Goal: Task Accomplishment & Management: Complete application form

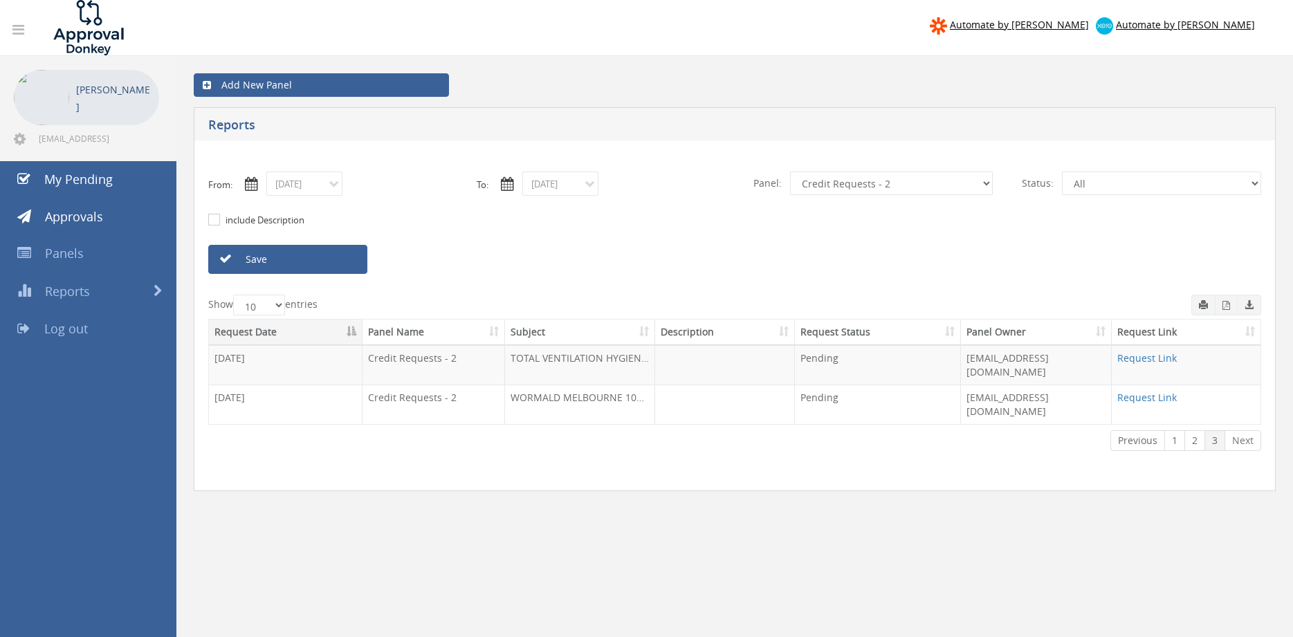
select select "number:9739"
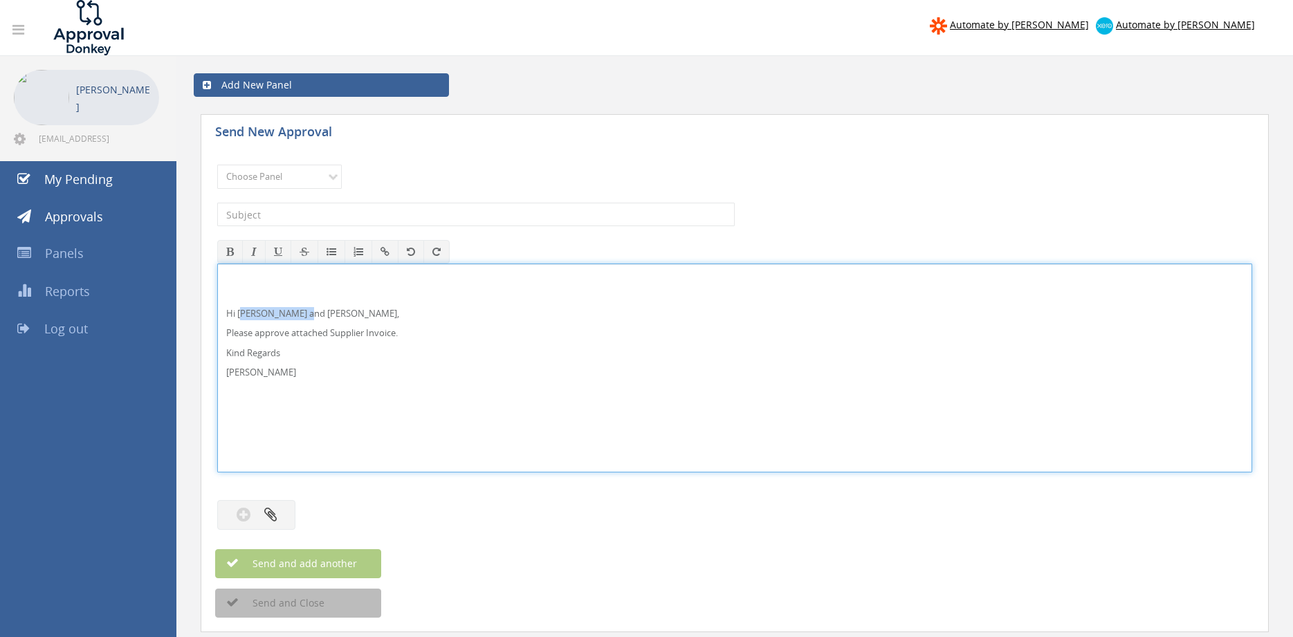
drag, startPoint x: 316, startPoint y: 309, endPoint x: 243, endPoint y: 309, distance: 72.7
click at [243, 309] on p "Hi [PERSON_NAME] and [PERSON_NAME]," at bounding box center [734, 313] width 1017 height 13
drag, startPoint x: 291, startPoint y: 389, endPoint x: 234, endPoint y: 266, distance: 135.9
click at [234, 266] on div "Hi [PERSON_NAME], Please approve attached Supplier Invoice. Kind Regards [PERSO…" at bounding box center [735, 368] width 1034 height 208
copy div "Hi [PERSON_NAME], Please approve attached Supplier Invoice. Kind Regards"
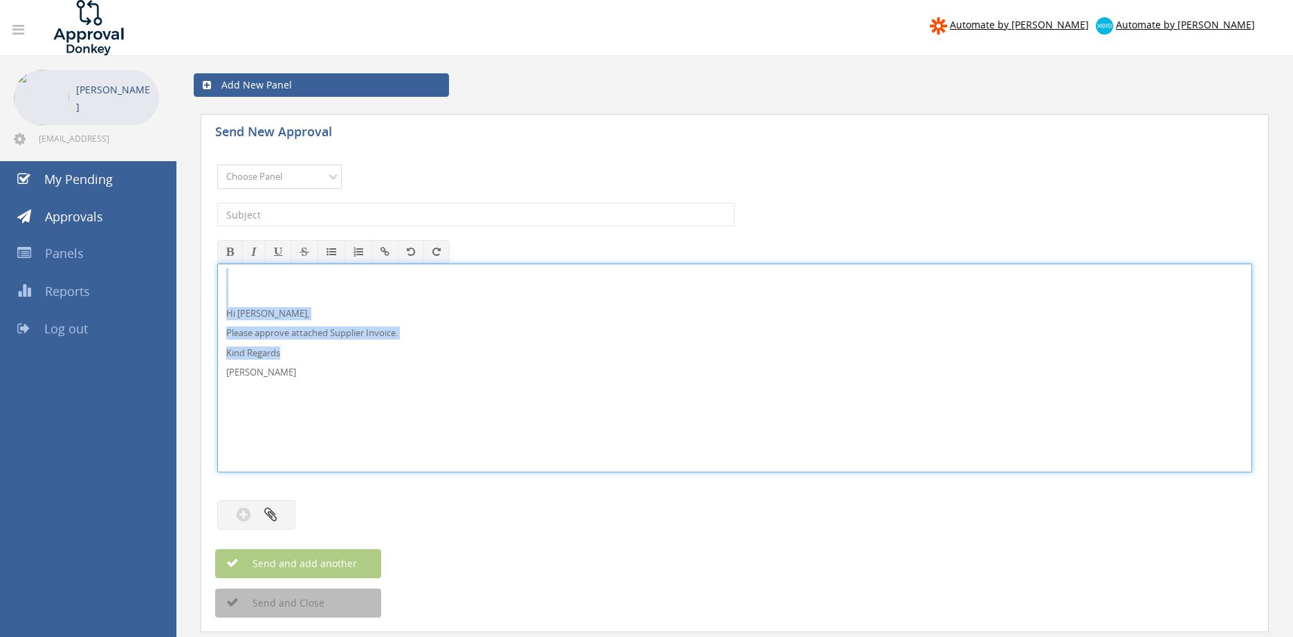
click at [217, 165] on select "Choose Panel Alarm Credits RG - 3 NZ Utilities Cable and SAI Global NZ Alarms-1…" at bounding box center [279, 177] width 125 height 24
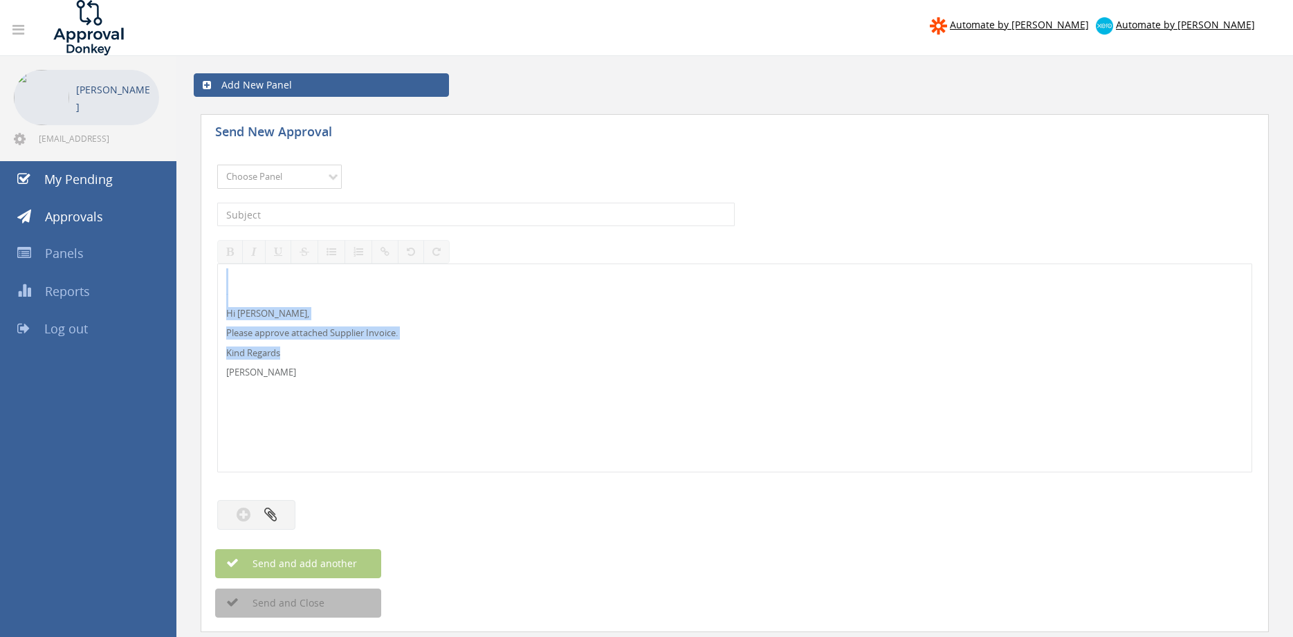
select select "9680"
click option "Alarm Suppliers - 2" at bounding box center [0, 0] width 0 height 0
click at [398, 216] on input "text" at bounding box center [476, 215] width 518 height 24
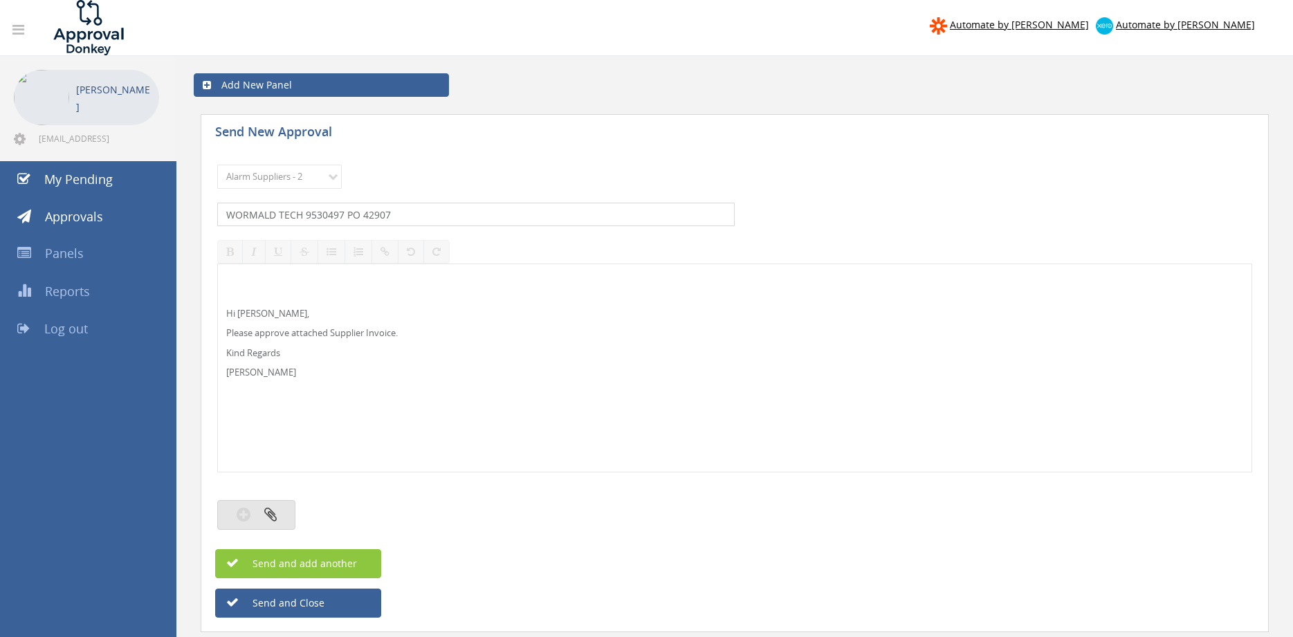
type input "WORMALD TECH 9530497 PO 42907"
click at [288, 509] on button "button" at bounding box center [256, 515] width 78 height 30
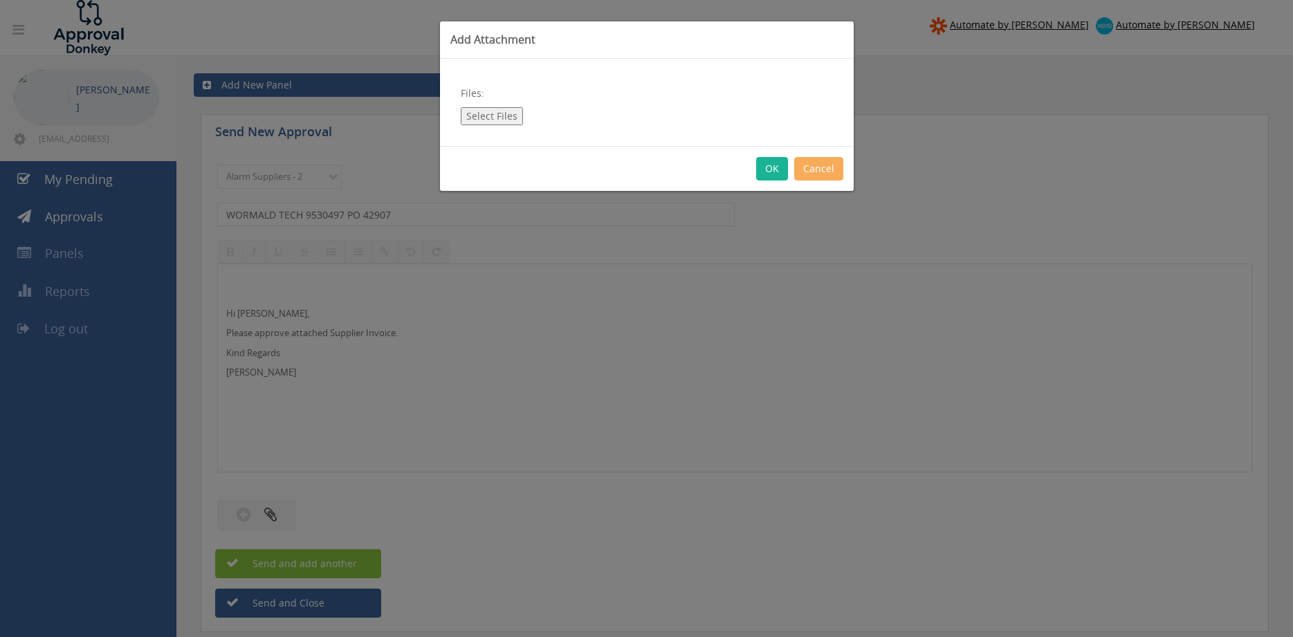
click at [497, 112] on button "Select Files" at bounding box center [492, 116] width 62 height 18
type input "C:\fakepath\WORMALD TECH 9530497 [DATE] PO 42907.pdf"
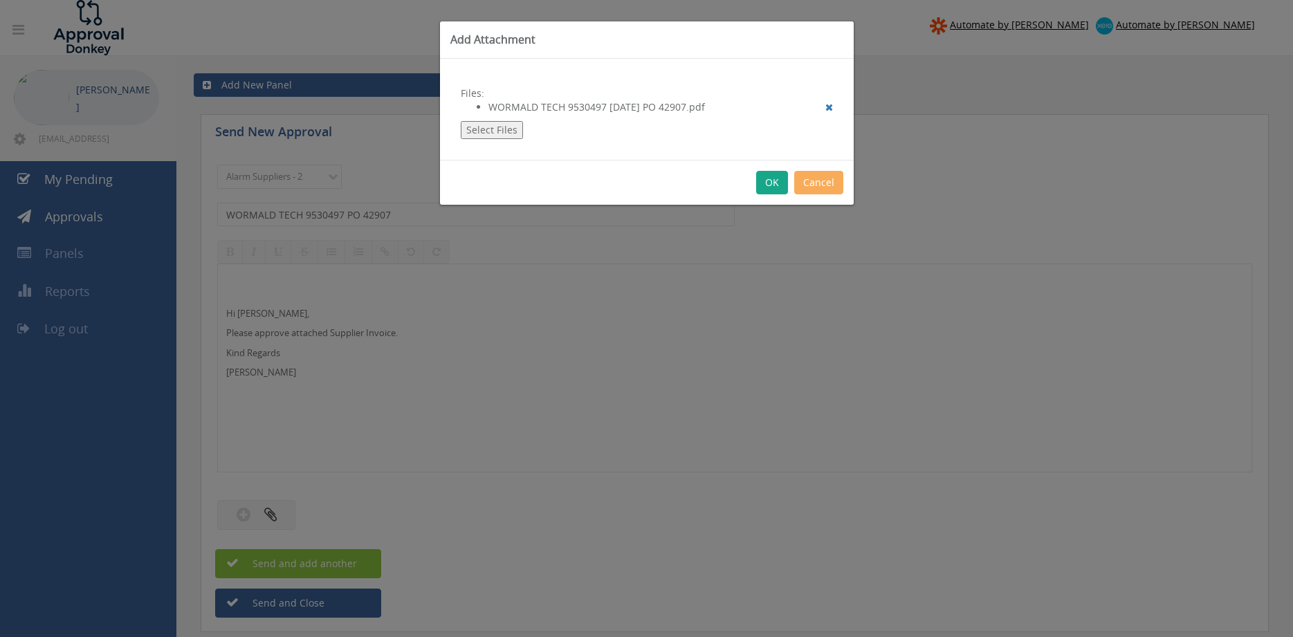
click at [774, 184] on button "OK" at bounding box center [772, 183] width 32 height 24
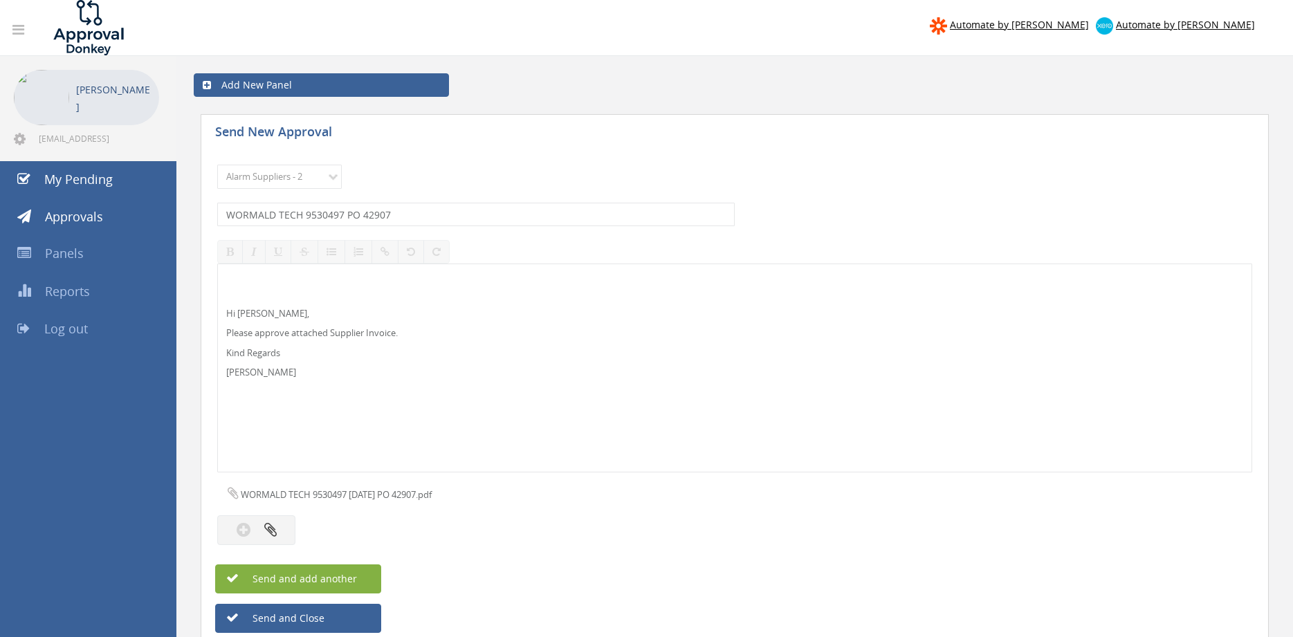
click at [340, 572] on button "Send and add another" at bounding box center [298, 579] width 166 height 29
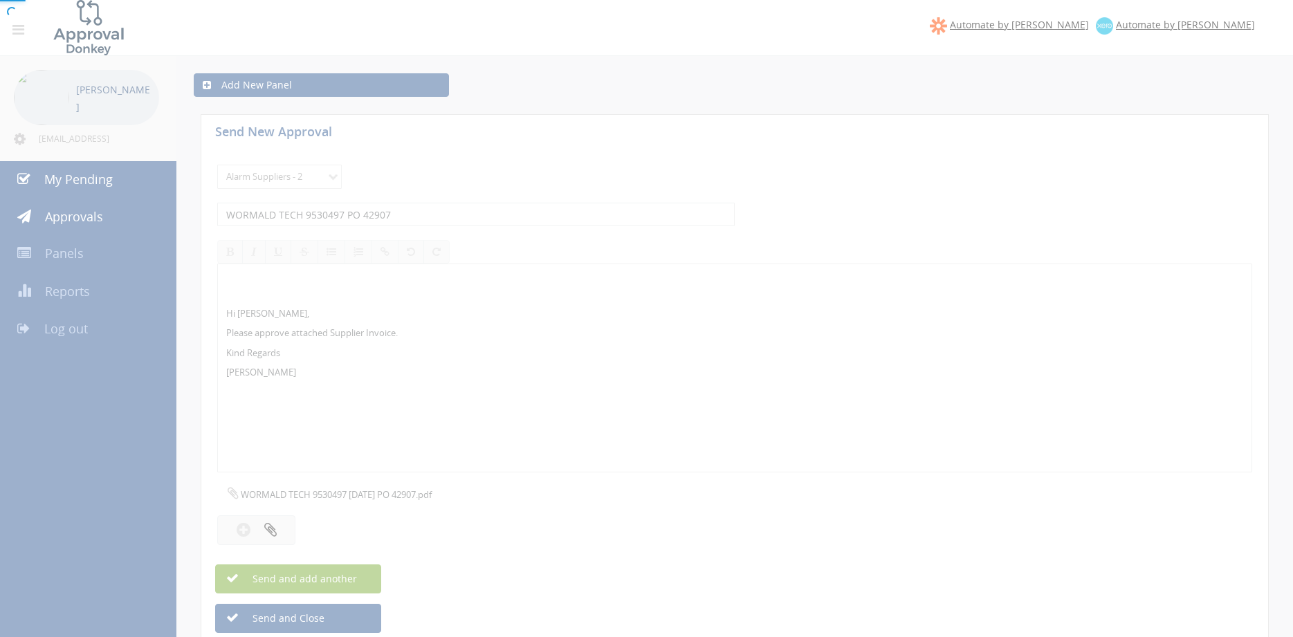
select select
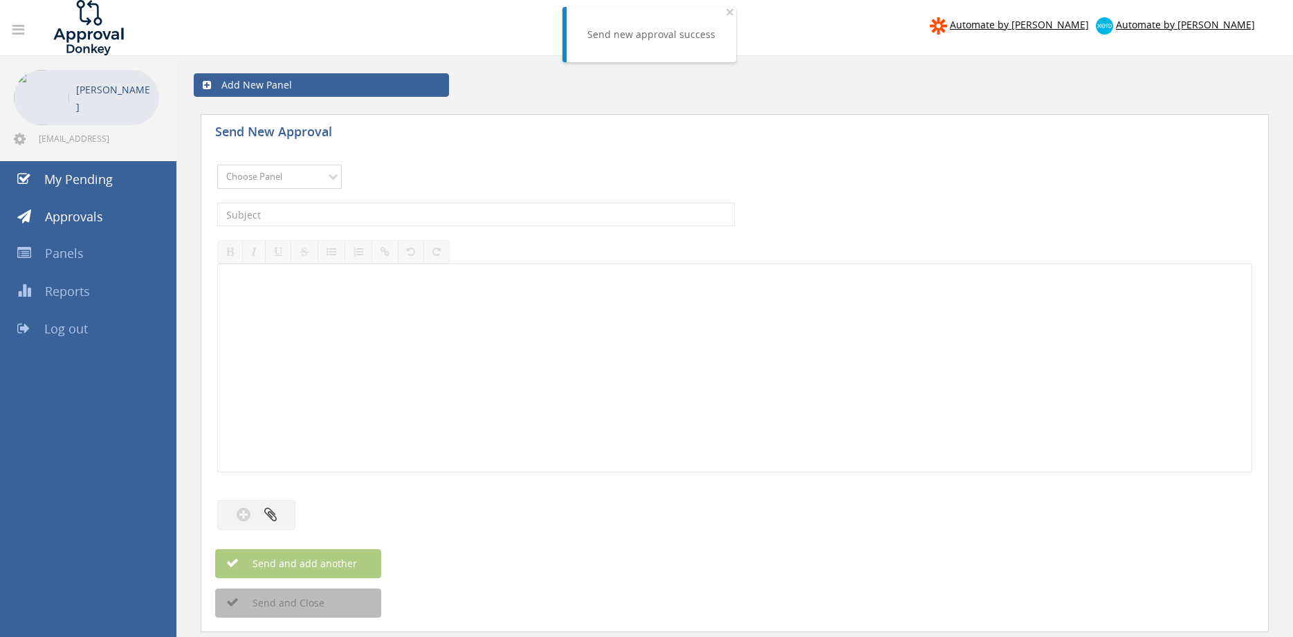
select select "9680"
click option "Alarm Suppliers - 2" at bounding box center [0, 0] width 0 height 0
click at [359, 208] on input "text" at bounding box center [476, 215] width 518 height 24
type input "OLYMPIC 119409 PO 43223"
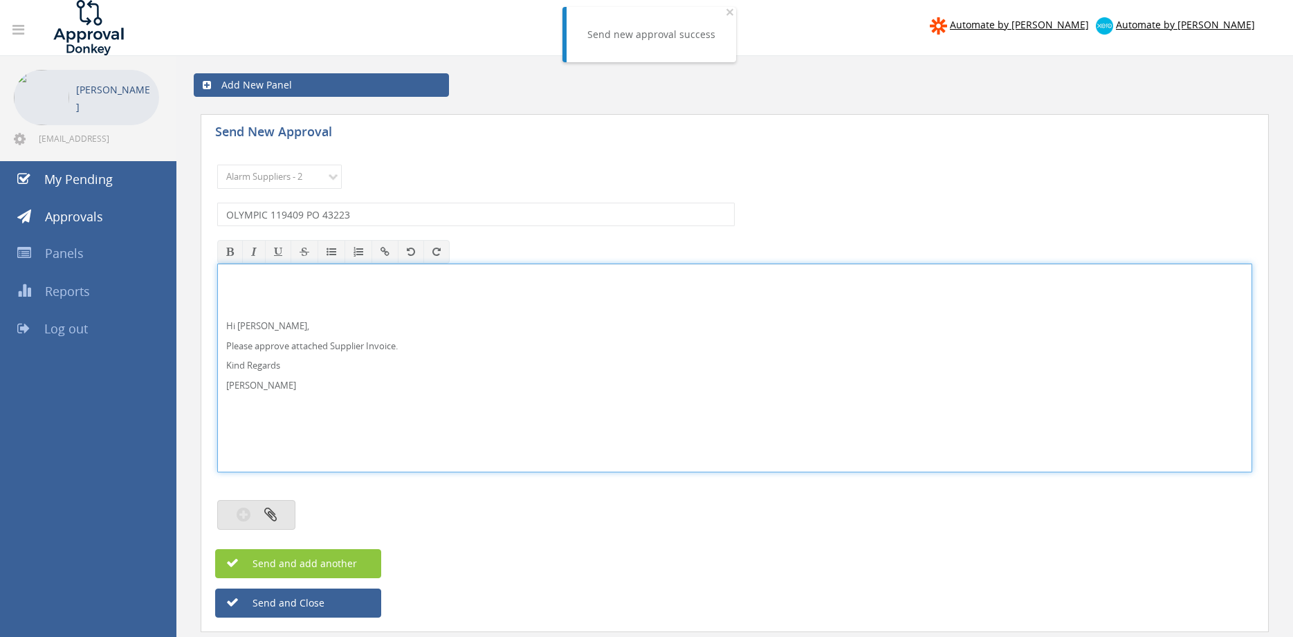
click at [287, 514] on button "button" at bounding box center [256, 515] width 78 height 30
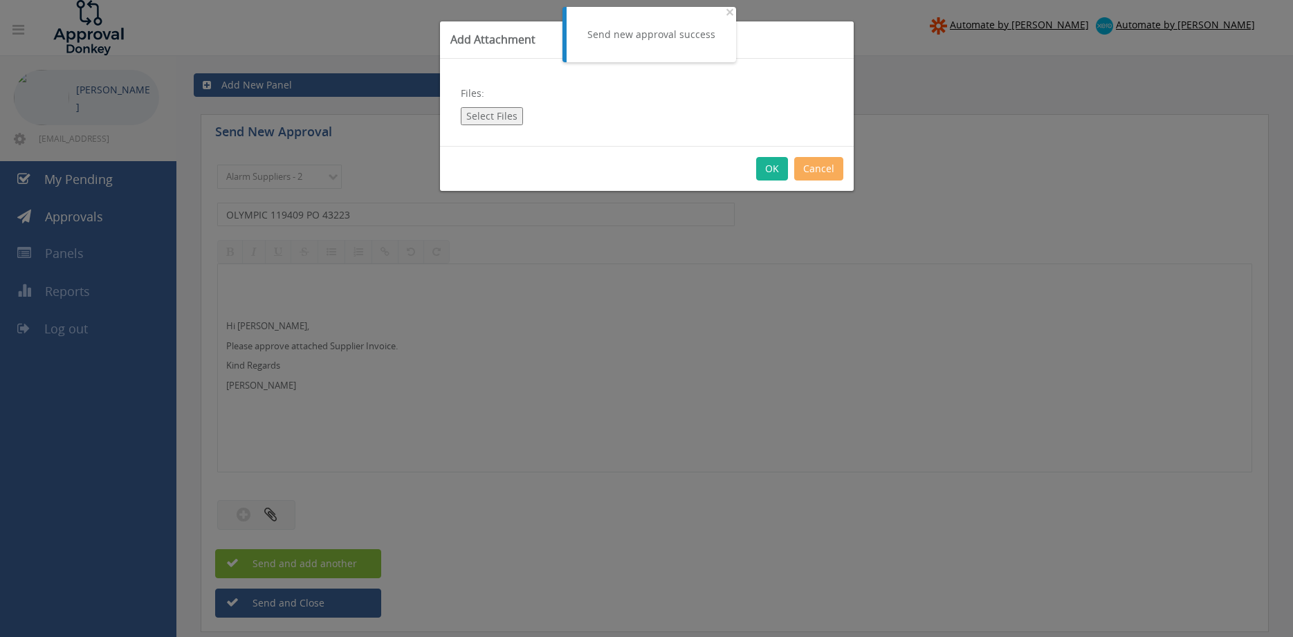
click at [506, 109] on button "Select Files" at bounding box center [492, 116] width 62 height 18
type input "C:\fakepath\OLYMPIC 119409 [DATE] PO 43223.pdf"
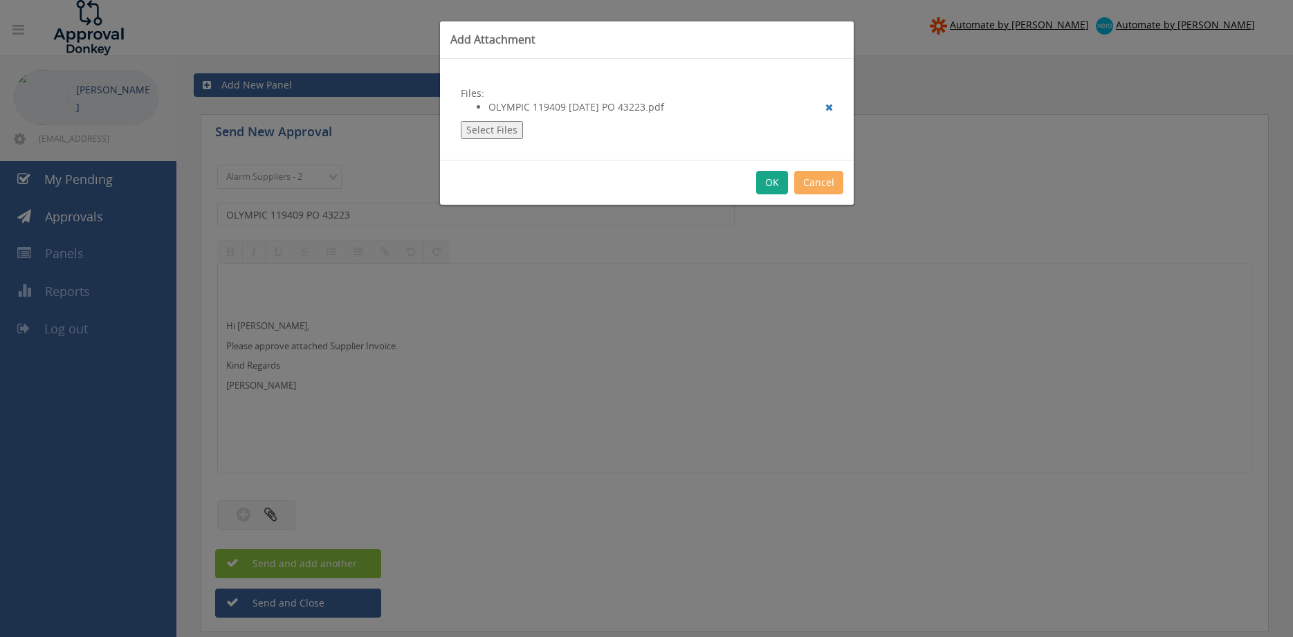
click at [769, 183] on button "OK" at bounding box center [772, 183] width 32 height 24
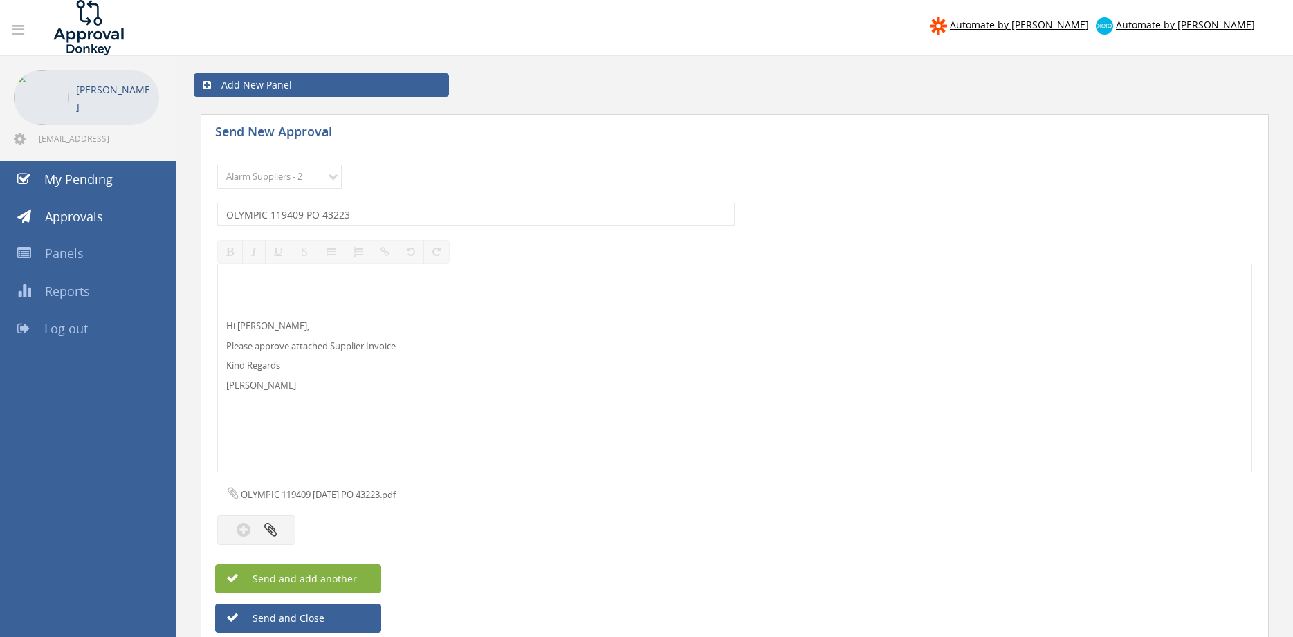
click at [336, 579] on span "Send and add another" at bounding box center [290, 578] width 134 height 13
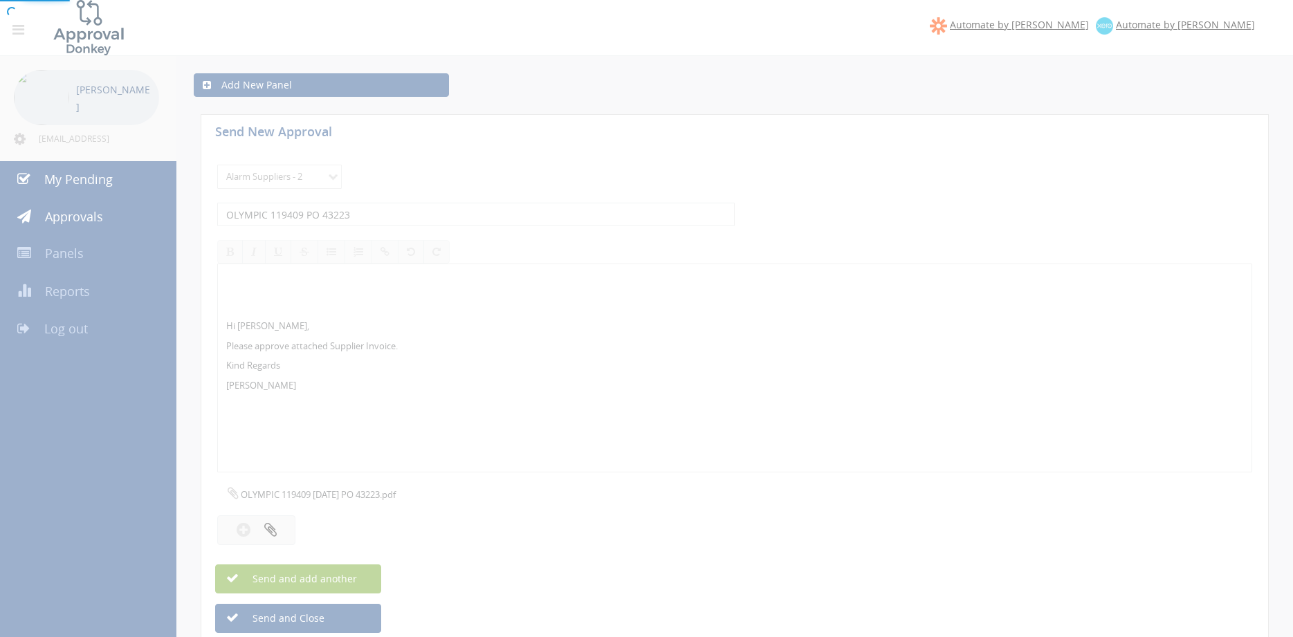
select select
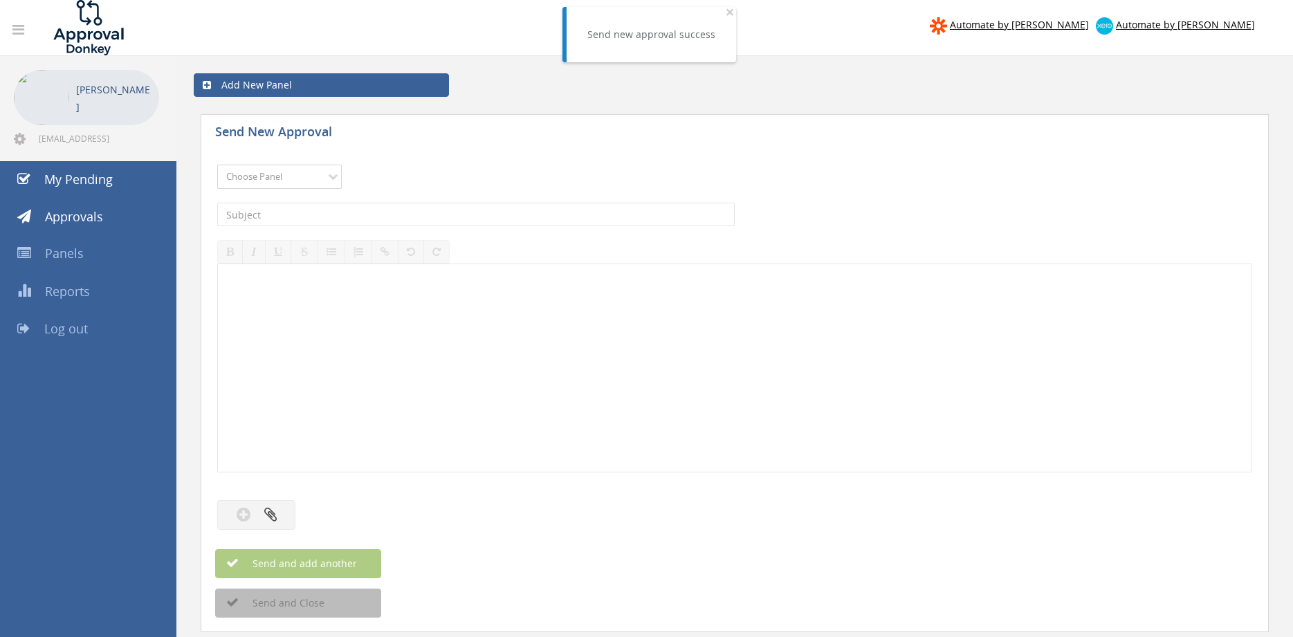
select select "9680"
click option "Alarm Suppliers - 2" at bounding box center [0, 0] width 0 height 0
click at [382, 219] on input "text" at bounding box center [476, 215] width 518 height 24
type input "OLYMPIC 119403 PO 43176"
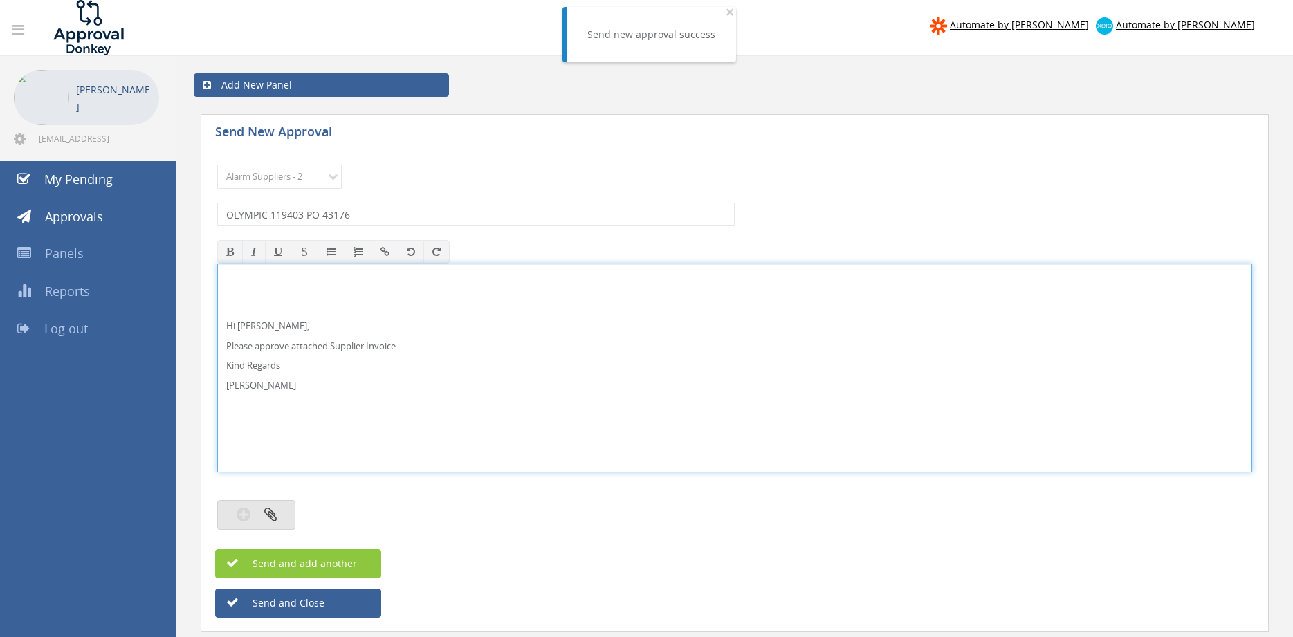
click at [282, 506] on button "button" at bounding box center [256, 515] width 78 height 30
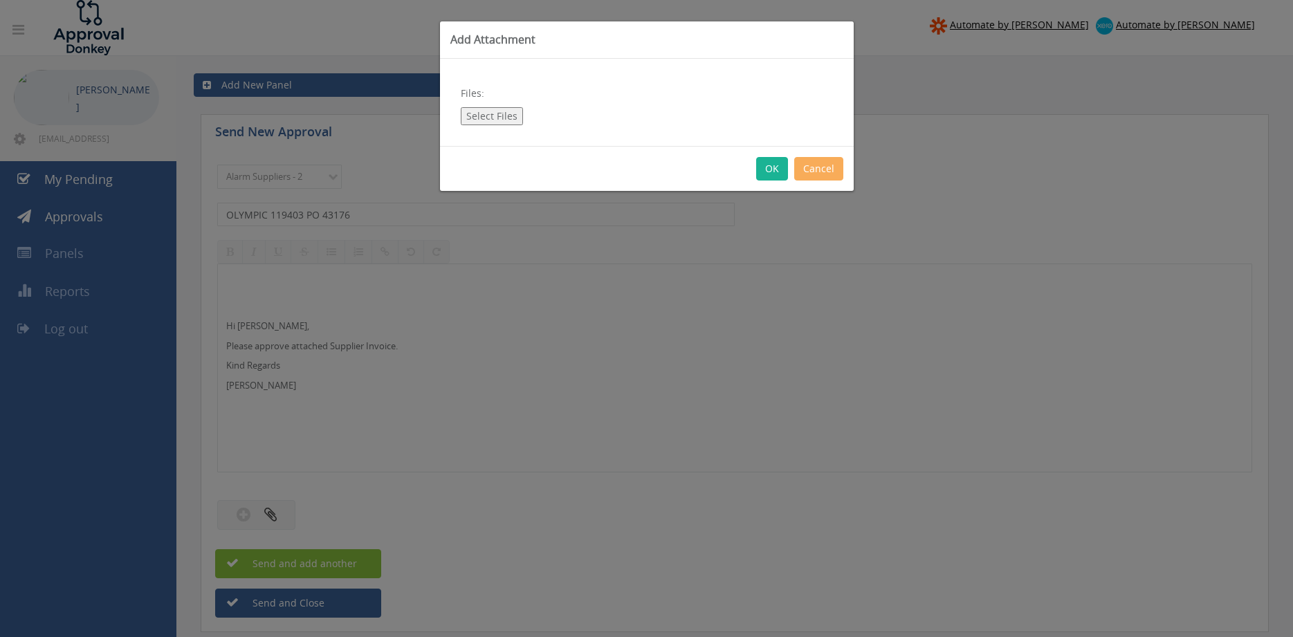
click at [497, 118] on button "Select Files" at bounding box center [492, 116] width 62 height 18
type input "C:\fakepath\OLYMPIC 119403 [DATE] PO 43176.pdf"
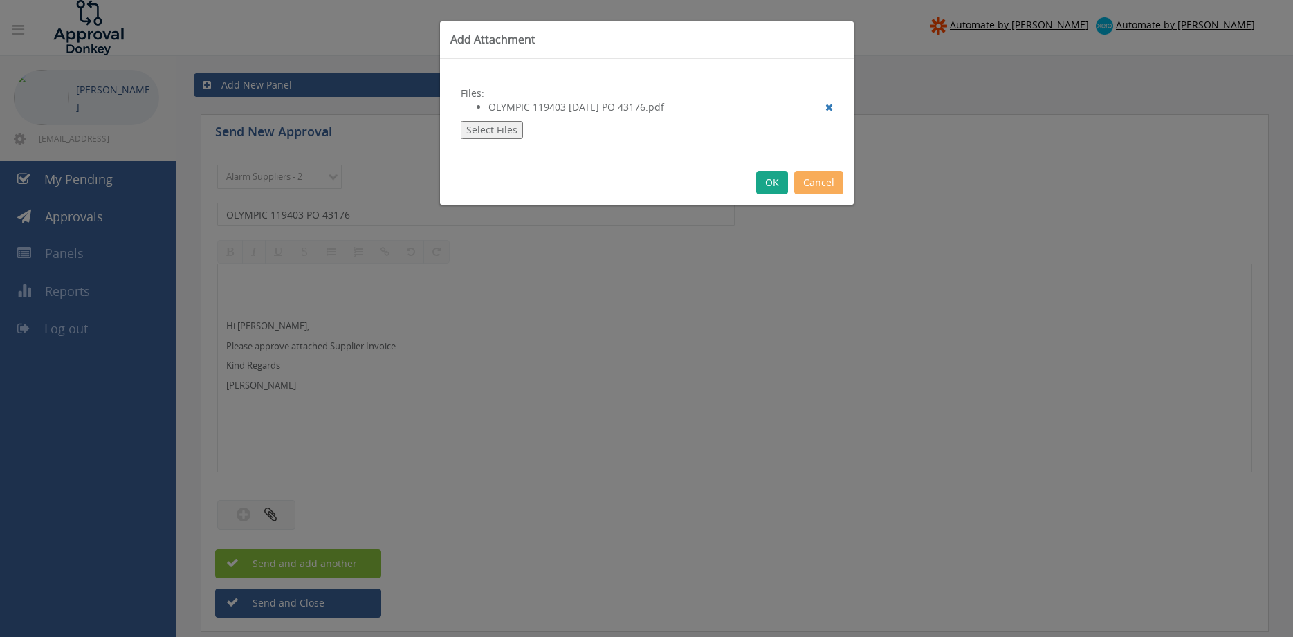
click at [775, 187] on button "OK" at bounding box center [772, 183] width 32 height 24
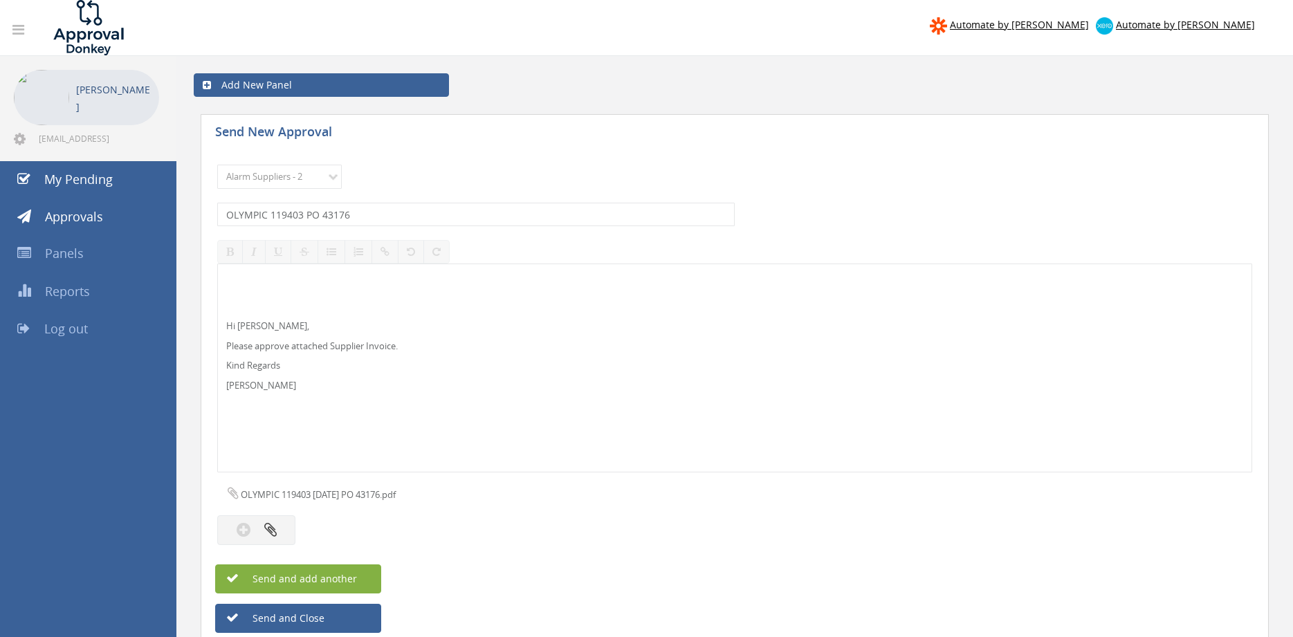
click at [356, 573] on span "Send and add another" at bounding box center [290, 578] width 134 height 13
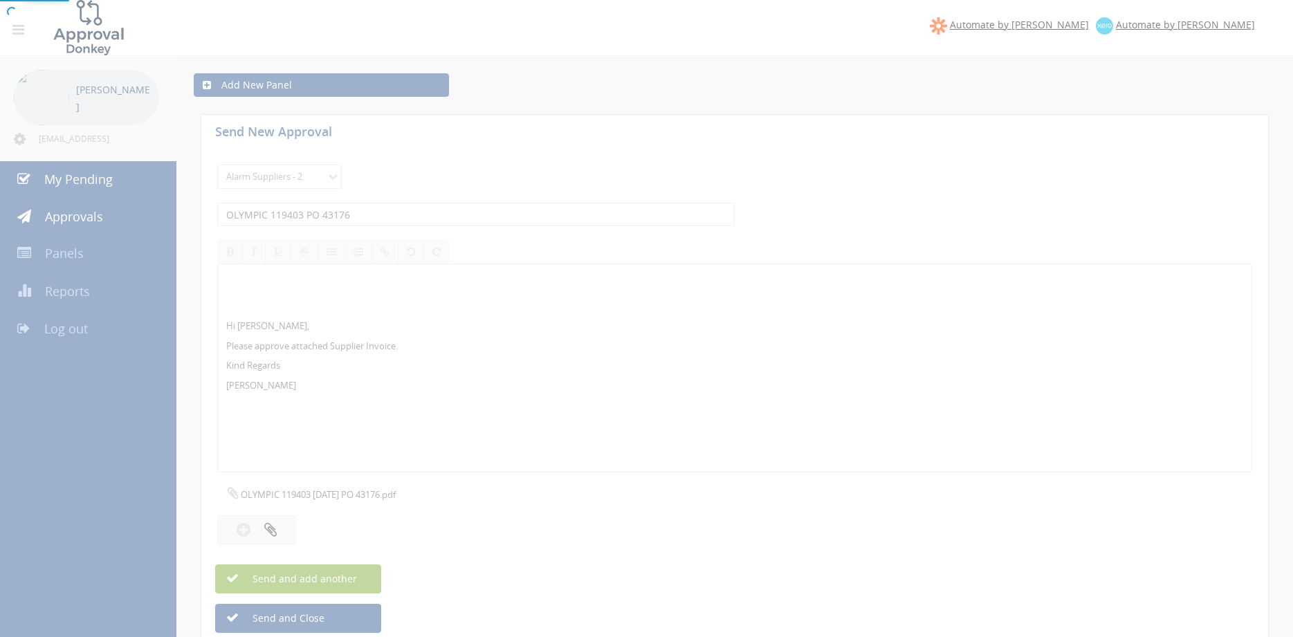
select select
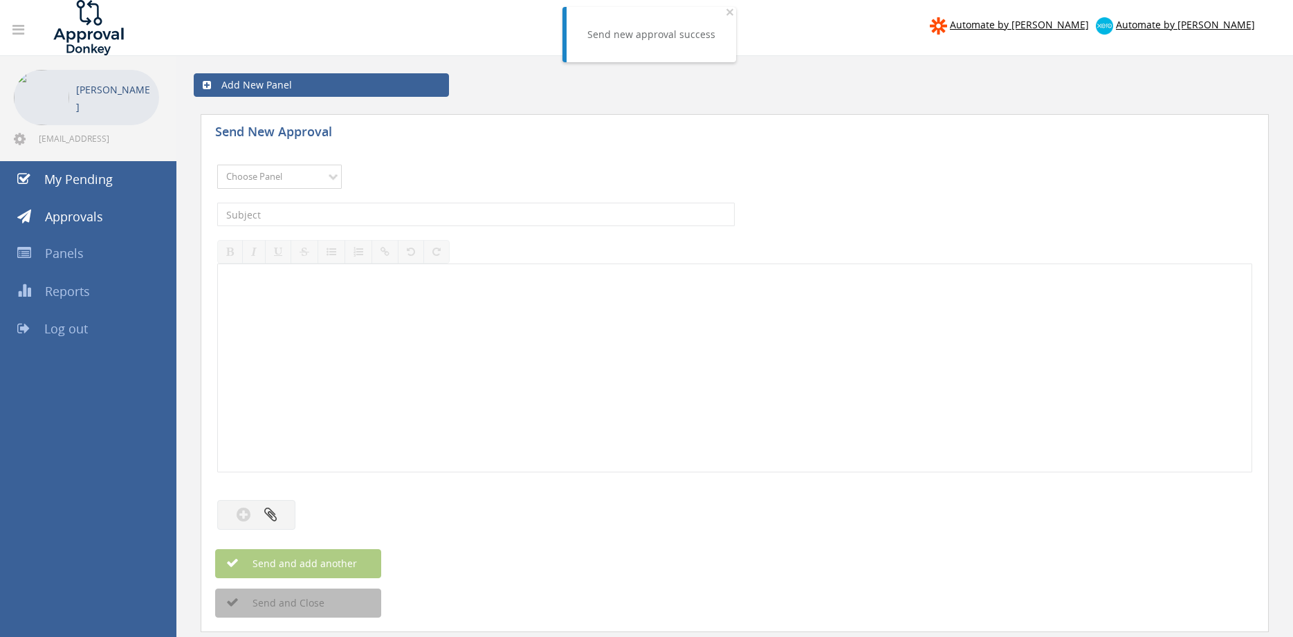
select select "9680"
click option "Alarm Suppliers - 2" at bounding box center [0, 0] width 0 height 0
click at [401, 210] on input "text" at bounding box center [476, 215] width 518 height 24
type input "OLYMPIC 119358 PO 43194"
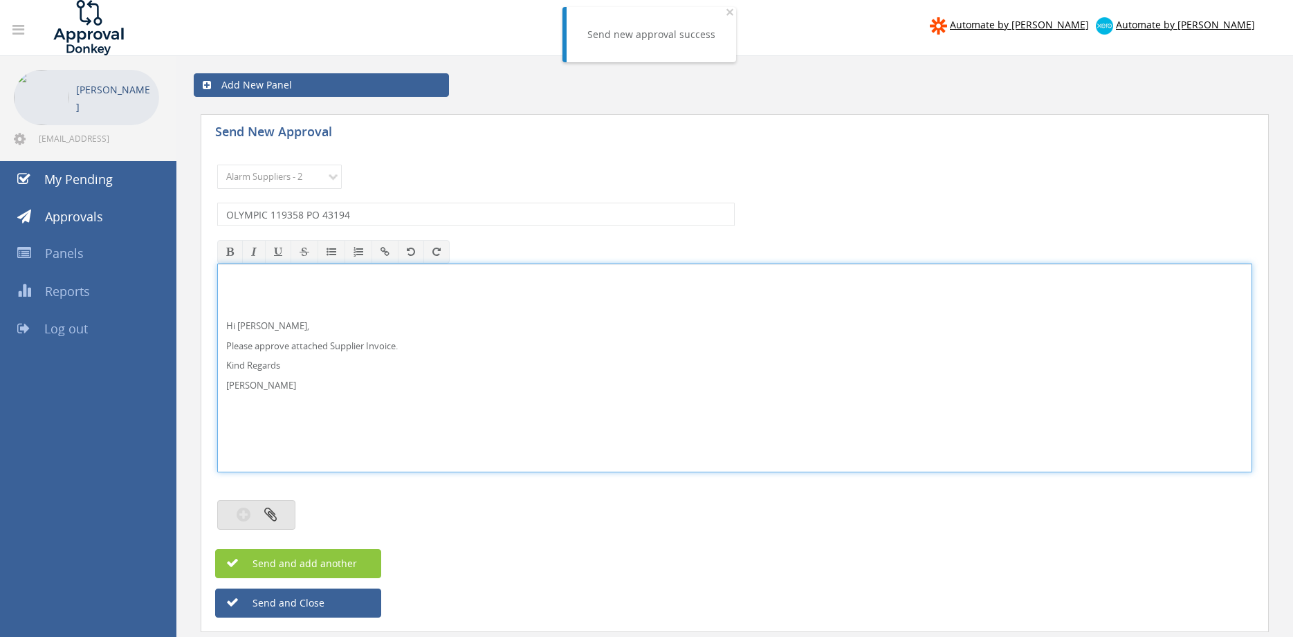
click at [263, 513] on button "button" at bounding box center [256, 515] width 78 height 30
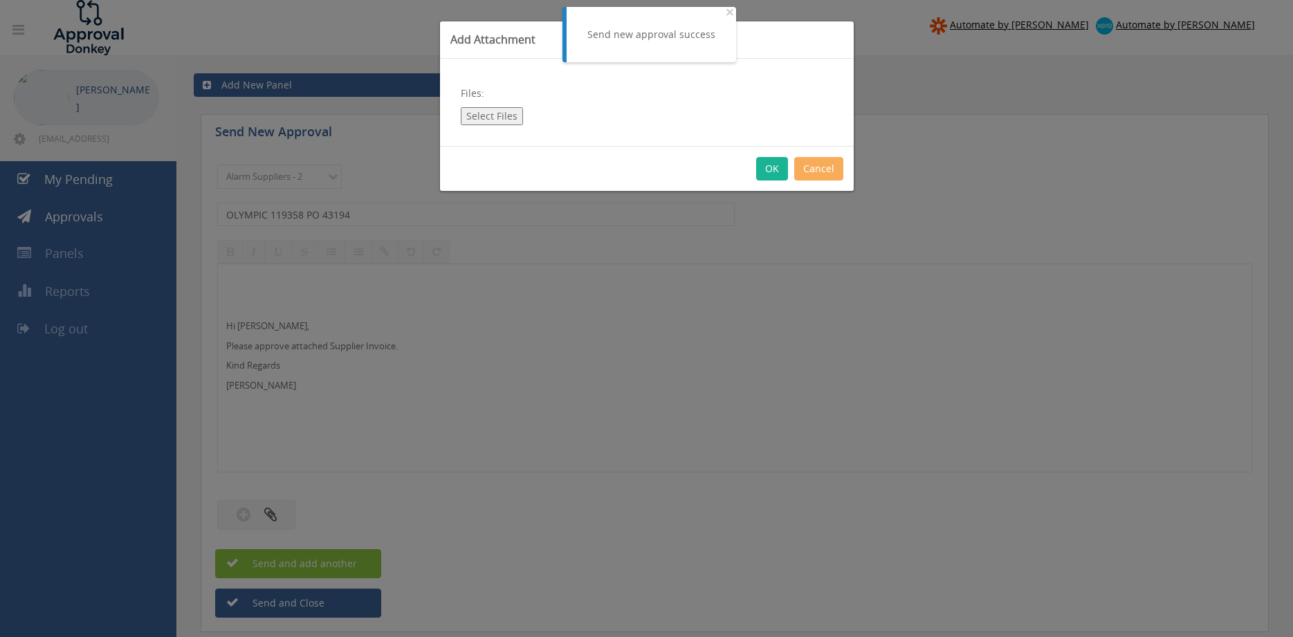
click at [491, 116] on button "Select Files" at bounding box center [492, 116] width 62 height 18
type input "C:\fakepath\OLYMPIC 119358 [DATE] PO 43194.pdf"
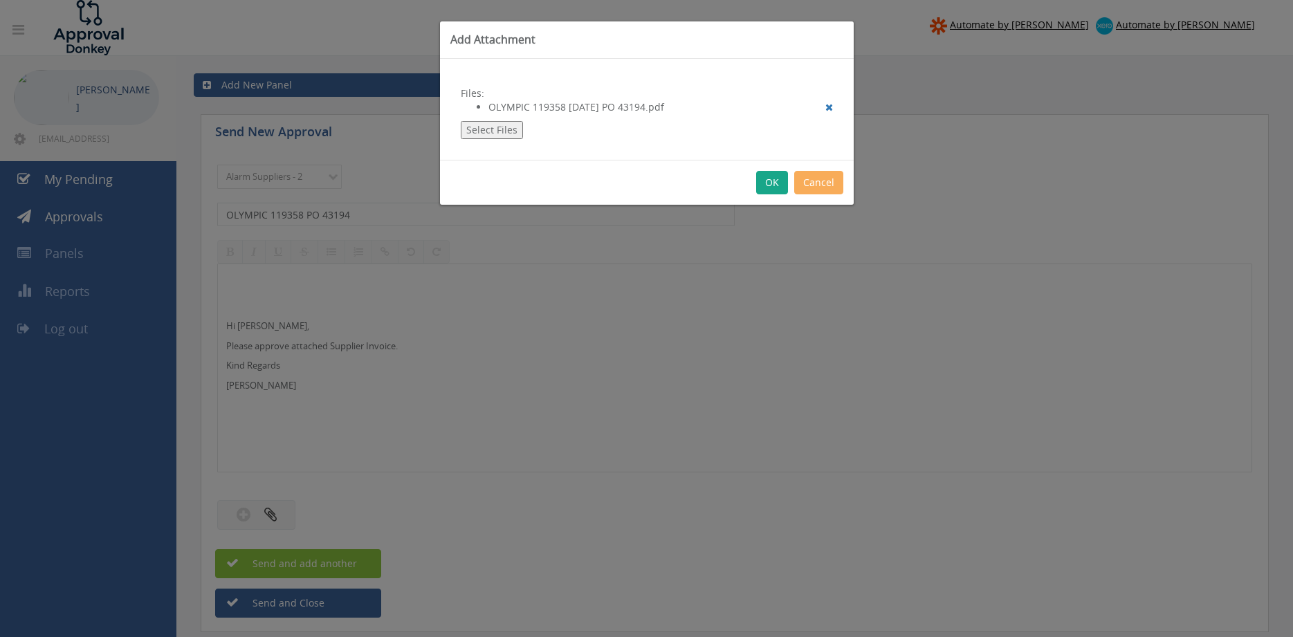
click at [772, 184] on button "OK" at bounding box center [772, 183] width 32 height 24
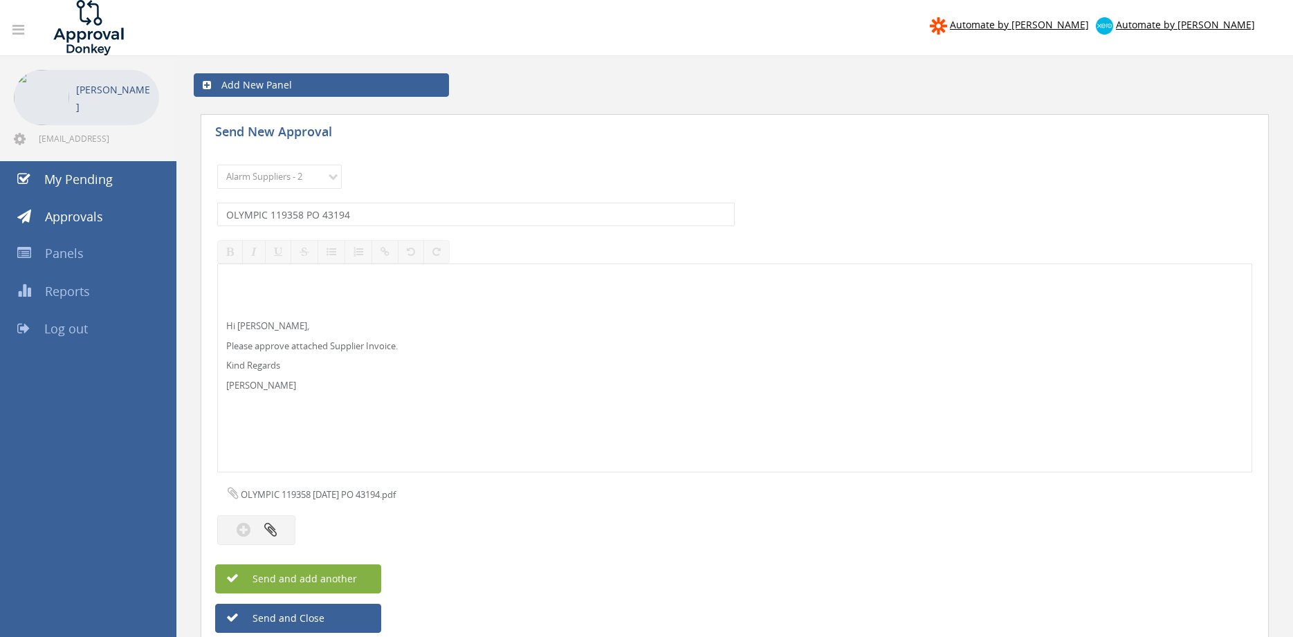
click at [335, 576] on span "Send and add another" at bounding box center [290, 578] width 134 height 13
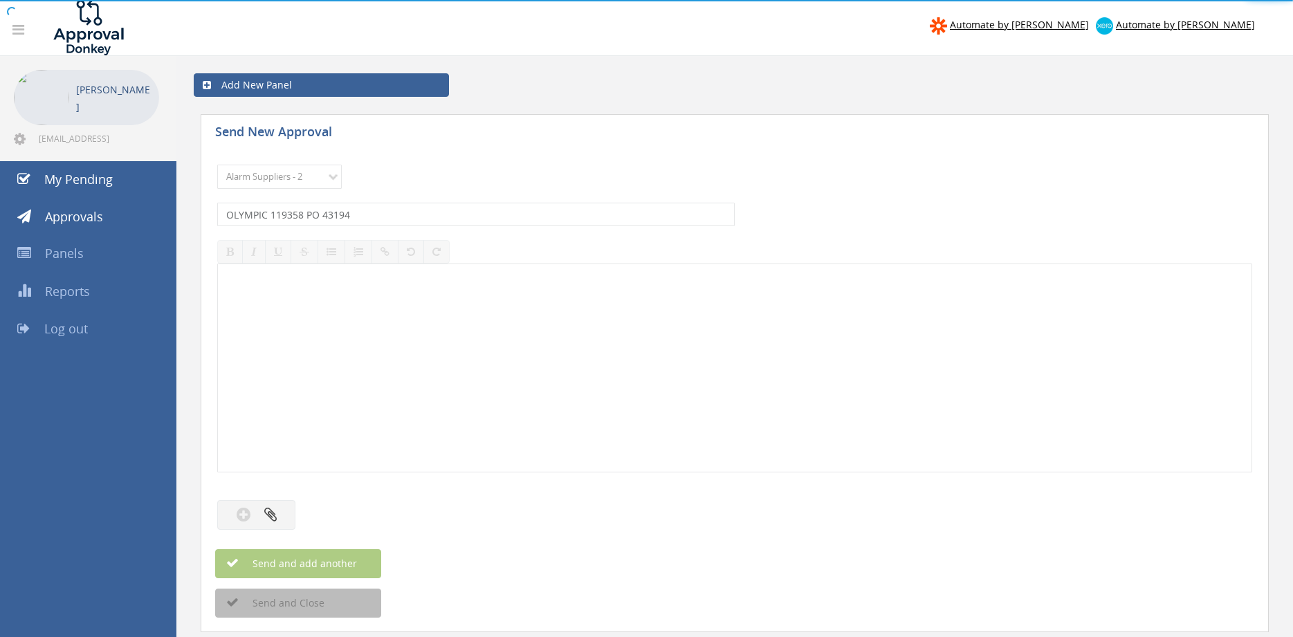
select select
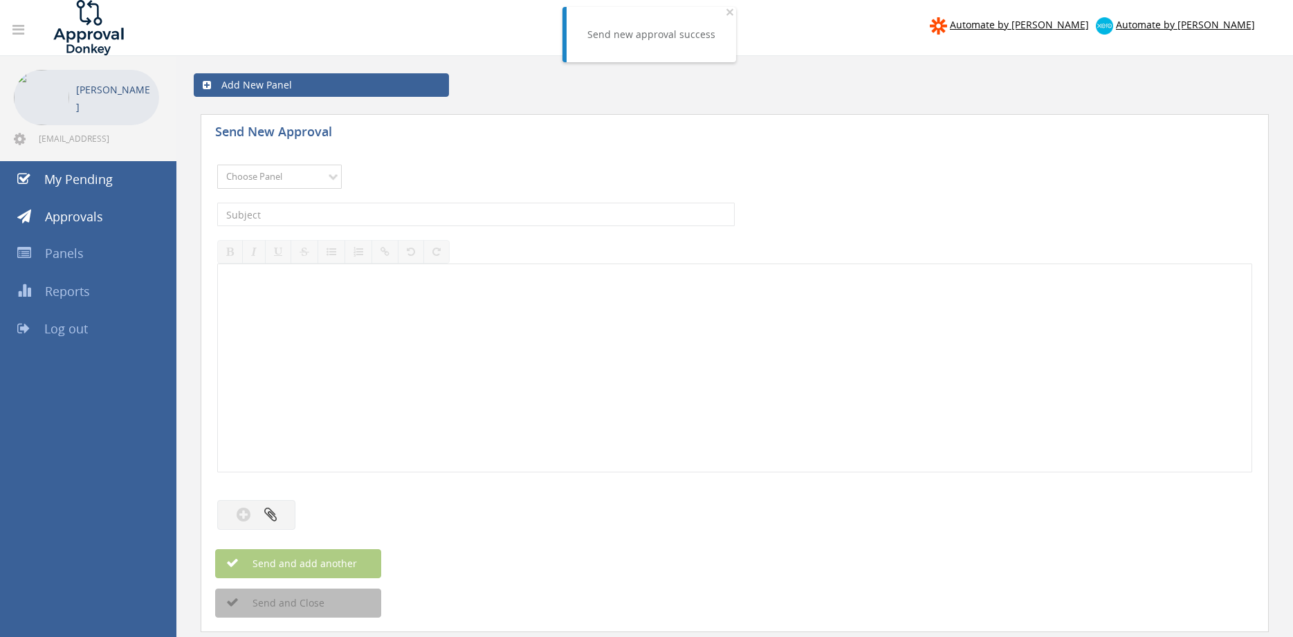
click at [217, 165] on select "Choose Panel Alarm Credits RG - 3 NZ Utilities Cable and SAI Global NZ Alarms-1…" at bounding box center [279, 177] width 125 height 24
select select "9680"
click option "Alarm Suppliers - 2" at bounding box center [0, 0] width 0 height 0
click at [376, 223] on input "text" at bounding box center [476, 215] width 518 height 24
type input "OLYMPIC 119357 PO 43193"
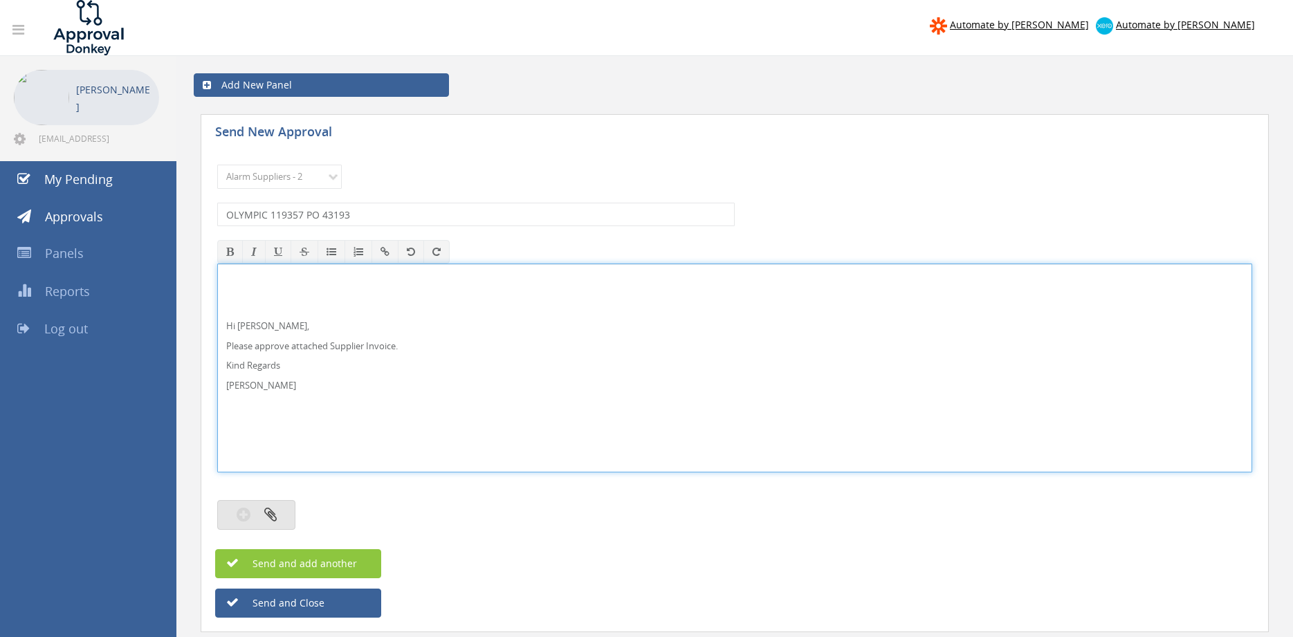
click at [269, 518] on icon "button" at bounding box center [270, 514] width 12 height 16
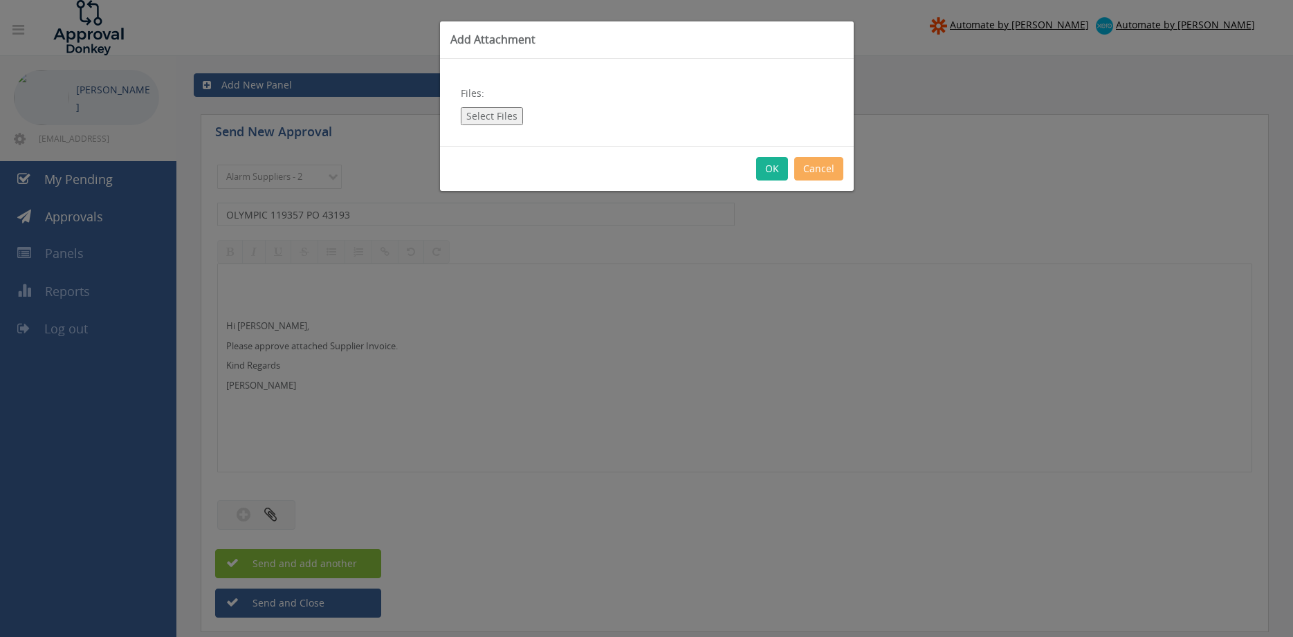
click at [509, 117] on button "Select Files" at bounding box center [492, 116] width 62 height 18
type input "C:\fakepath\OLYMPIC 119357 [DATE] PO 43193.pdf"
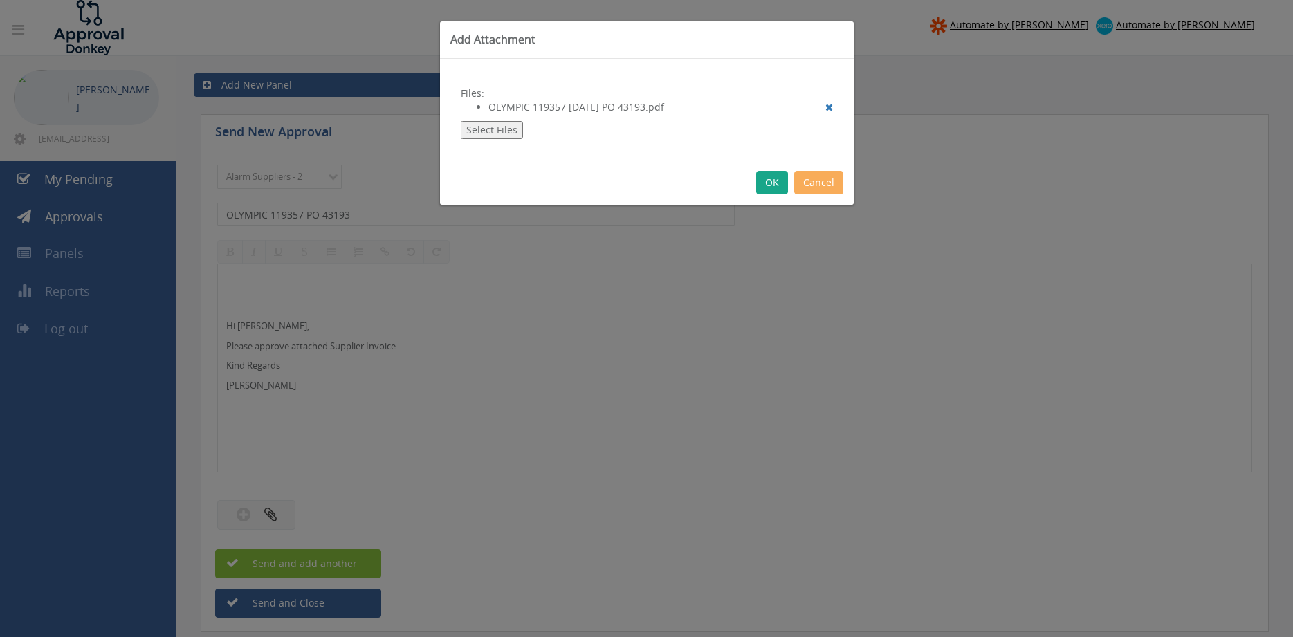
click at [765, 183] on button "OK" at bounding box center [772, 183] width 32 height 24
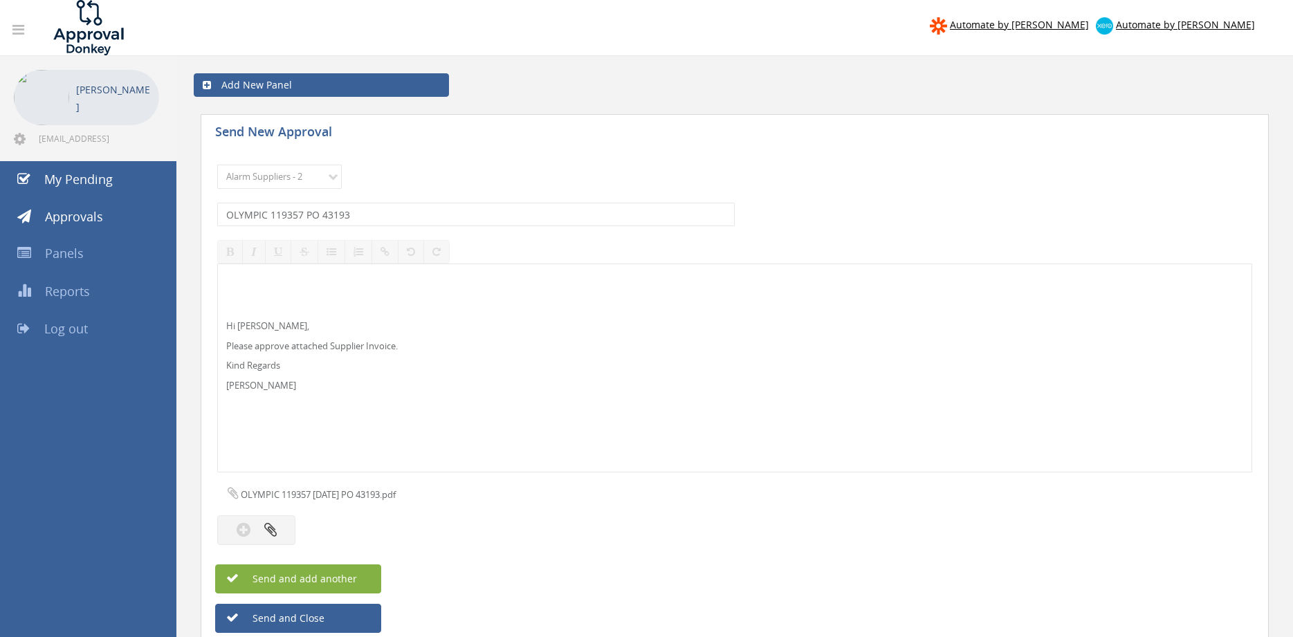
click at [363, 580] on button "Send and add another" at bounding box center [298, 579] width 166 height 29
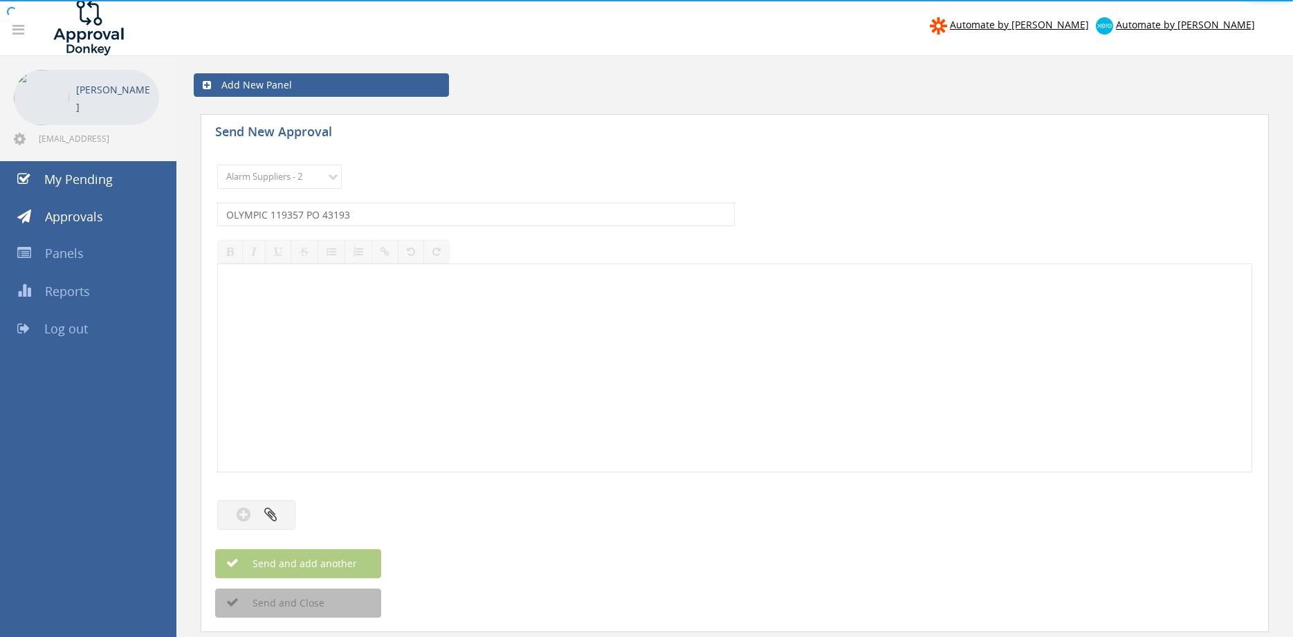
select select
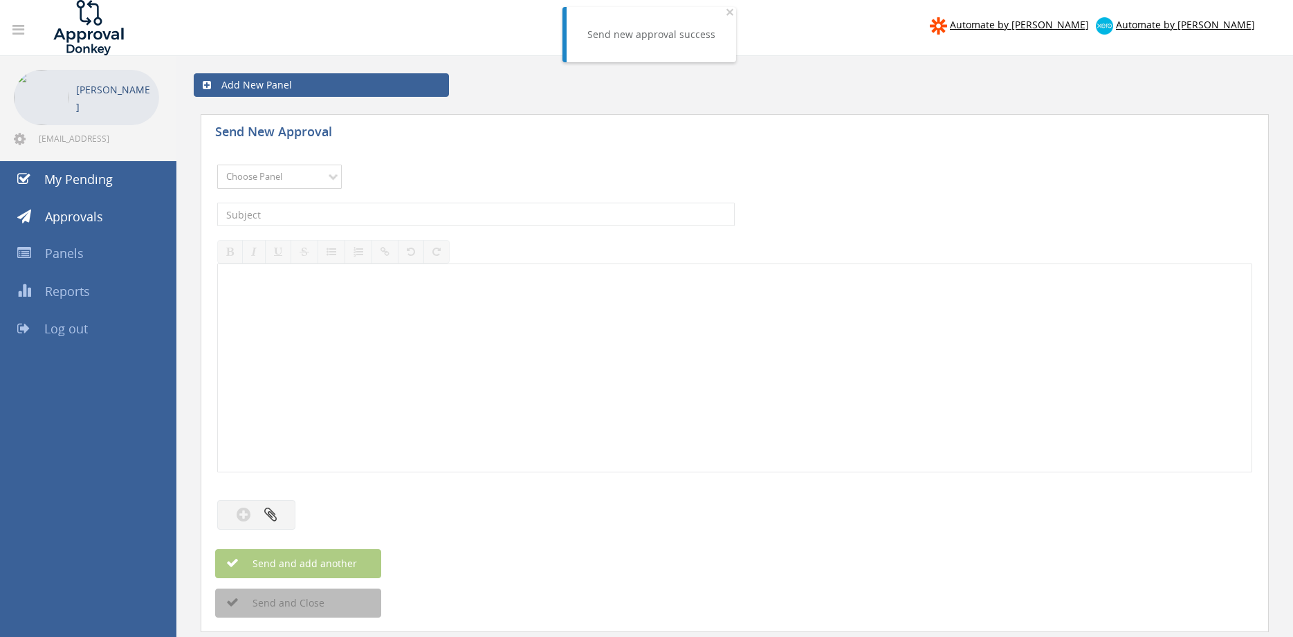
select select "9680"
click option "Alarm Suppliers - 2" at bounding box center [0, 0] width 0 height 0
click at [367, 215] on input "text" at bounding box center [476, 215] width 518 height 24
type input "OLYMPIC 119332 PO 43185"
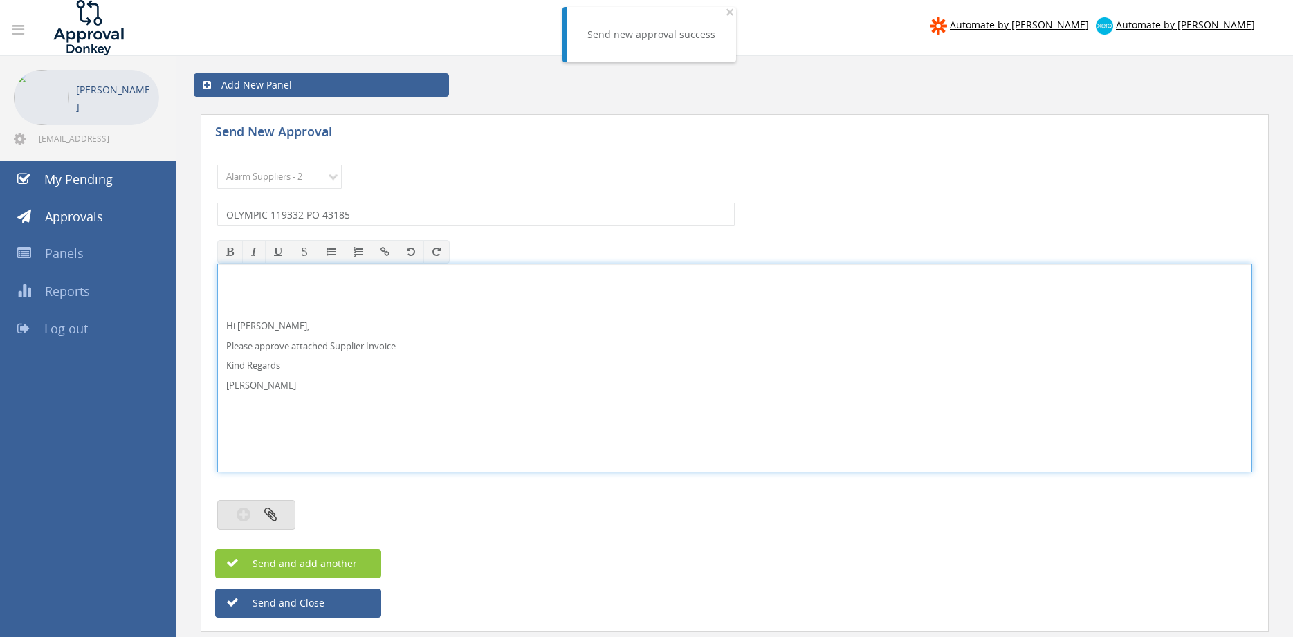
click at [273, 511] on icon "button" at bounding box center [270, 514] width 12 height 16
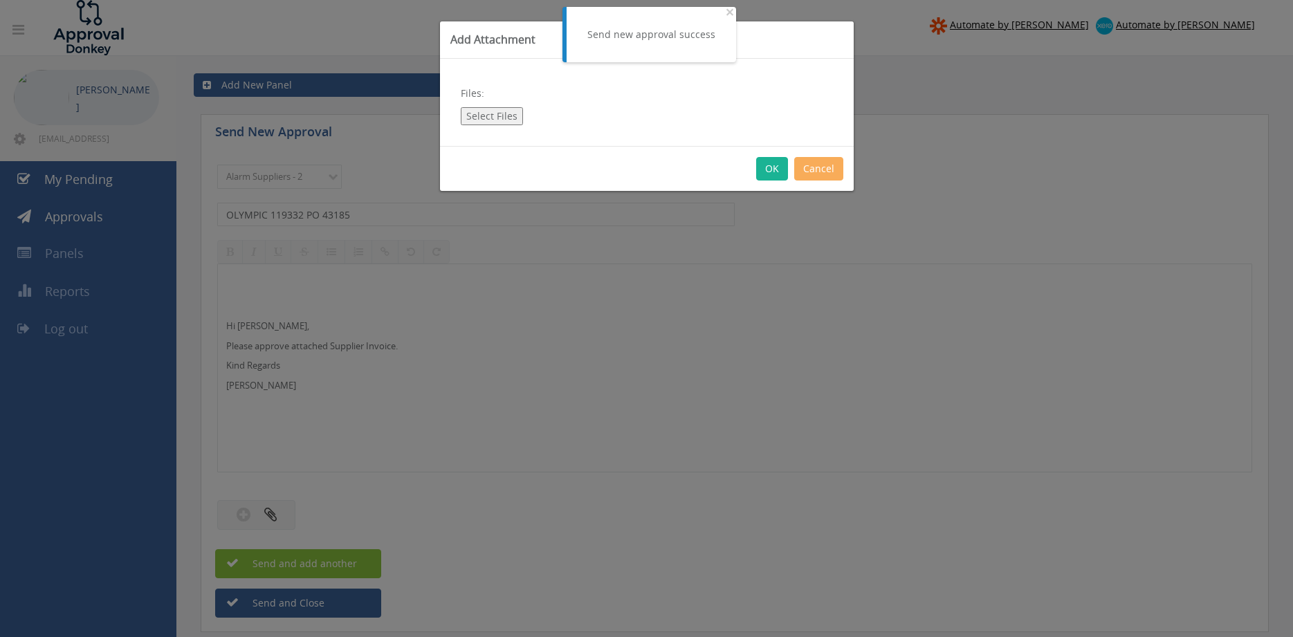
click at [498, 115] on button "Select Files" at bounding box center [492, 116] width 62 height 18
type input "C:\fakepath\OLYMPIC 119332 [DATE] PO 43185.pdf"
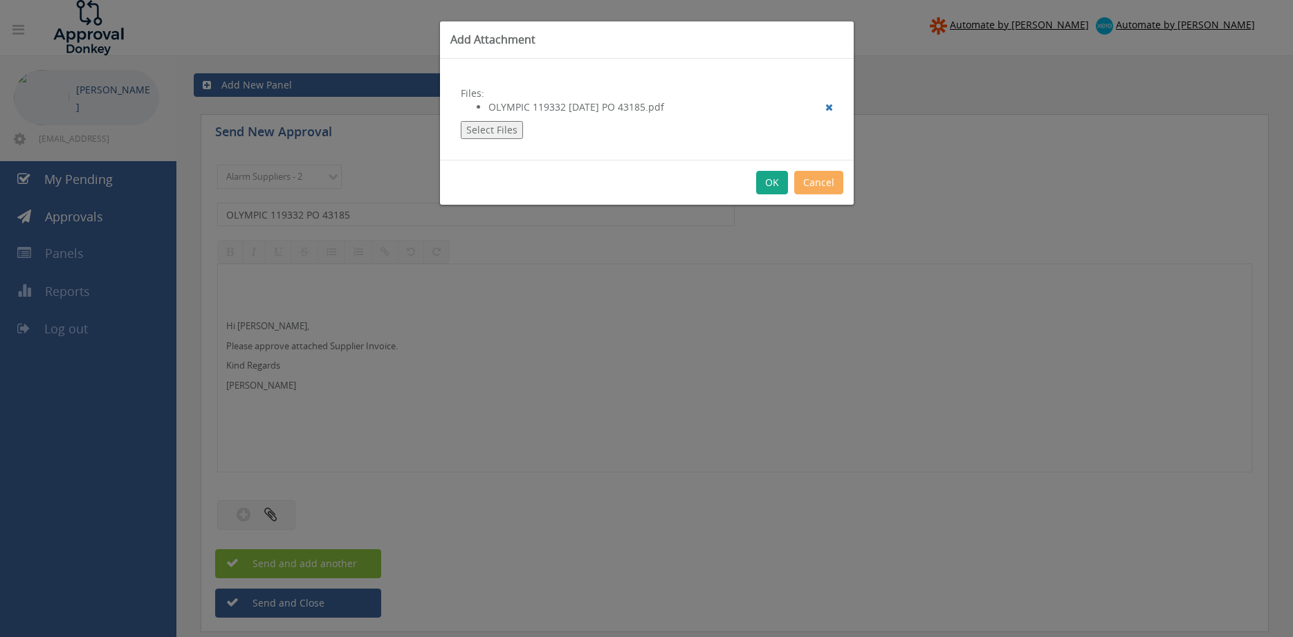
click at [772, 190] on button "OK" at bounding box center [772, 183] width 32 height 24
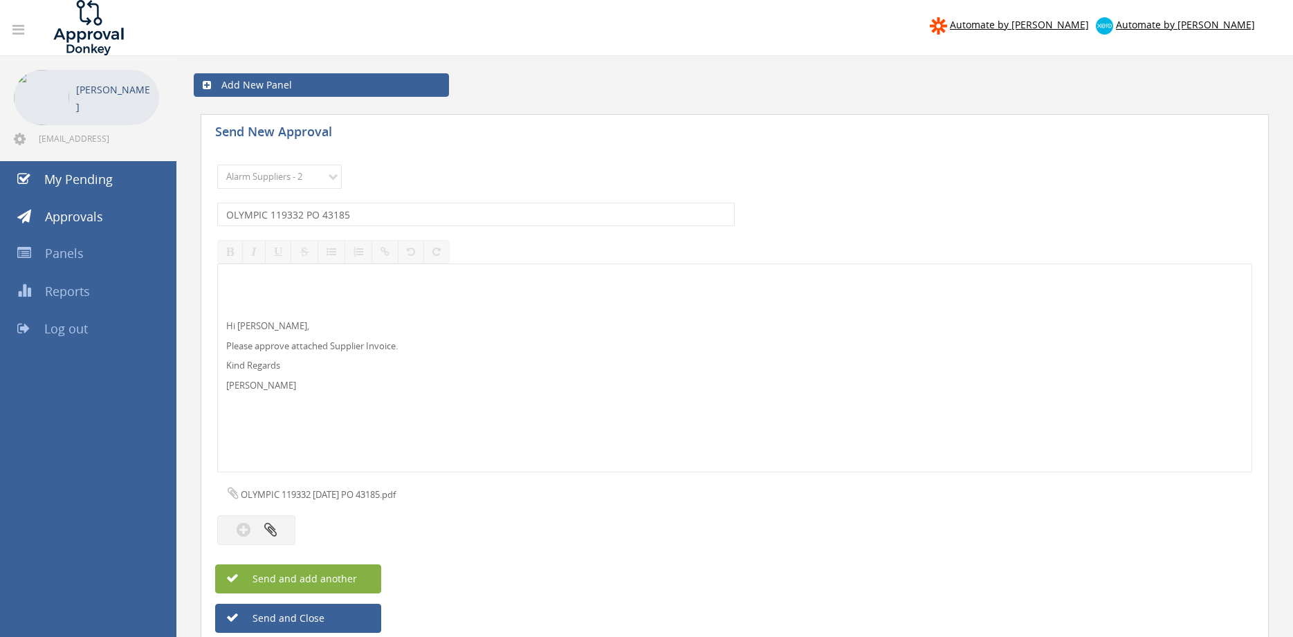
click at [360, 572] on button "Send and add another" at bounding box center [298, 579] width 166 height 29
select select
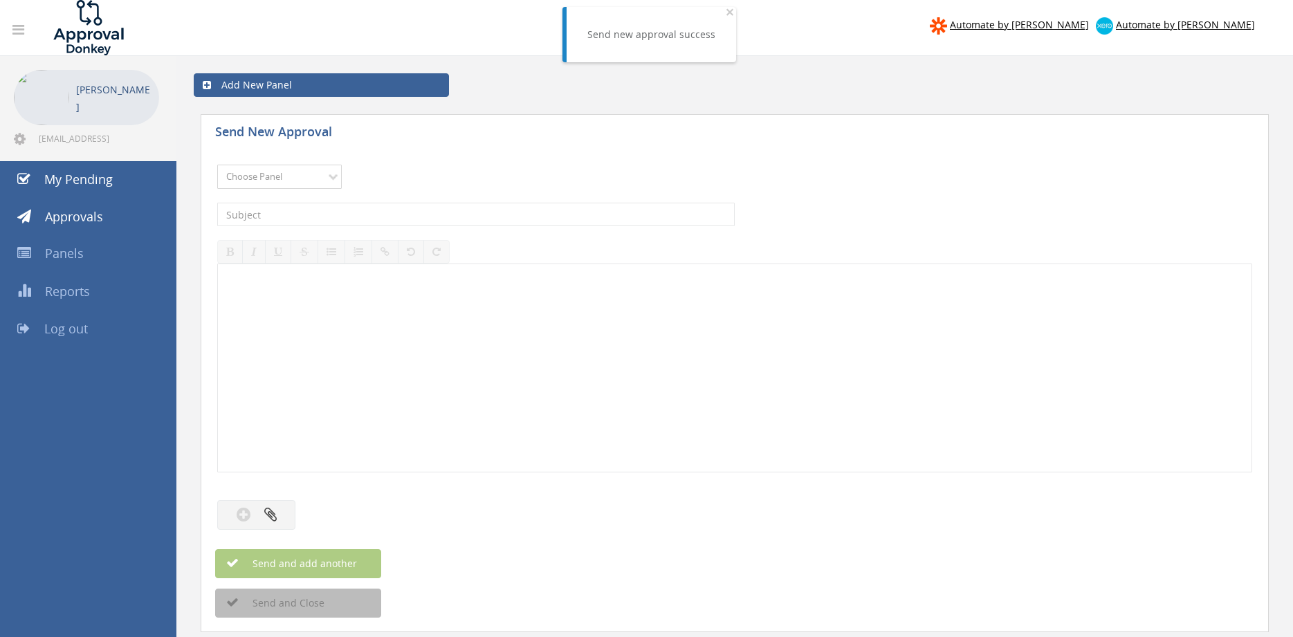
click at [294, 177] on select "Choose Panel Alarm Credits RG - 3 NZ Utilities Cable and SAI Global NZ Alarms-1…" at bounding box center [279, 177] width 125 height 24
select select "9680"
click option "Alarm Suppliers - 2" at bounding box center [0, 0] width 0 height 0
click at [404, 211] on input "text" at bounding box center [476, 215] width 518 height 24
type input "OLYMPIC 119331 PO 43180"
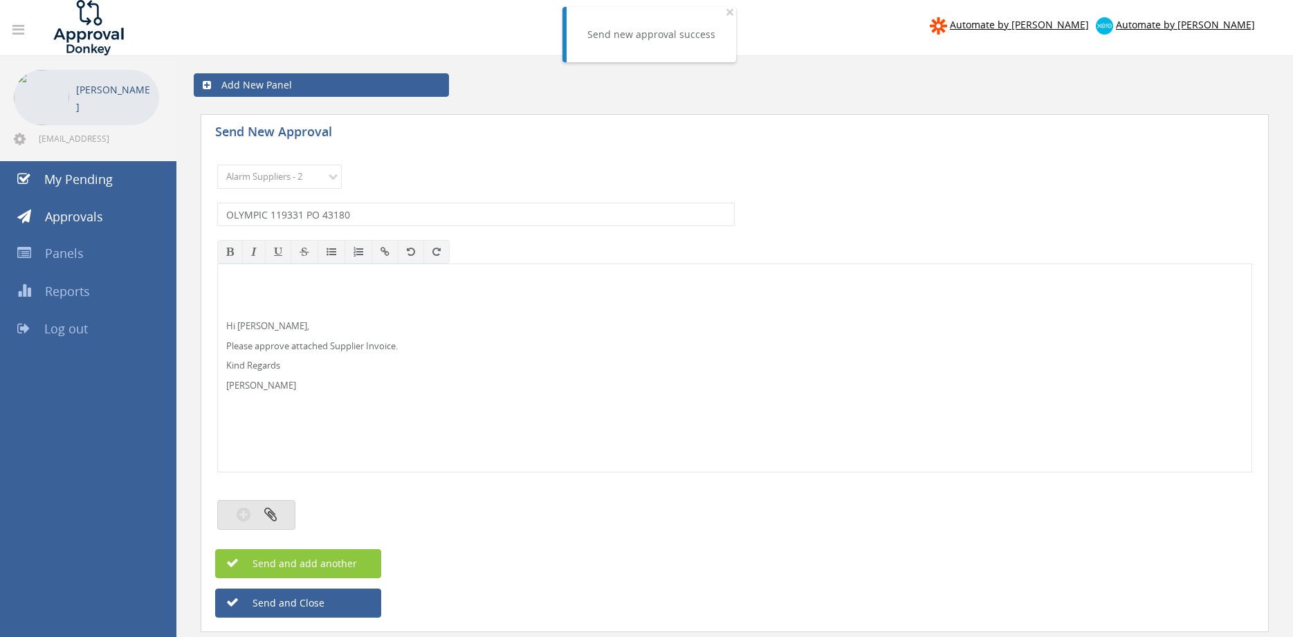
click at [265, 515] on icon "button" at bounding box center [270, 514] width 12 height 16
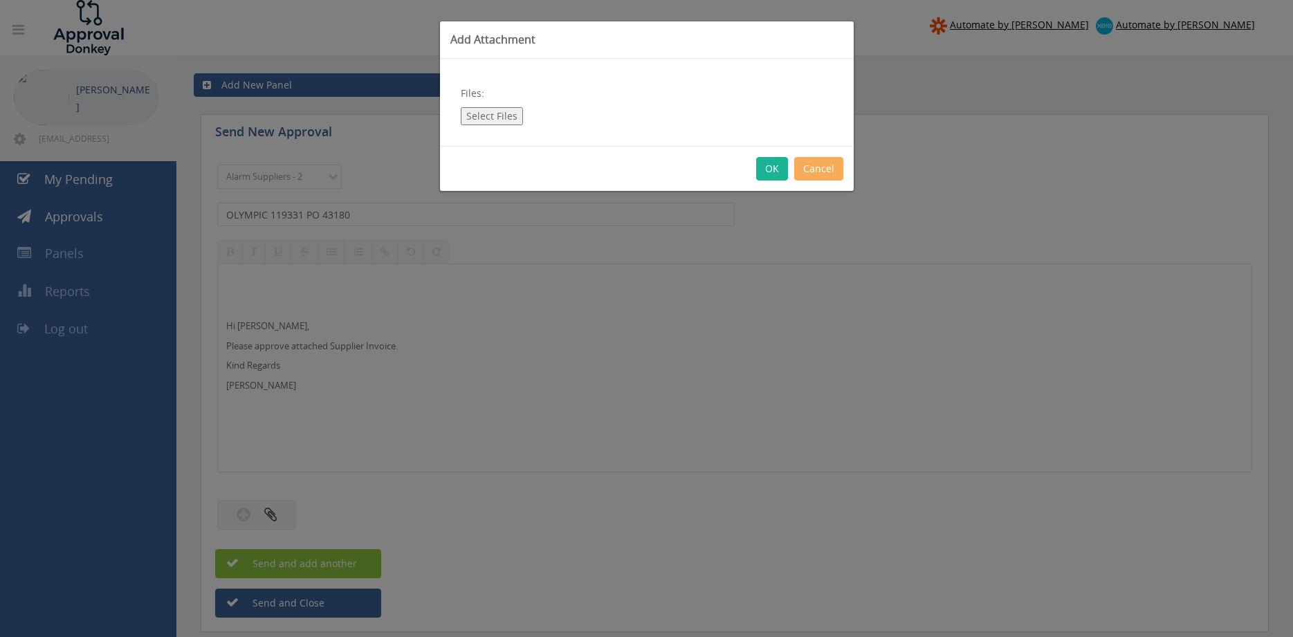
click at [502, 109] on button "Select Files" at bounding box center [492, 116] width 62 height 18
type input "C:\fakepath\OLYMPIC 119331 [DATE] PO 43180.pdf"
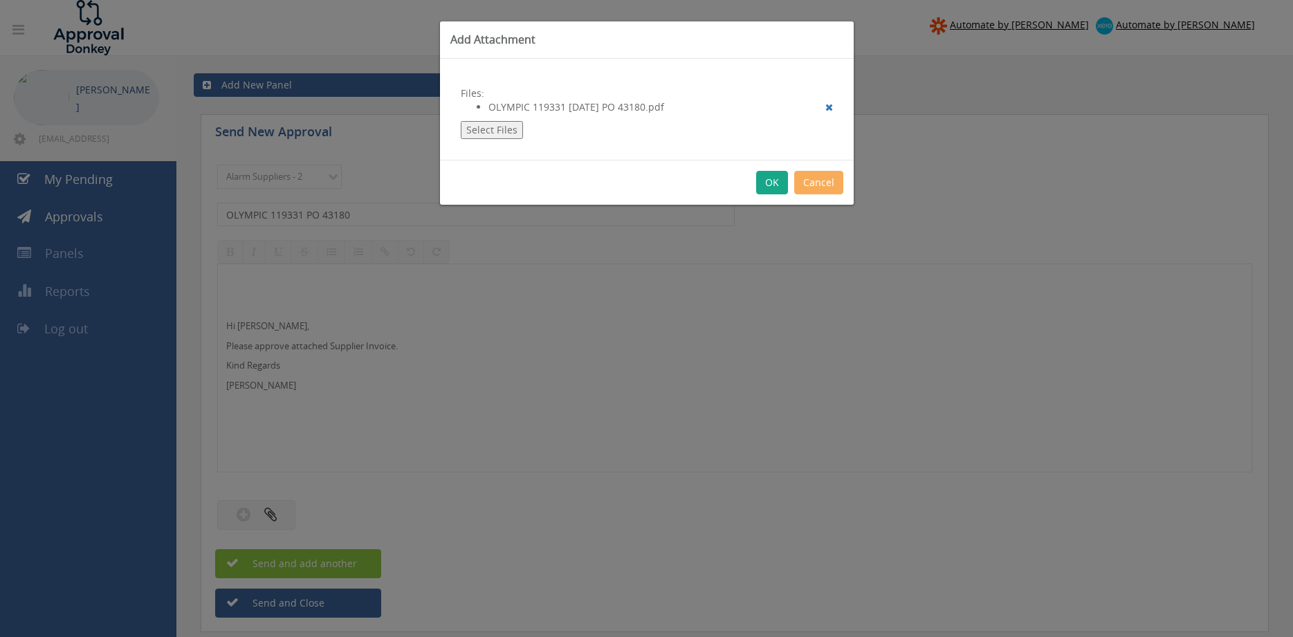
click at [767, 185] on button "OK" at bounding box center [772, 183] width 32 height 24
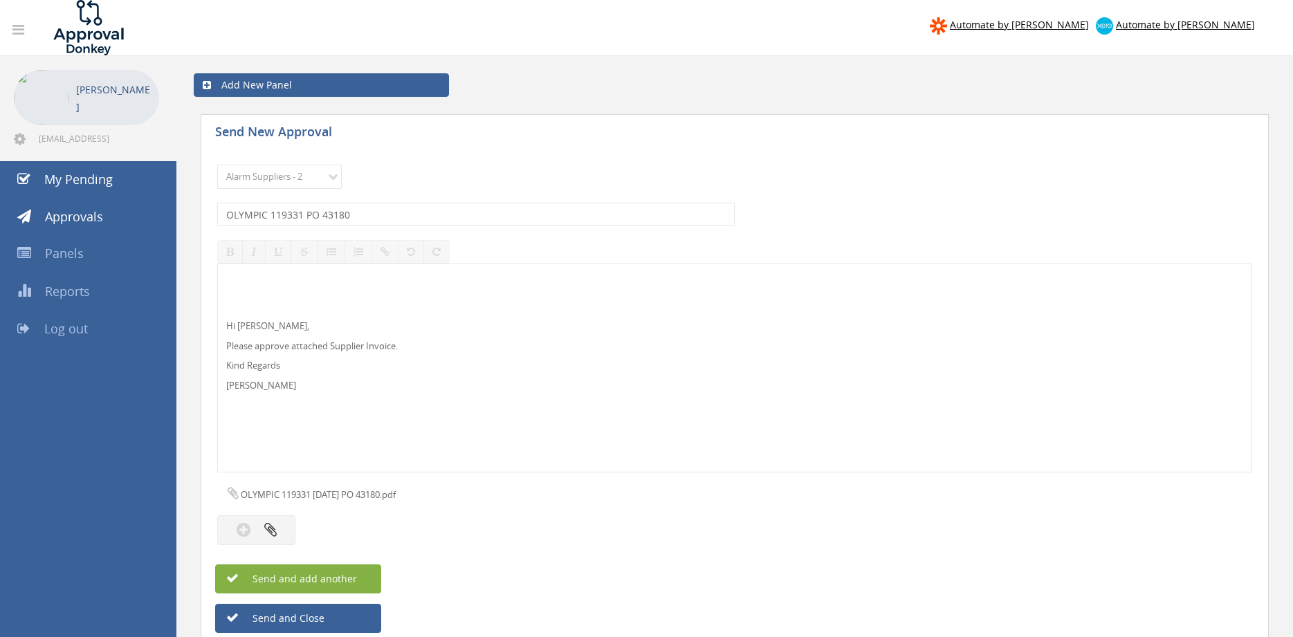
click at [363, 574] on button "Send and add another" at bounding box center [298, 579] width 166 height 29
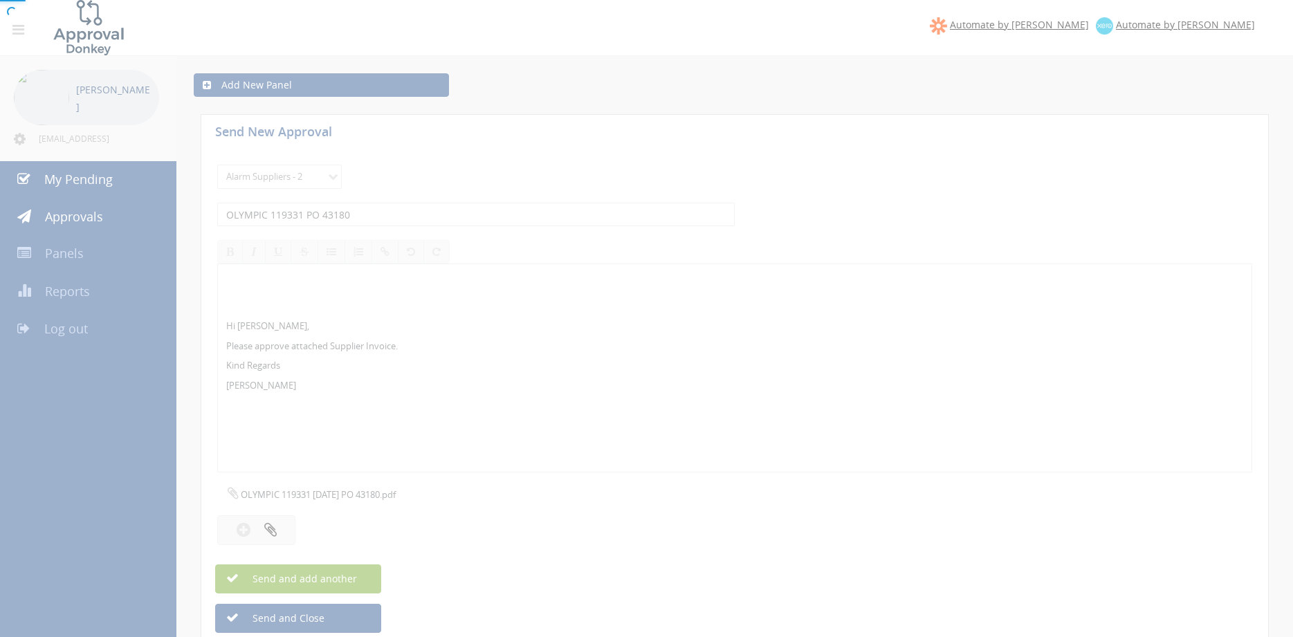
select select
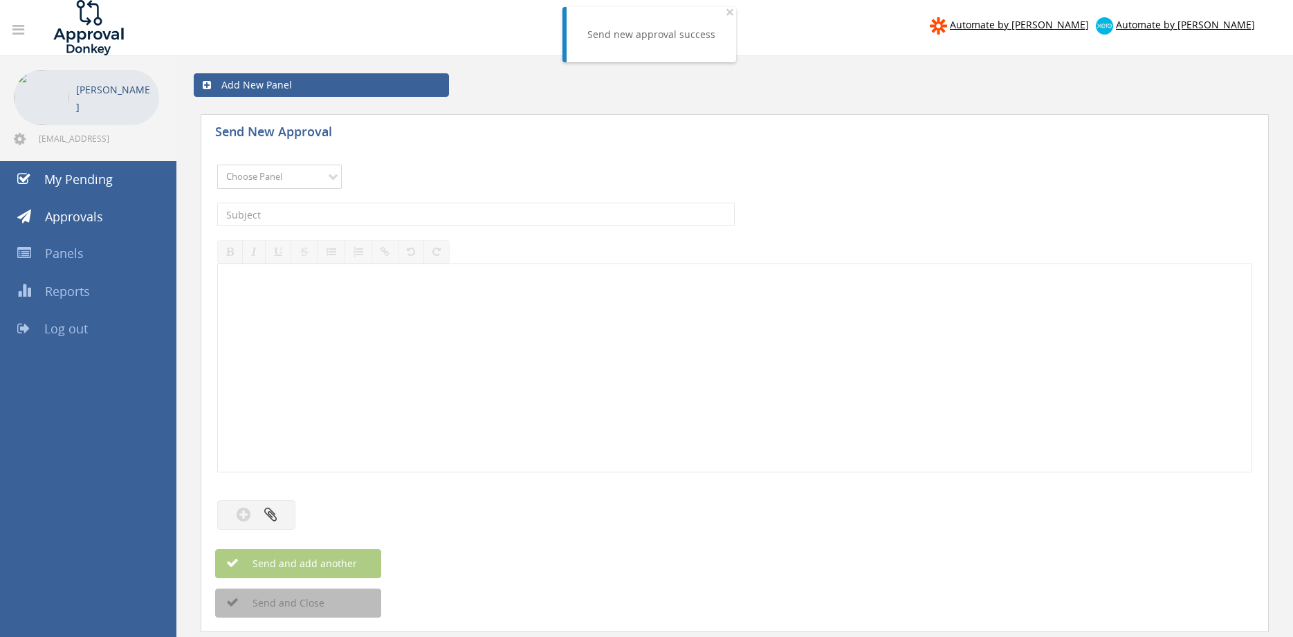
click at [217, 165] on select "Choose Panel Alarm Credits RG - 3 NZ Utilities Cable and SAI Global NZ Alarms-1…" at bounding box center [279, 177] width 125 height 24
select select "9680"
click option "Alarm Suppliers - 2" at bounding box center [0, 0] width 0 height 0
click at [365, 213] on input "text" at bounding box center [476, 215] width 518 height 24
type input "OLYMPIC 119312 PO 43190"
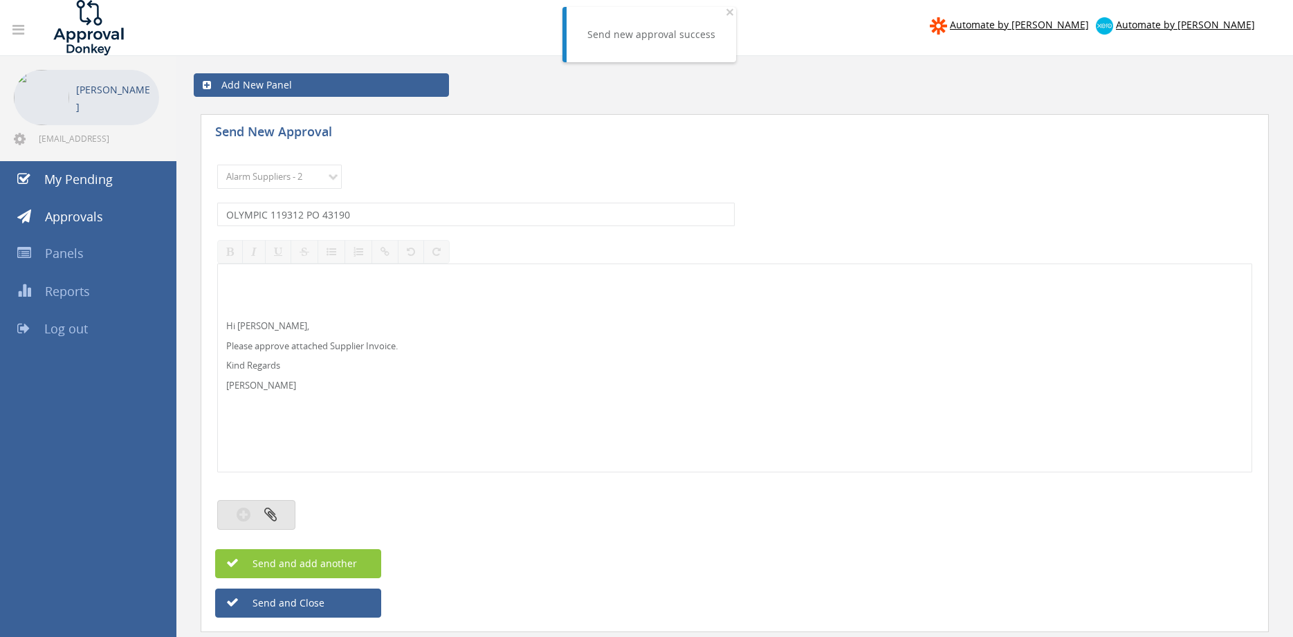
click at [277, 518] on button "button" at bounding box center [256, 515] width 78 height 30
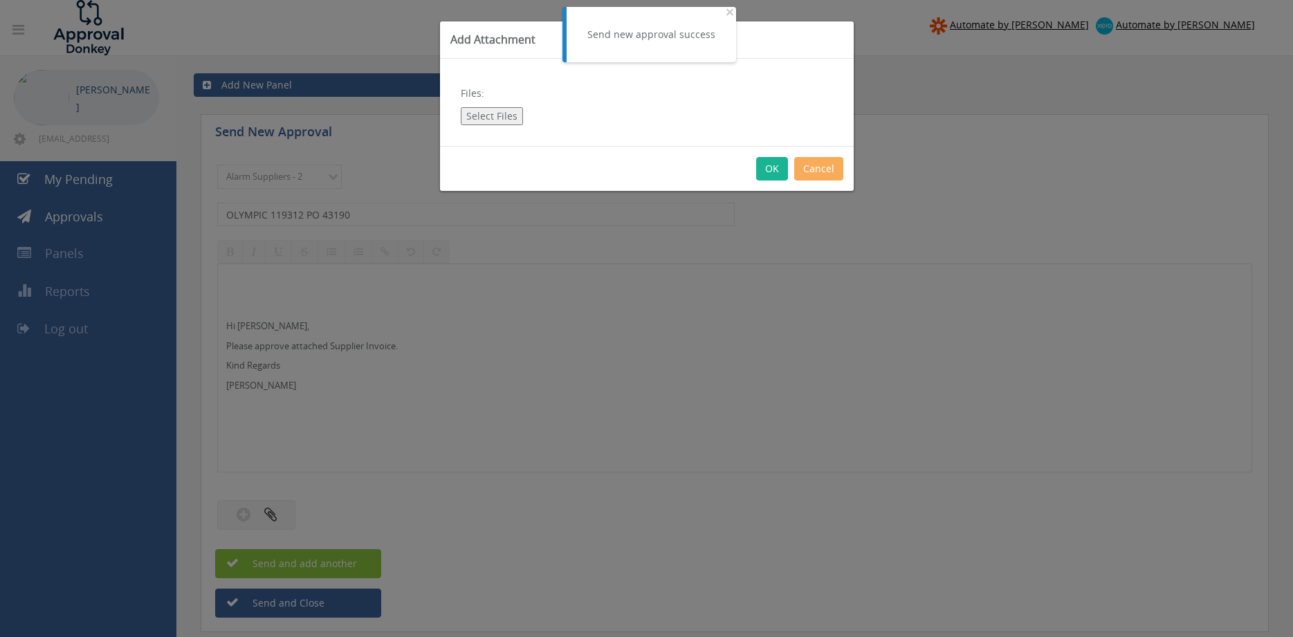
click at [500, 115] on button "Select Files" at bounding box center [492, 116] width 62 height 18
type input "C:\fakepath\OLYMPIC 119312 [DATE] PO 43190.pdf"
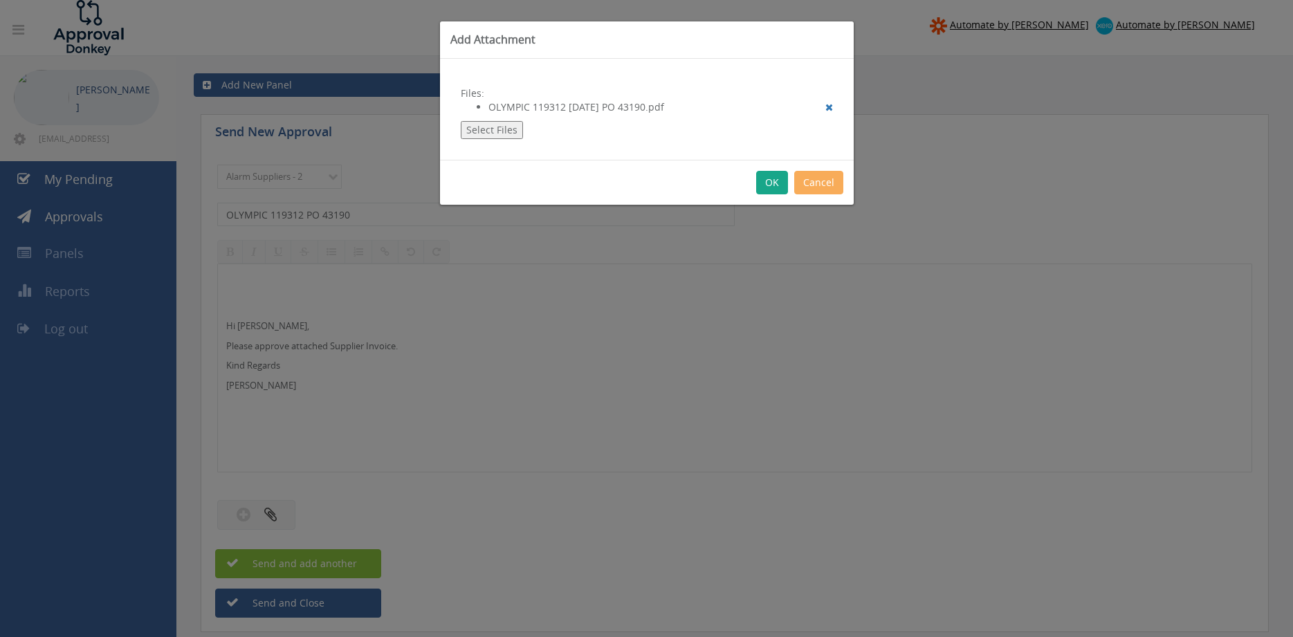
drag, startPoint x: 774, startPoint y: 190, endPoint x: 781, endPoint y: 230, distance: 39.9
click at [774, 189] on button "OK" at bounding box center [772, 183] width 32 height 24
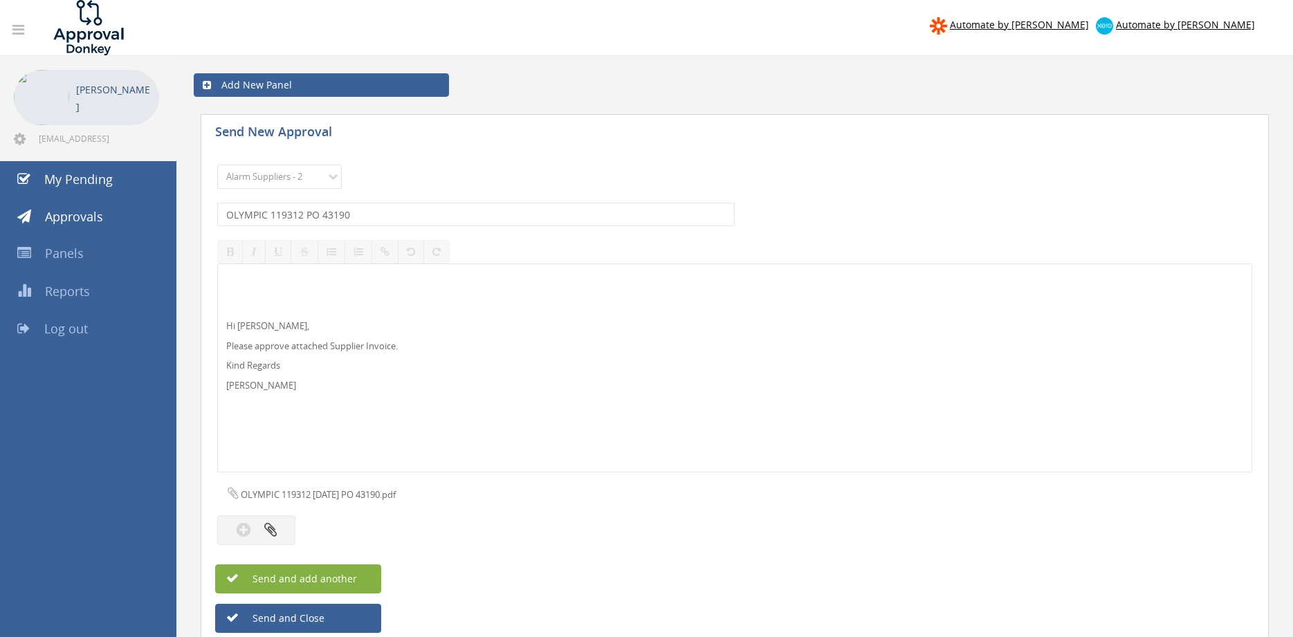
click at [365, 575] on button "Send and add another" at bounding box center [298, 579] width 166 height 29
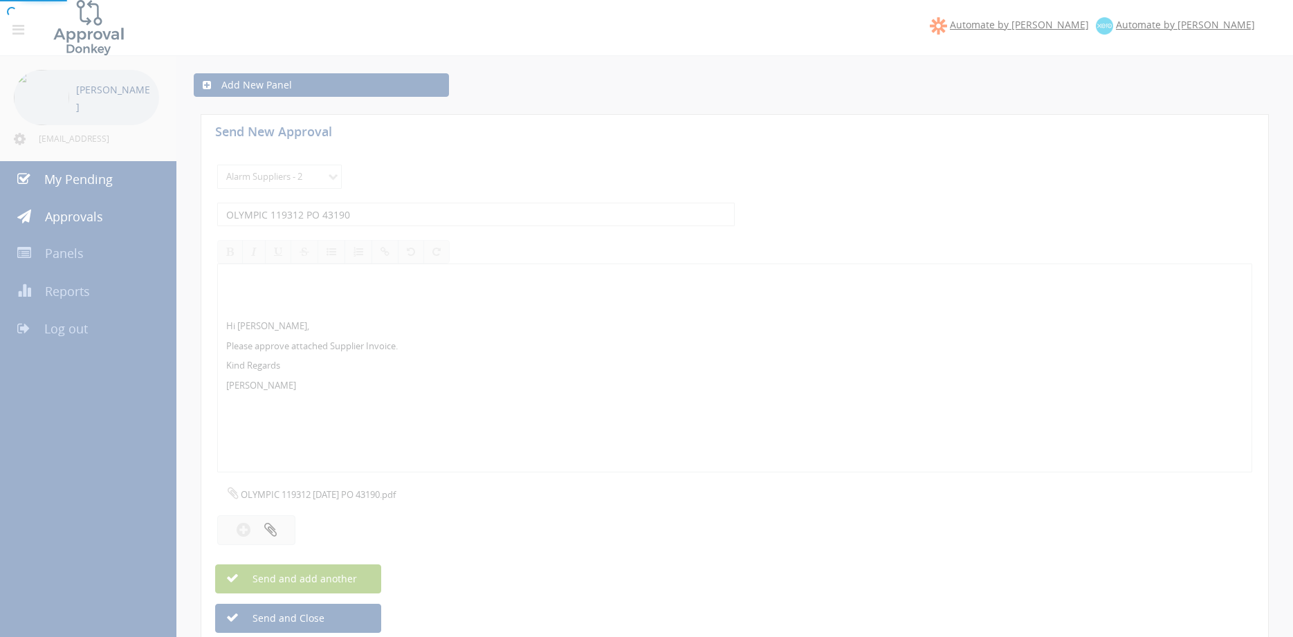
select select
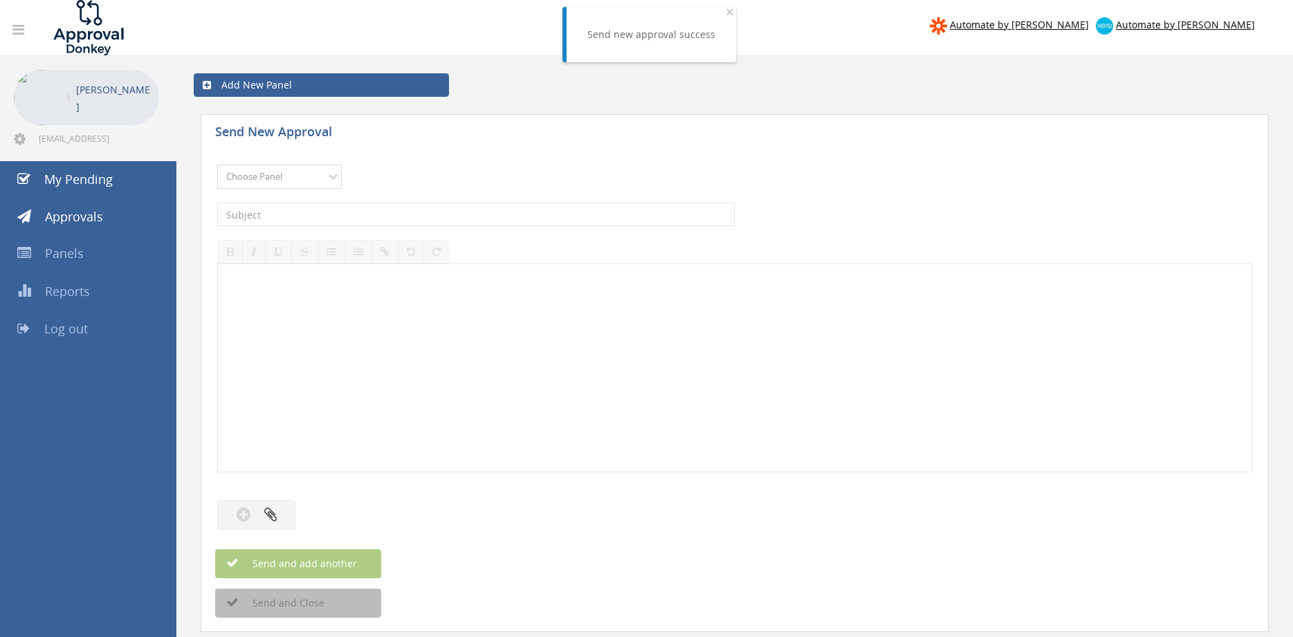
select select "9680"
click option "Alarm Suppliers - 2" at bounding box center [0, 0] width 0 height 0
click at [368, 221] on input "text" at bounding box center [476, 215] width 518 height 24
type input "OLYMPIC 119279 PO 43170"
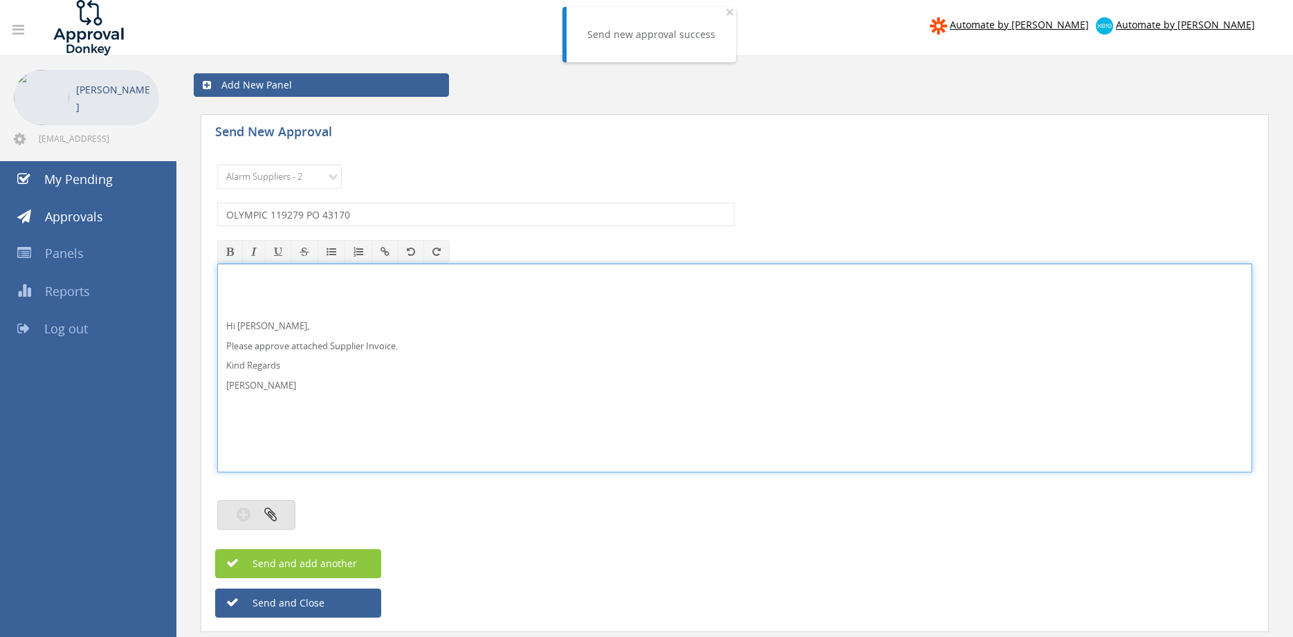
click at [271, 510] on icon "button" at bounding box center [270, 514] width 12 height 16
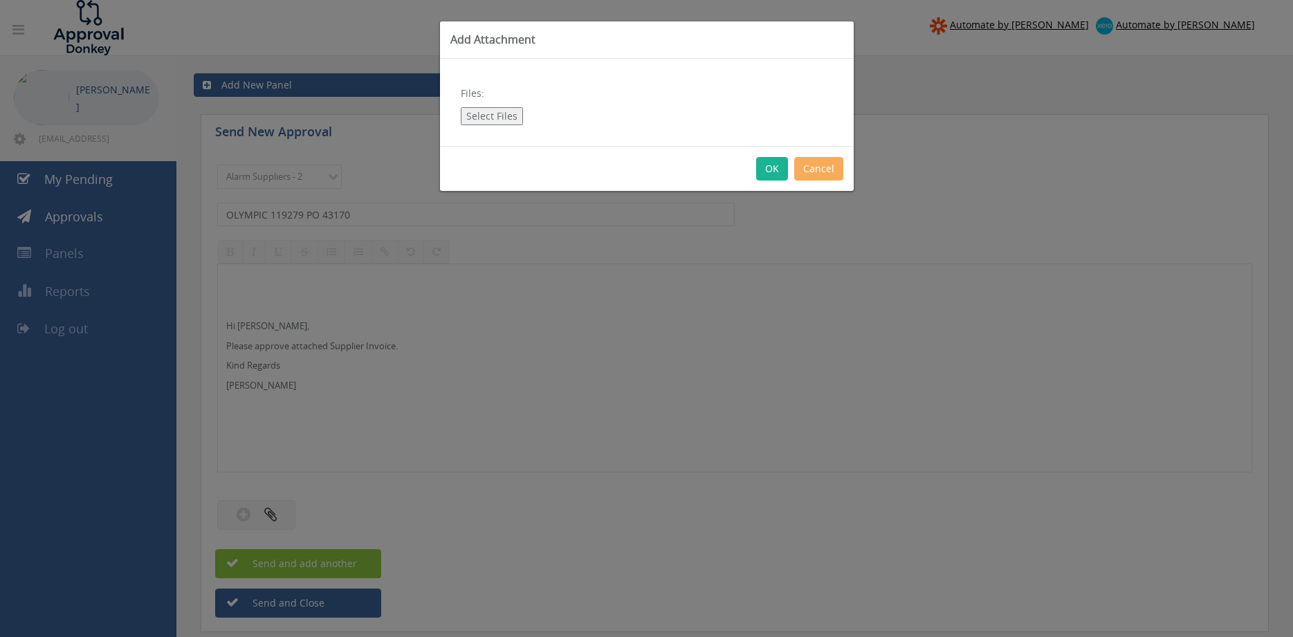
click at [504, 113] on button "Select Files" at bounding box center [492, 116] width 62 height 18
type input "C:\fakepath\OLYMPIC 119279 [DATE] PO 43170.pdf"
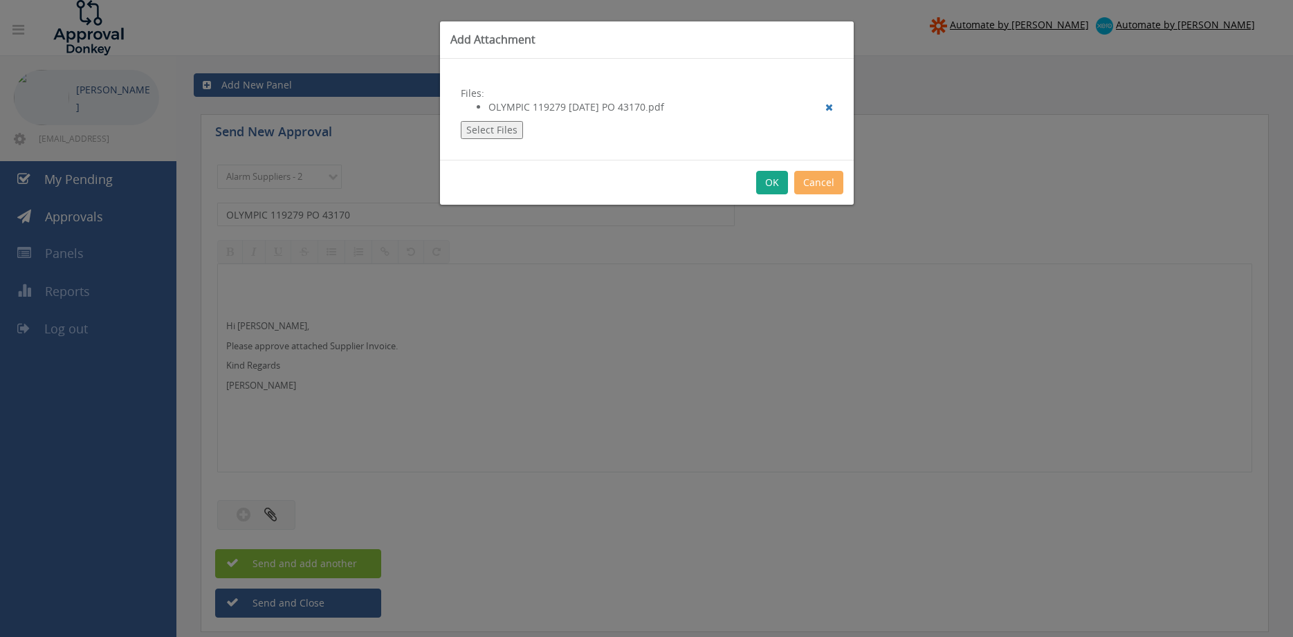
click at [772, 179] on button "OK" at bounding box center [772, 183] width 32 height 24
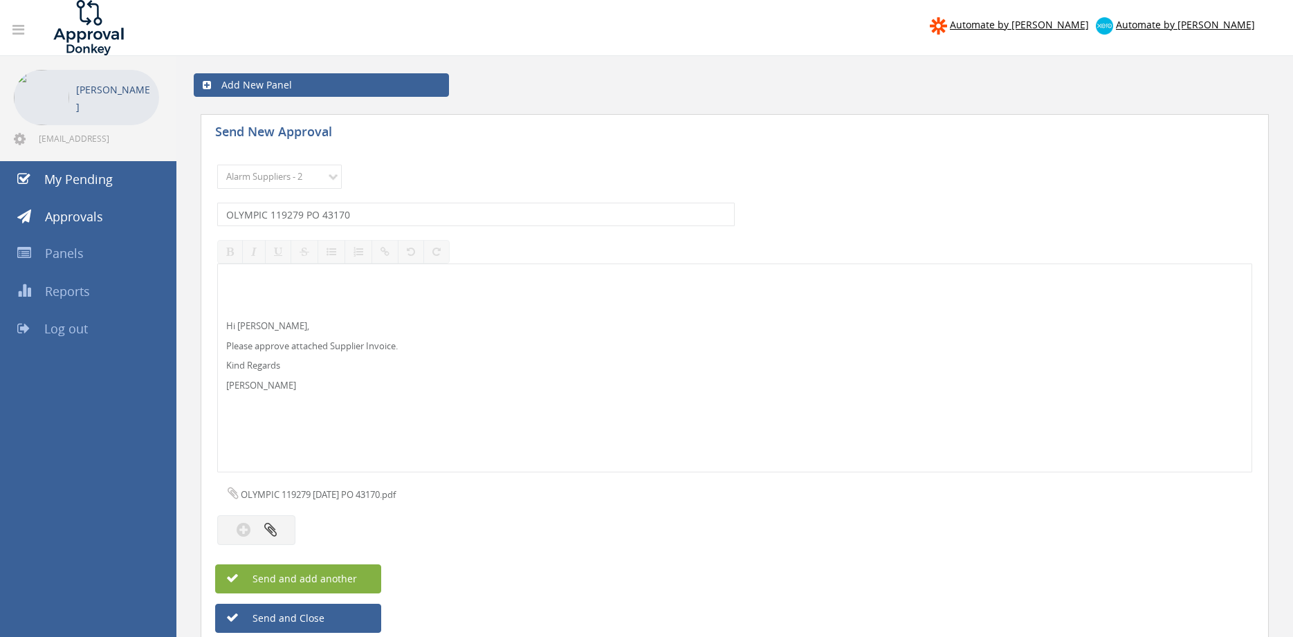
click at [368, 574] on button "Send and add another" at bounding box center [298, 579] width 166 height 29
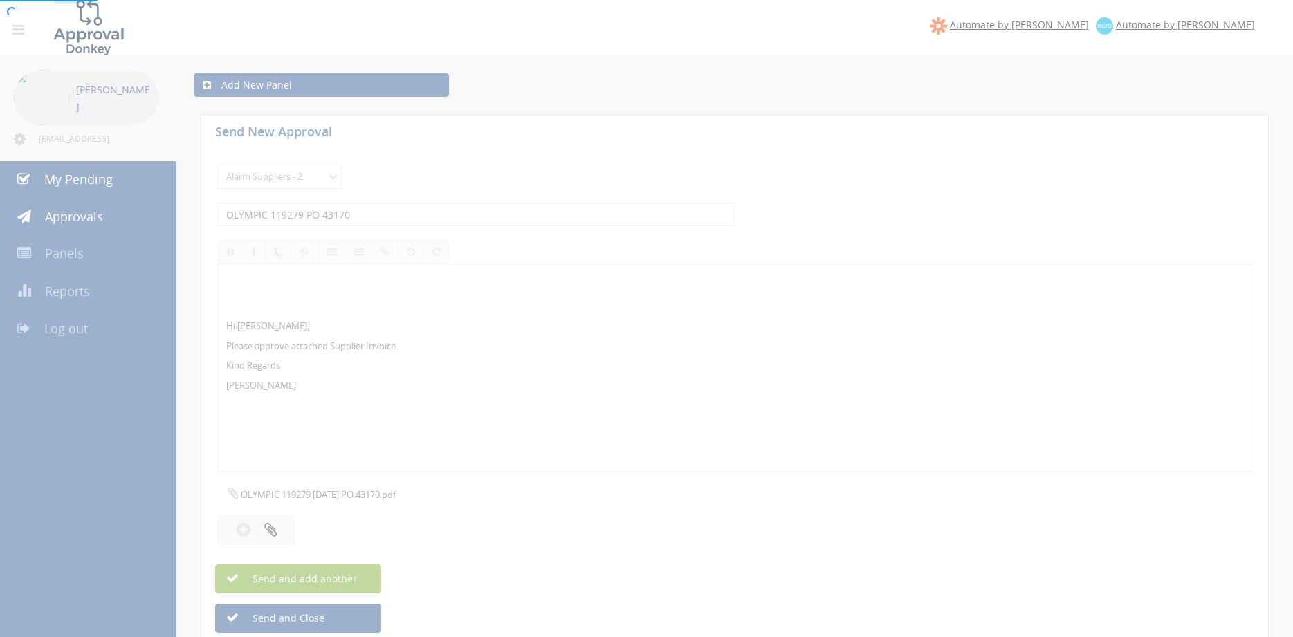
select select
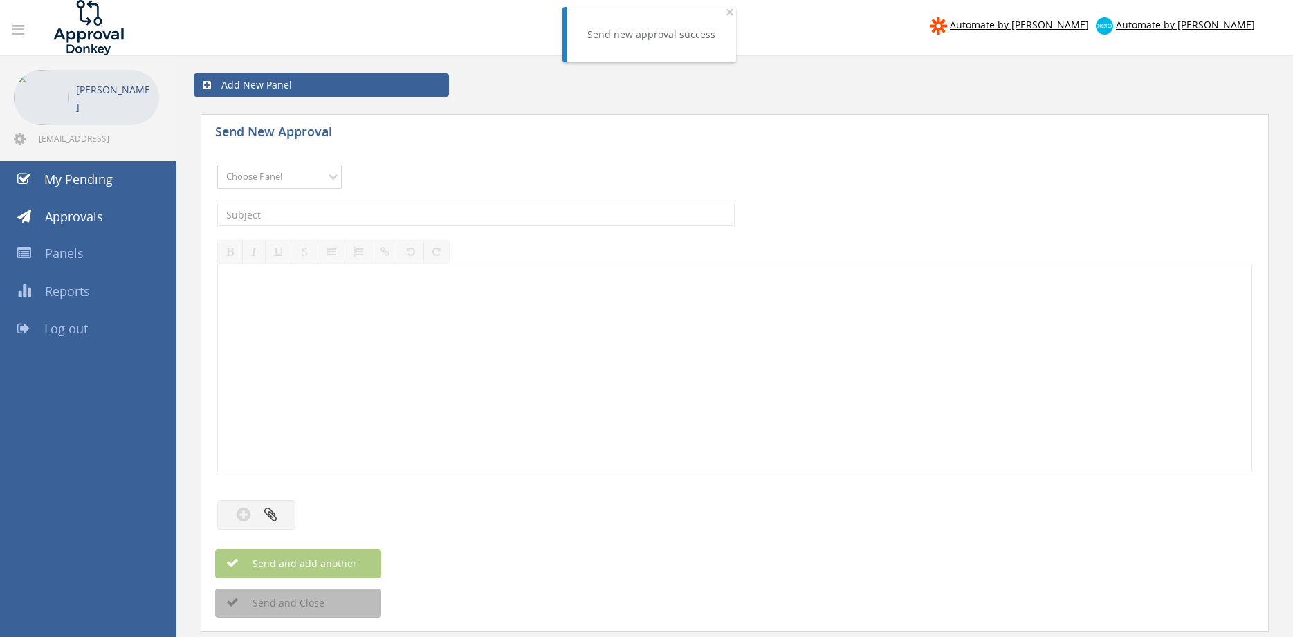
click at [217, 165] on select "Choose Panel Alarm Credits RG - 3 NZ Utilities Cable and SAI Global NZ Alarms-1…" at bounding box center [279, 177] width 125 height 24
select select "9680"
click option "Alarm Suppliers - 2" at bounding box center [0, 0] width 0 height 0
click at [361, 215] on input "text" at bounding box center [476, 215] width 518 height 24
type input "OLYMPIC 119246 PO 43163"
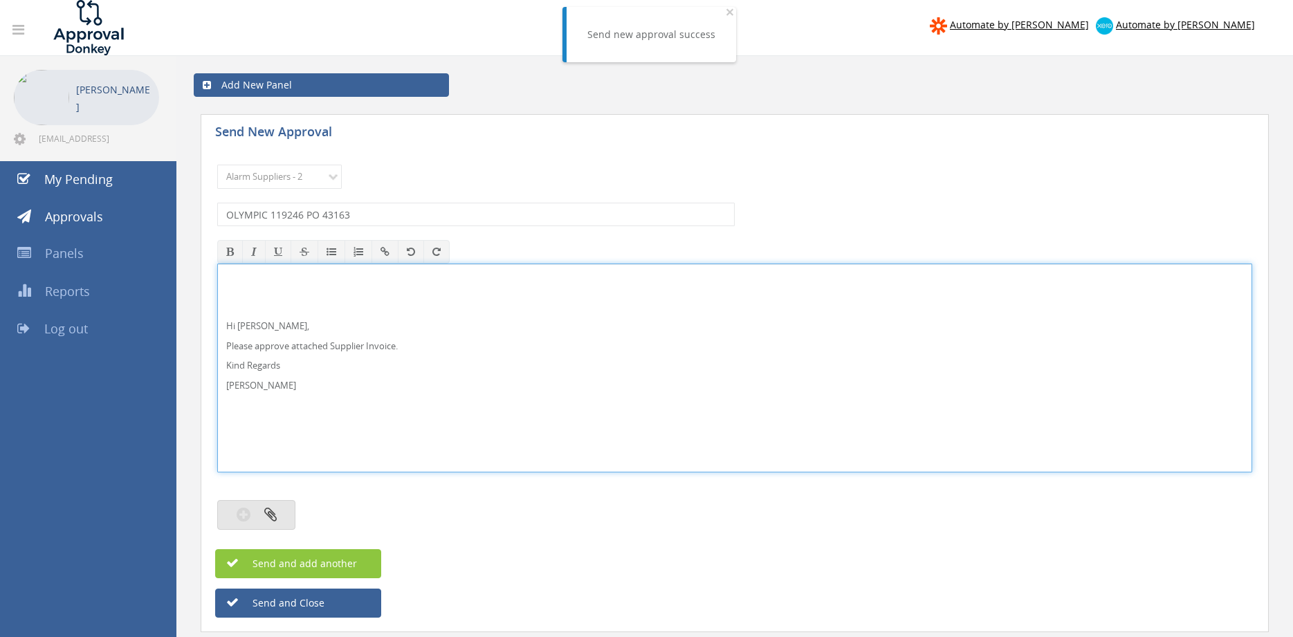
click at [269, 509] on icon "button" at bounding box center [270, 514] width 12 height 16
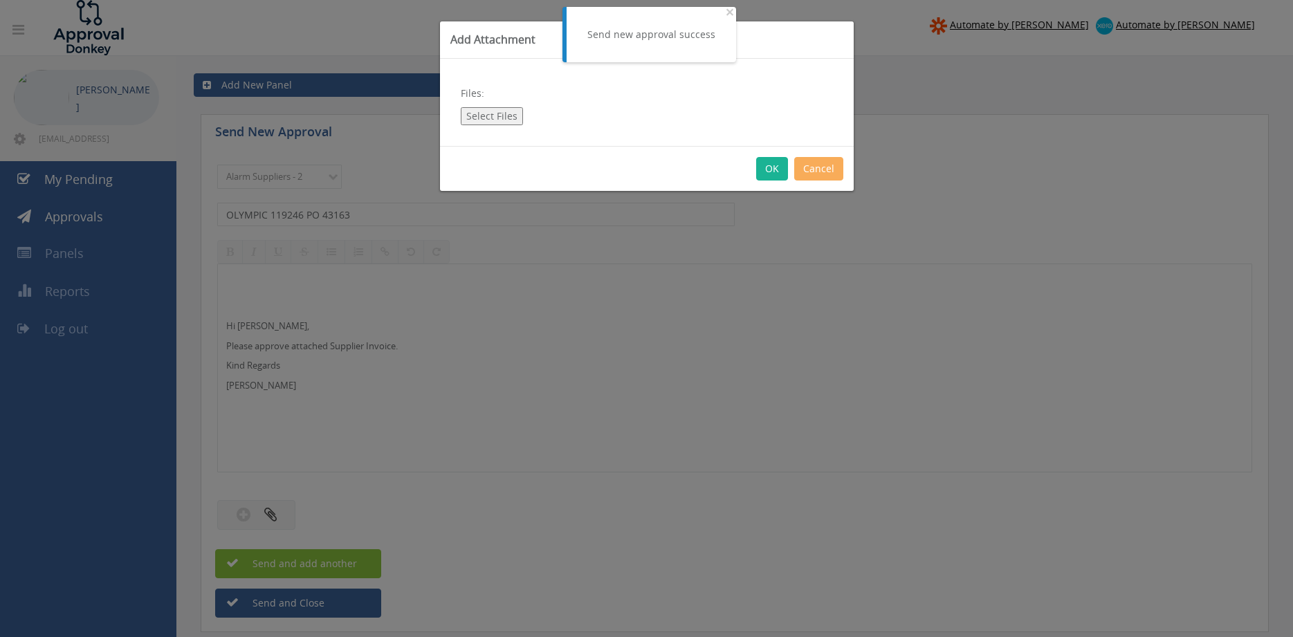
click at [486, 117] on button "Select Files" at bounding box center [492, 116] width 62 height 18
type input "C:\fakepath\OLYMPIC 119246 [DATE] PO 43163.pdf"
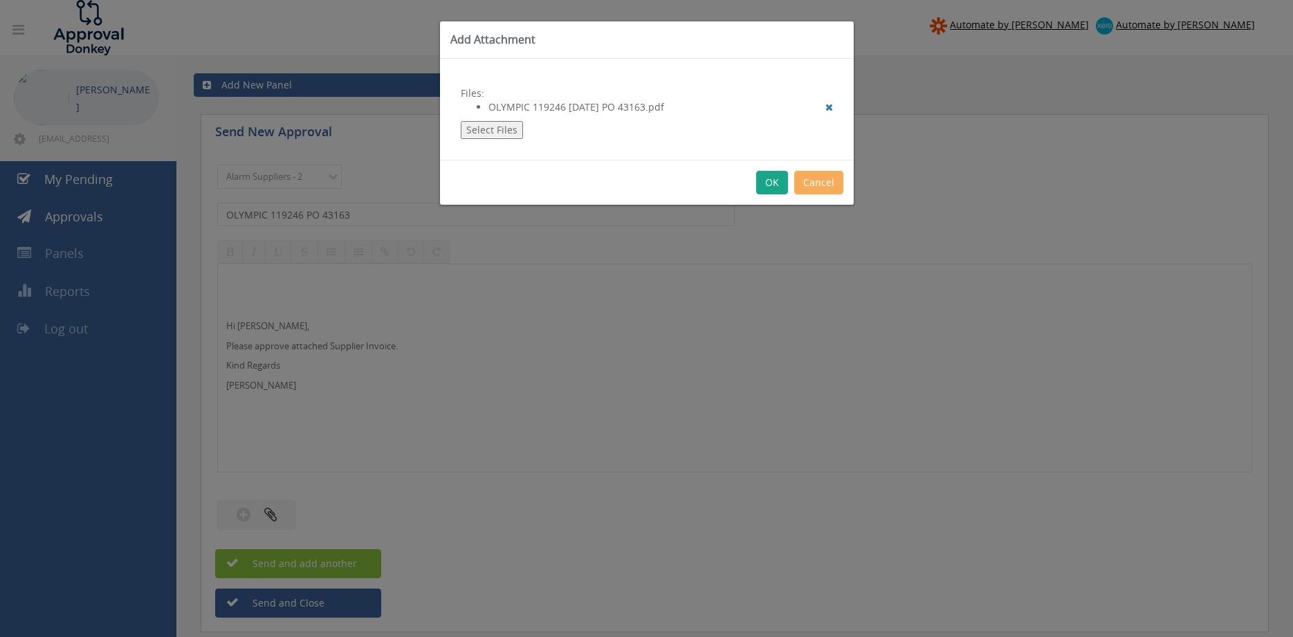
click at [772, 182] on button "OK" at bounding box center [772, 183] width 32 height 24
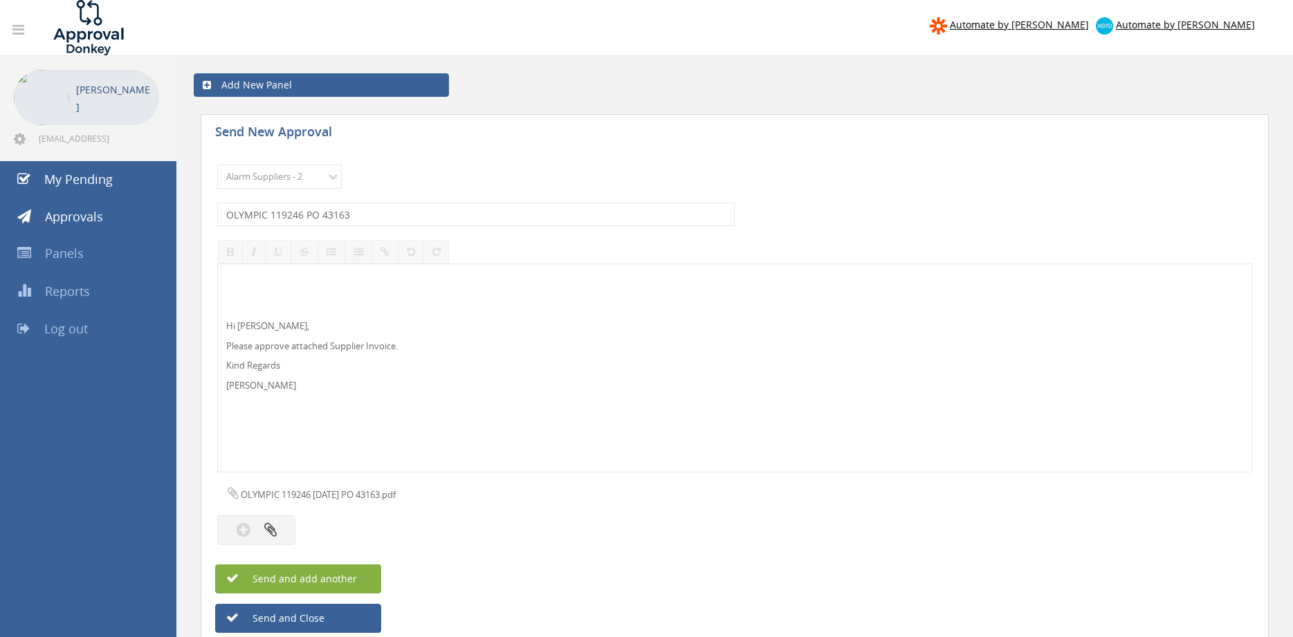
click at [351, 578] on span "Send and add another" at bounding box center [290, 578] width 134 height 13
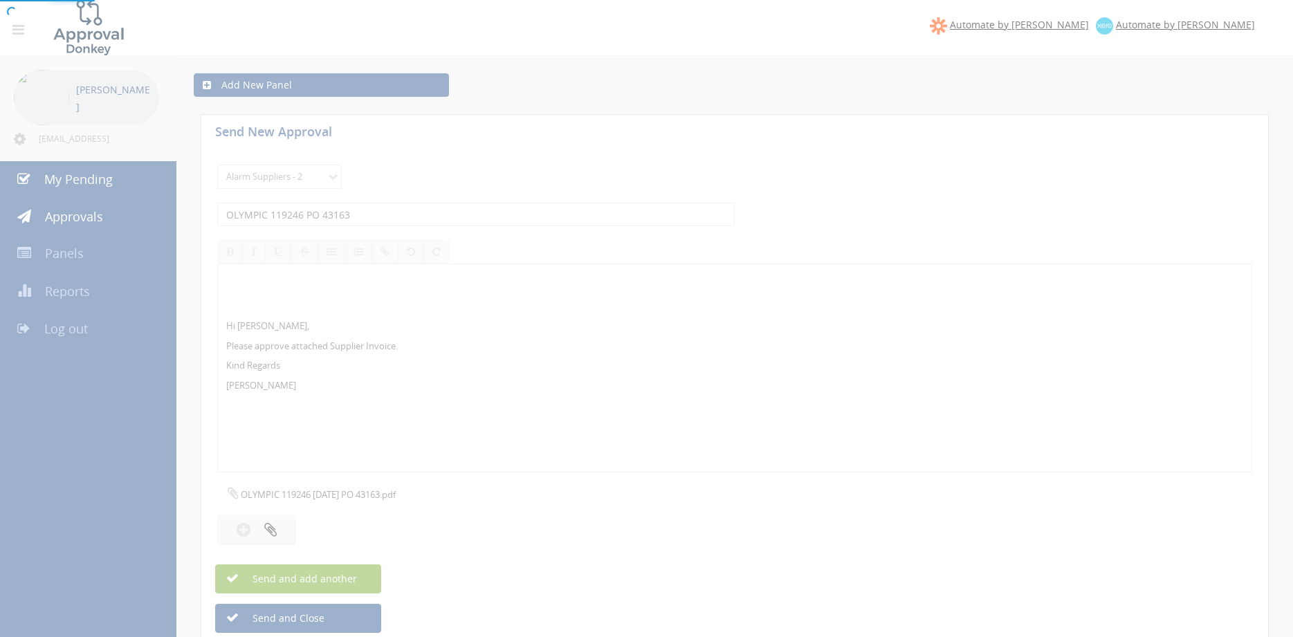
select select
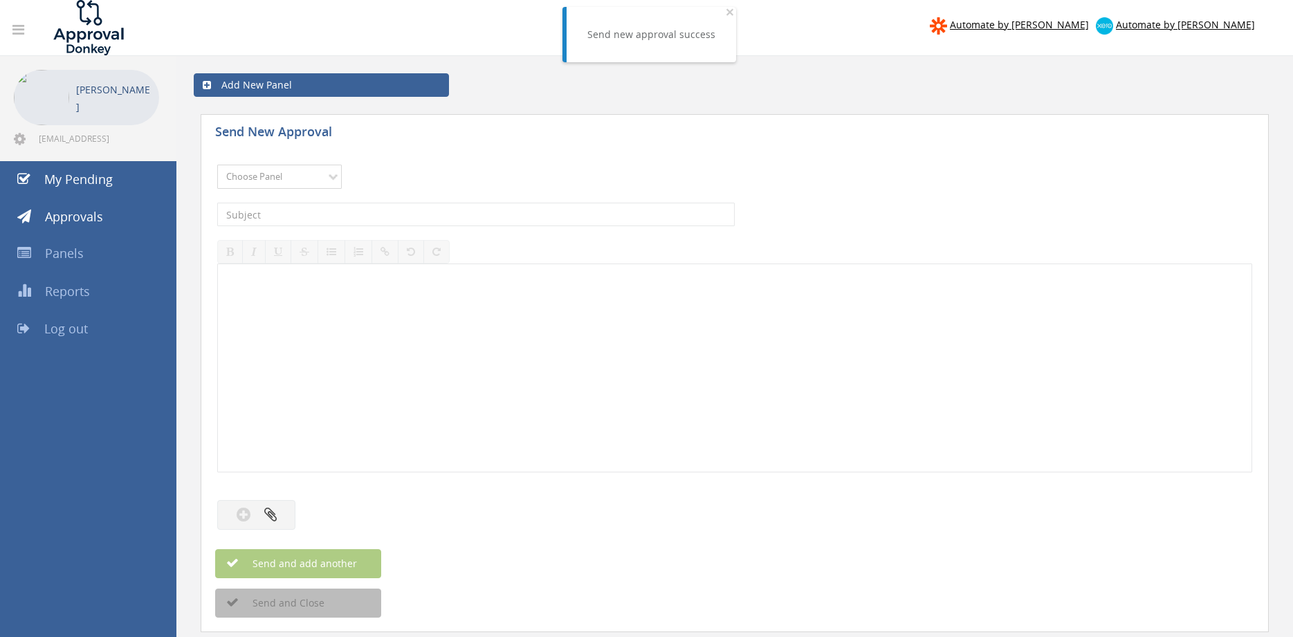
click at [310, 174] on select "Choose Panel Alarm Credits RG - 3 NZ Utilities Cable and SAI Global NZ Alarms-1…" at bounding box center [279, 177] width 125 height 24
select select "9680"
click option "Alarm Suppliers - 2" at bounding box center [0, 0] width 0 height 0
click at [357, 208] on input "text" at bounding box center [476, 215] width 518 height 24
type input "OLYMPIC 119228 PO 43165"
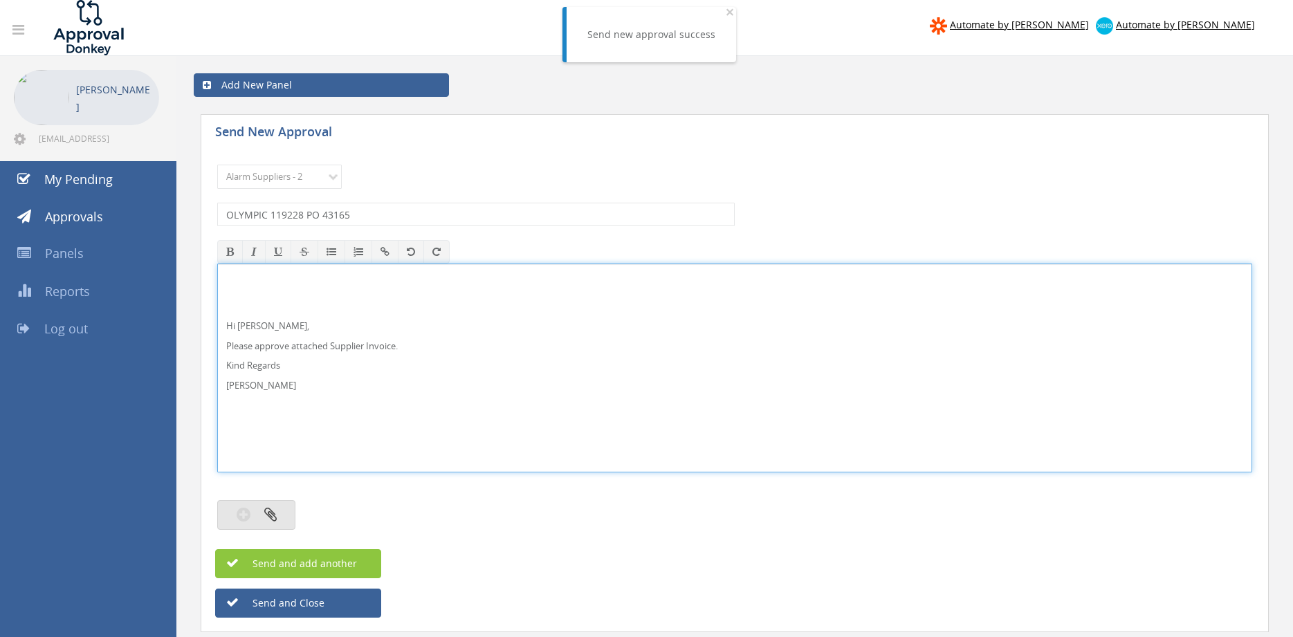
click at [263, 511] on button "button" at bounding box center [256, 515] width 78 height 30
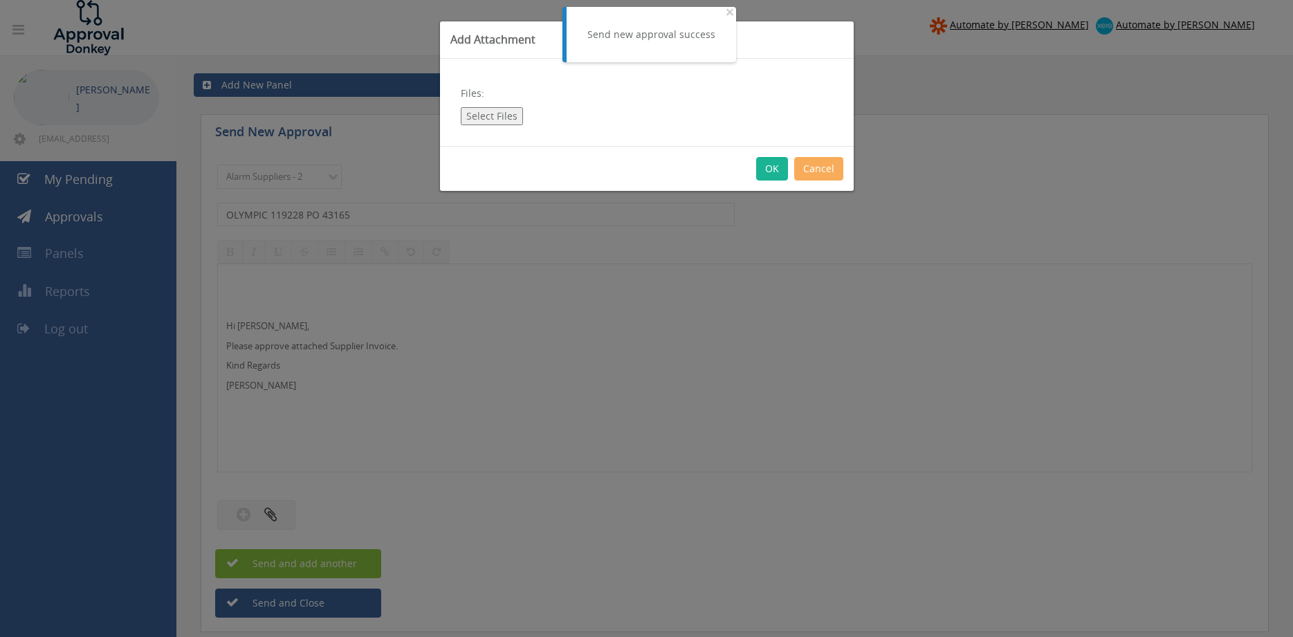
click at [512, 111] on button "Select Files" at bounding box center [492, 116] width 62 height 18
type input "C:\fakepath\OLYMPIC 119228 [DATE] PO 43165.pdf"
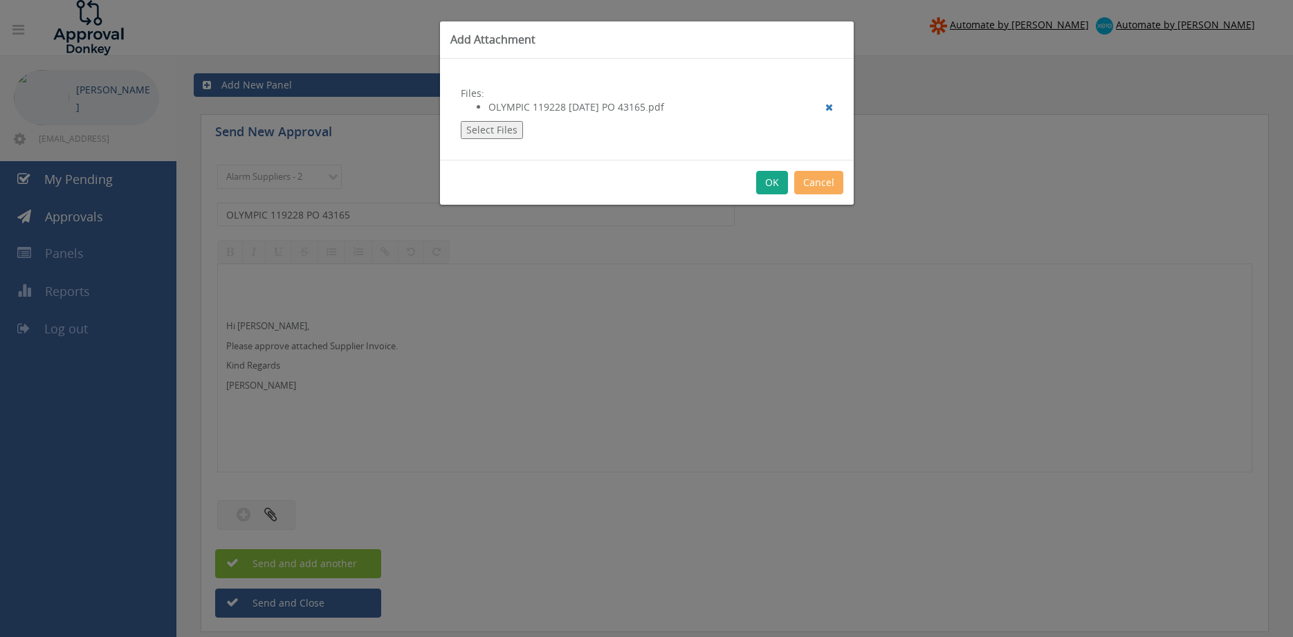
click at [768, 178] on button "OK" at bounding box center [772, 183] width 32 height 24
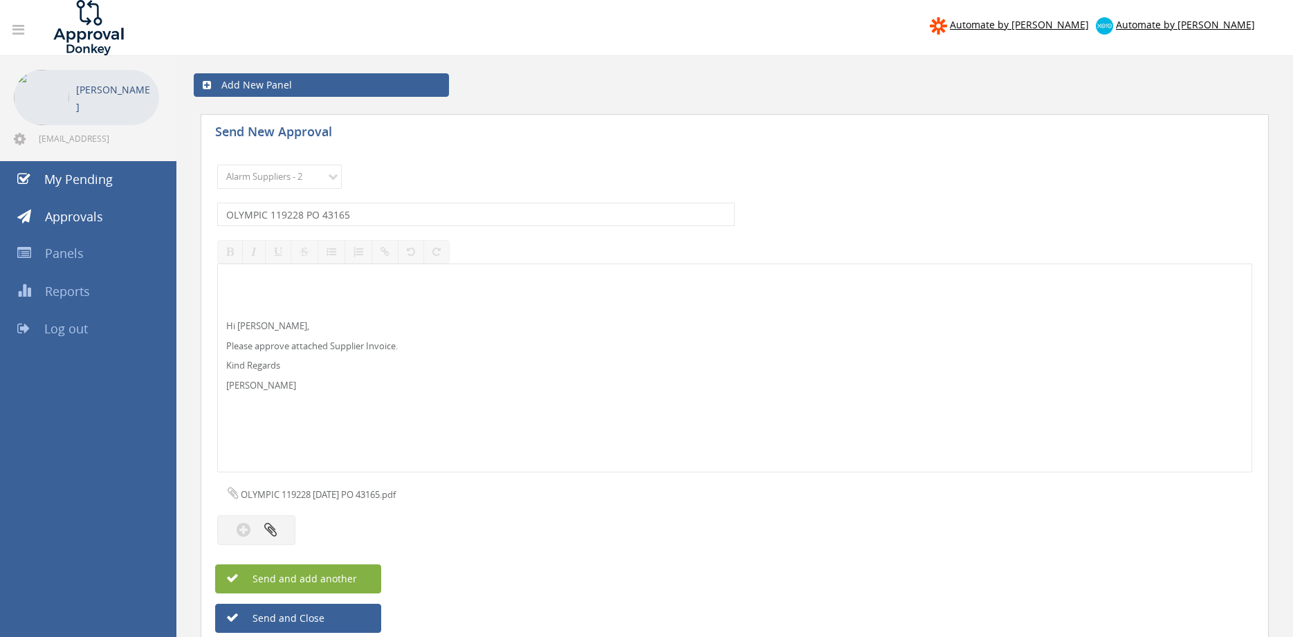
click at [352, 575] on span "Send and add another" at bounding box center [290, 578] width 134 height 13
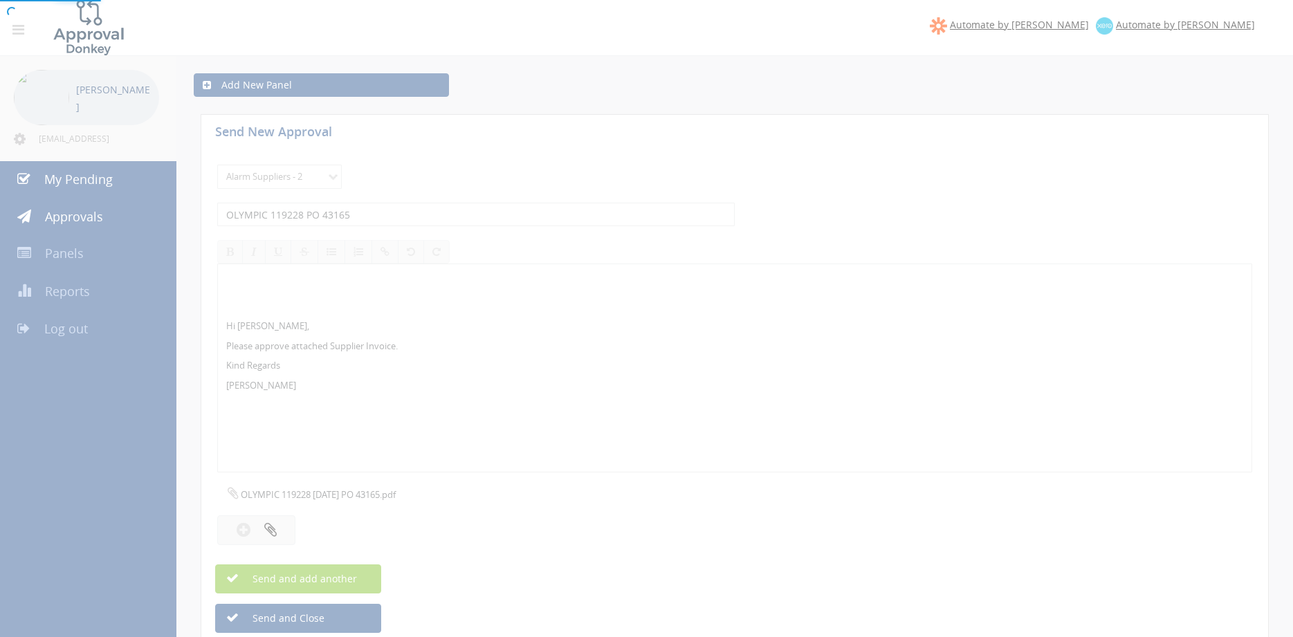
select select
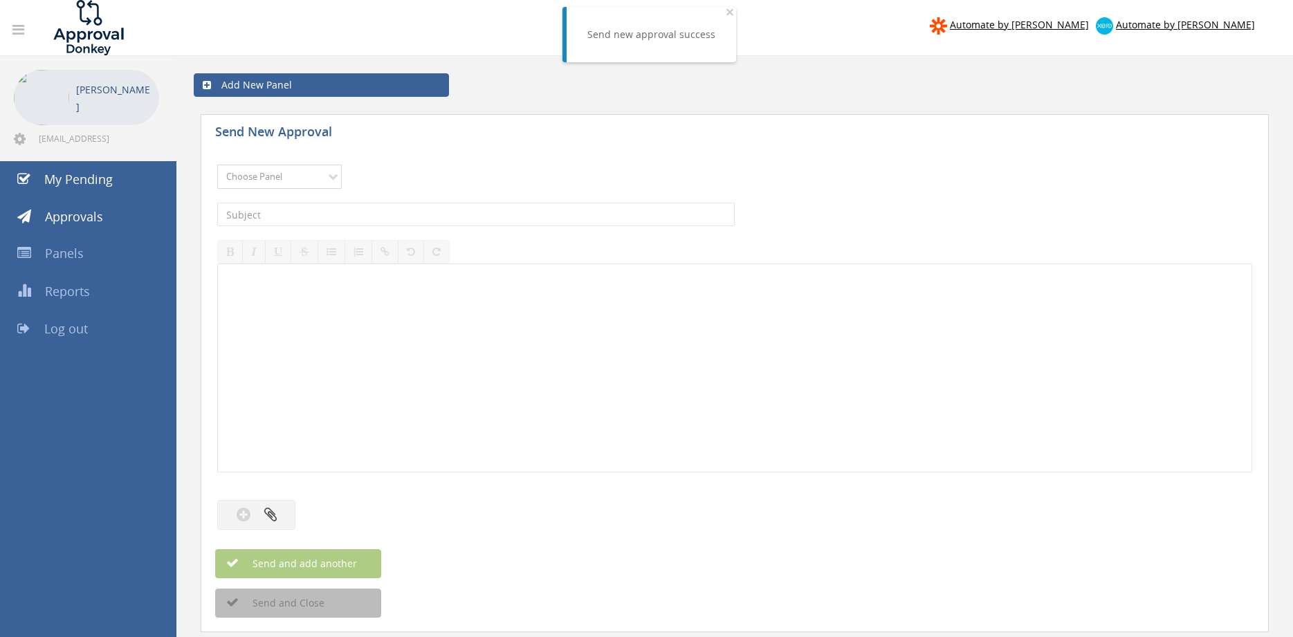
click at [217, 165] on select "Choose Panel Alarm Credits RG - 3 NZ Utilities Cable and SAI Global NZ Alarms-1…" at bounding box center [279, 177] width 125 height 24
select select "9680"
click option "Alarm Suppliers - 2" at bounding box center [0, 0] width 0 height 0
click at [374, 210] on input "text" at bounding box center [476, 215] width 518 height 24
type input "OLYMPIC 119147 PO 43134"
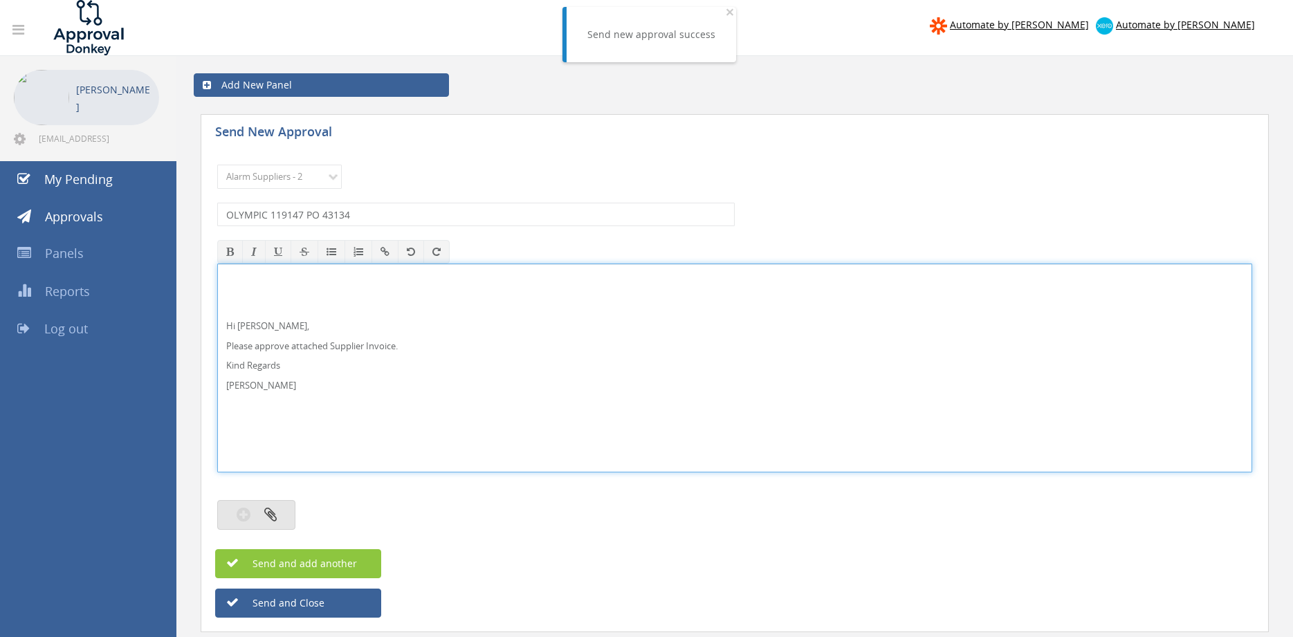
click at [278, 514] on button "button" at bounding box center [256, 515] width 78 height 30
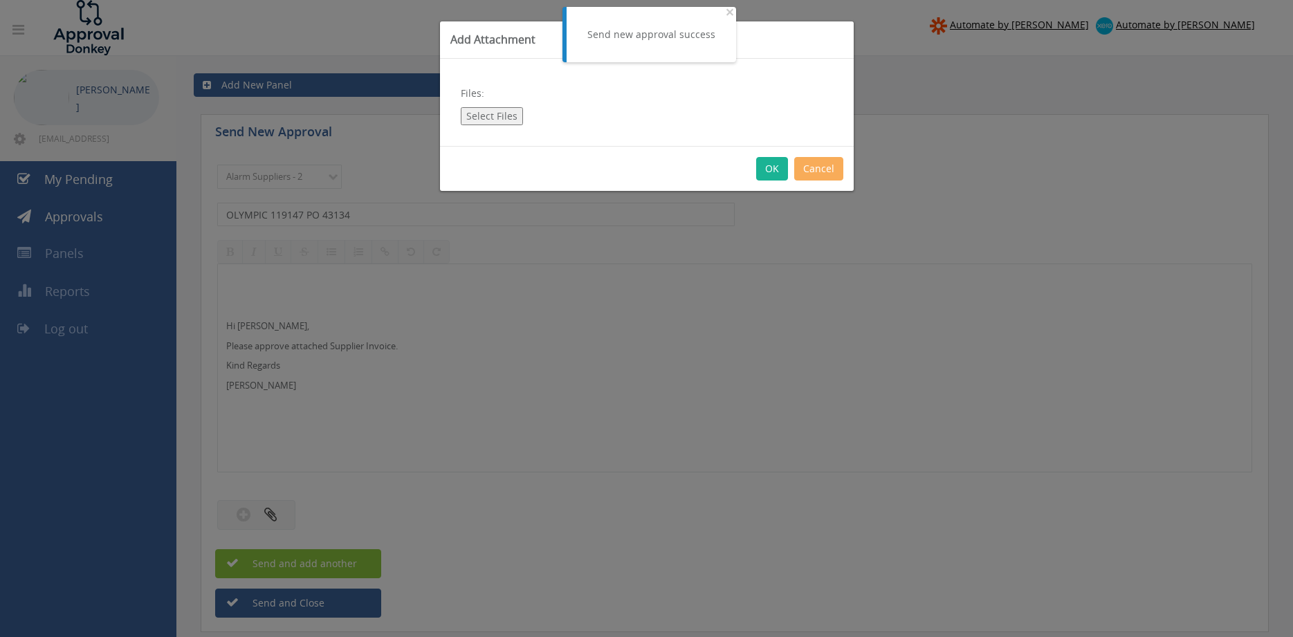
click at [481, 114] on button "Select Files" at bounding box center [492, 116] width 62 height 18
type input "C:\fakepath\OLYMPIC 119147 [DATE] PO 43134.pdf"
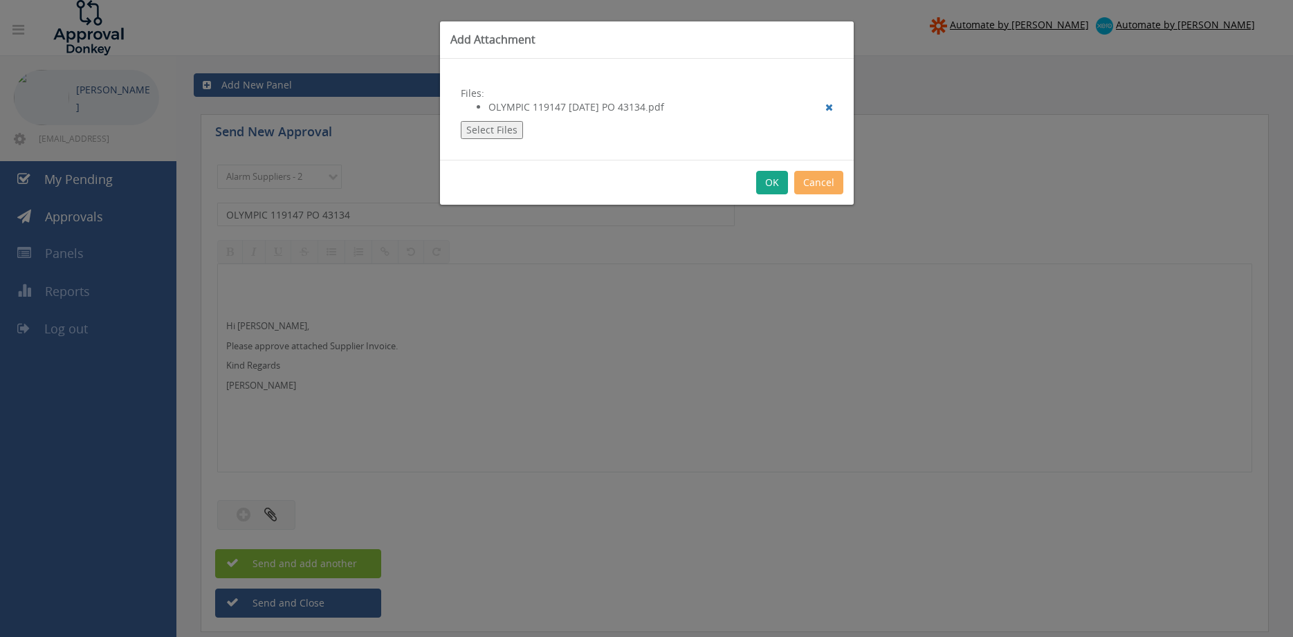
click at [758, 174] on div "OK Cancel" at bounding box center [647, 182] width 414 height 45
click at [785, 181] on button "OK" at bounding box center [772, 183] width 32 height 24
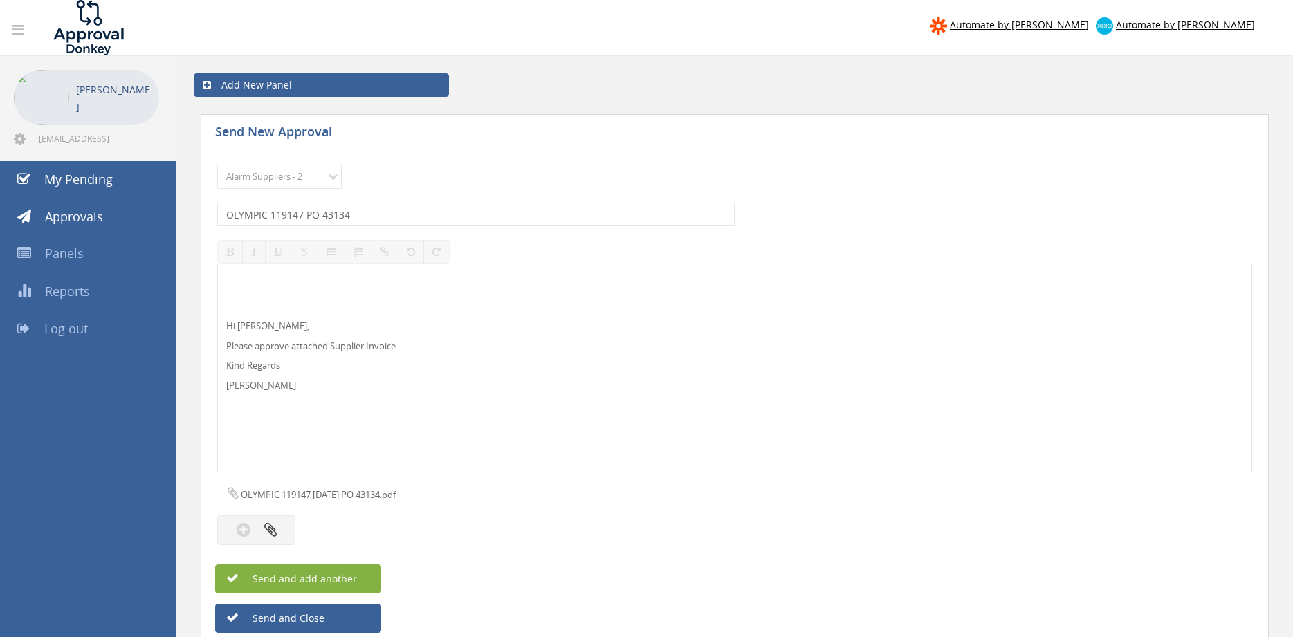
click at [372, 574] on button "Send and add another" at bounding box center [298, 579] width 166 height 29
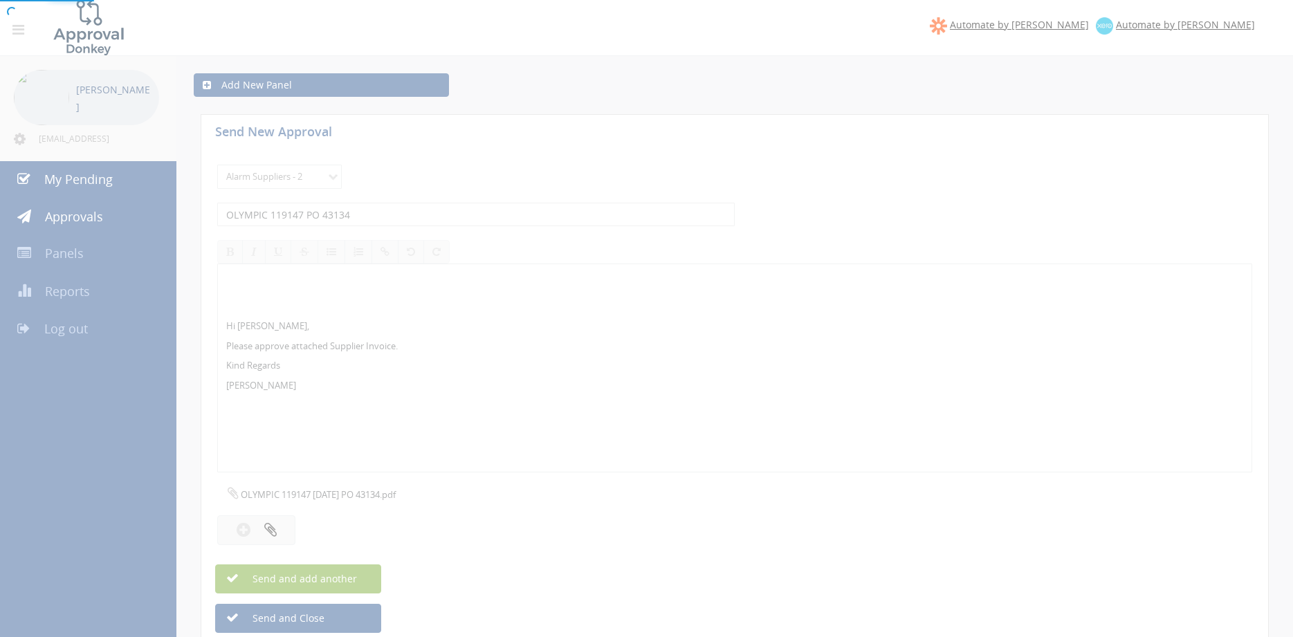
select select
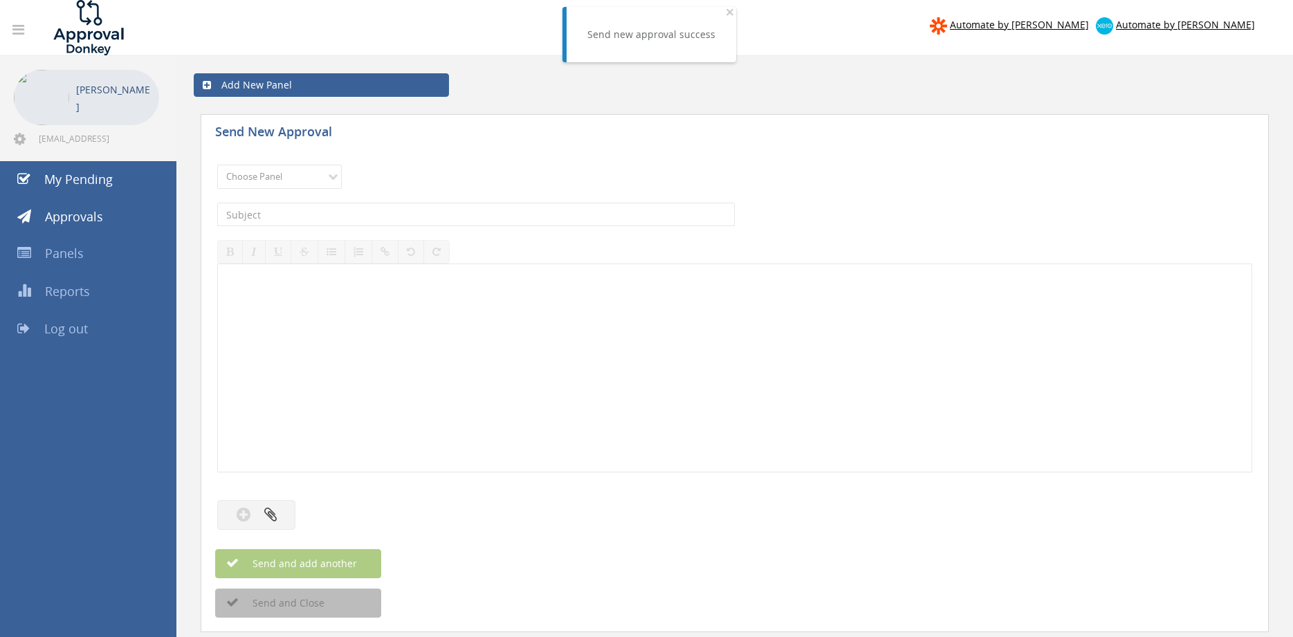
click at [290, 192] on div "Choose Panel Alarm Credits RG - 3 NZ Utilities Cable and SAI Global NZ Alarms-1…" at bounding box center [734, 177] width 1035 height 38
click at [217, 165] on select "Choose Panel Alarm Credits RG - 3 NZ Utilities Cable and SAI Global NZ Alarms-1…" at bounding box center [279, 177] width 125 height 24
select select "9680"
click option "Alarm Suppliers - 2" at bounding box center [0, 0] width 0 height 0
click at [371, 215] on input "text" at bounding box center [476, 215] width 518 height 24
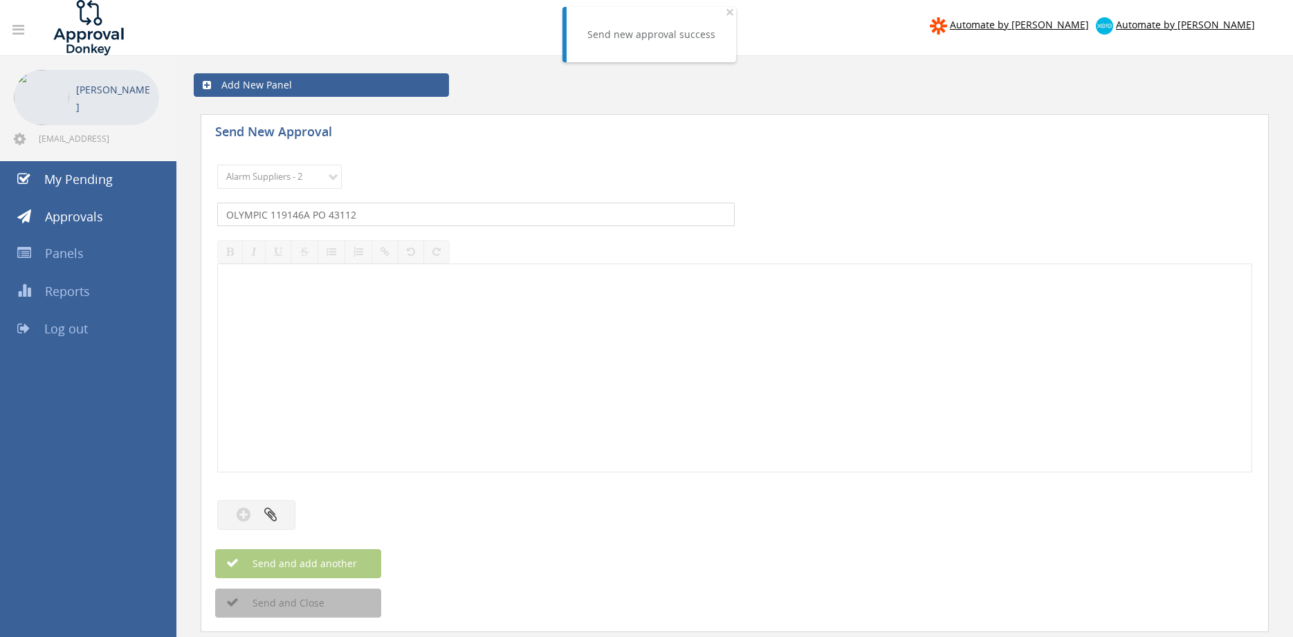
type input "OLYMPIC 119146A PO 43112"
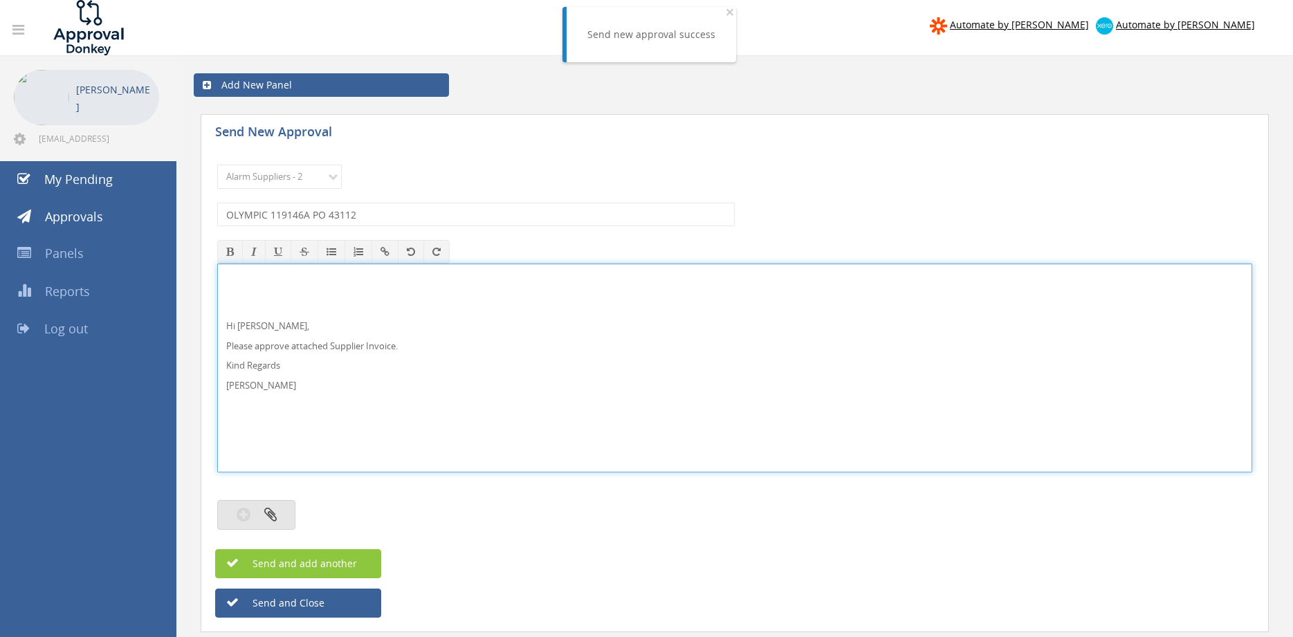
click at [275, 518] on icon "button" at bounding box center [270, 514] width 12 height 16
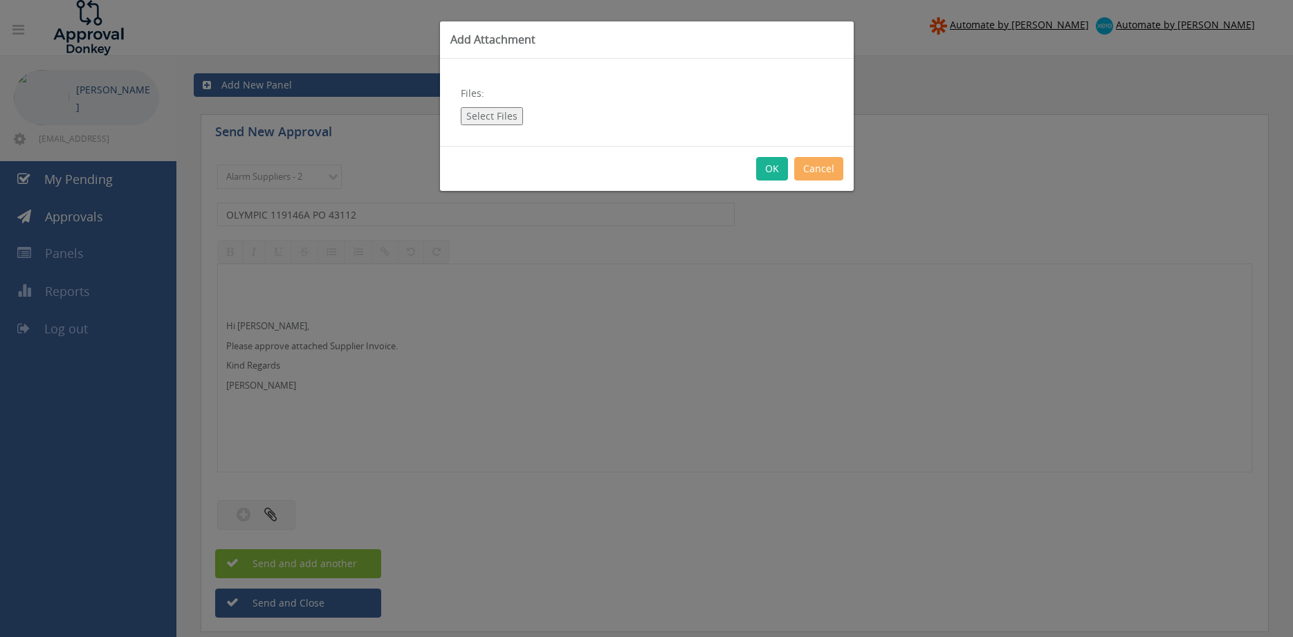
click at [493, 113] on button "Select Files" at bounding box center [492, 116] width 62 height 18
type input "C:\fakepath\OLYMPIC 119146A [DATE] PO 43112.pdf"
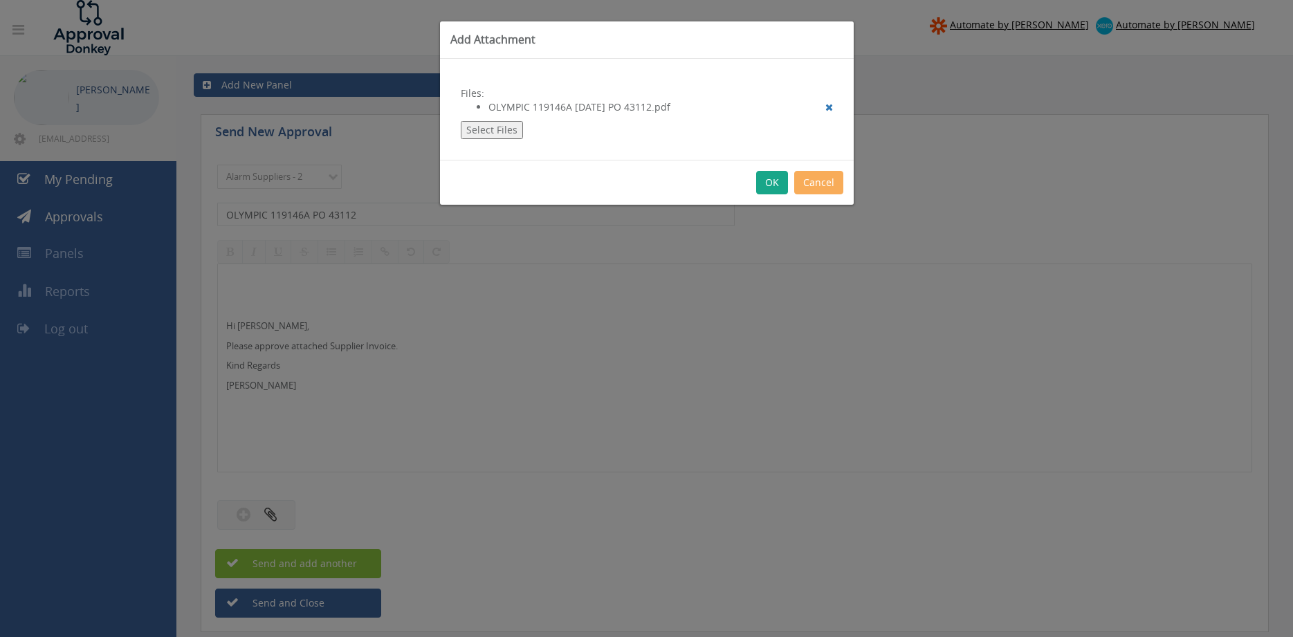
click at [770, 183] on button "OK" at bounding box center [772, 183] width 32 height 24
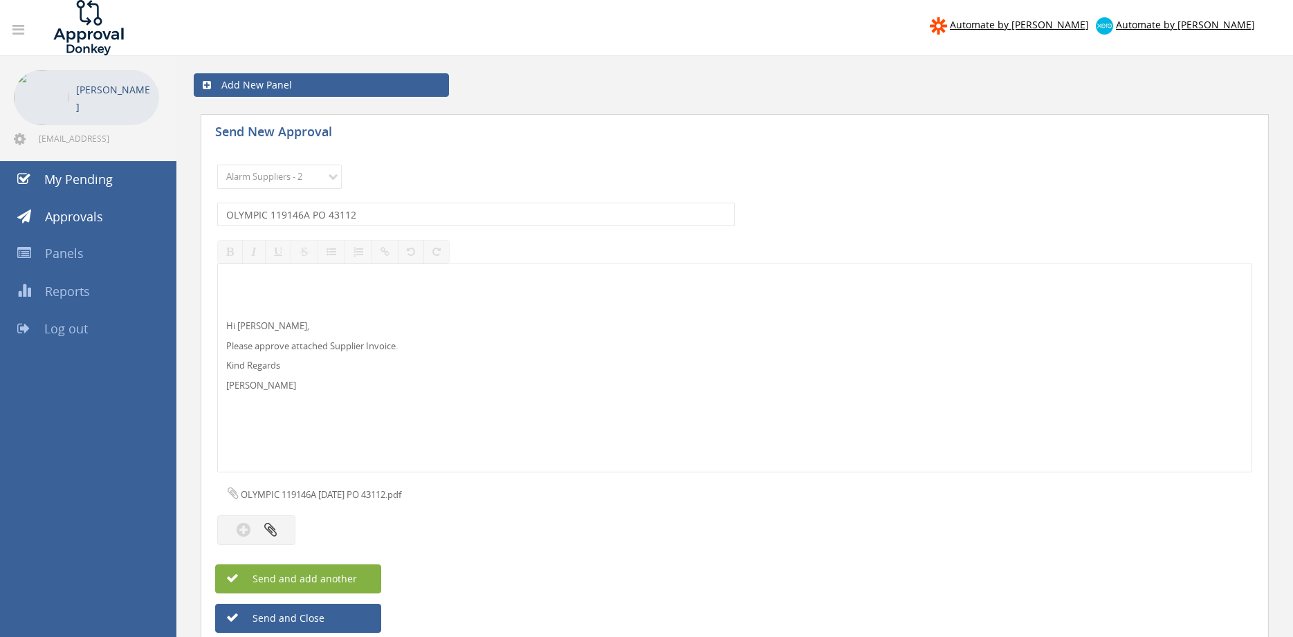
click at [356, 578] on span "Send and add another" at bounding box center [290, 578] width 134 height 13
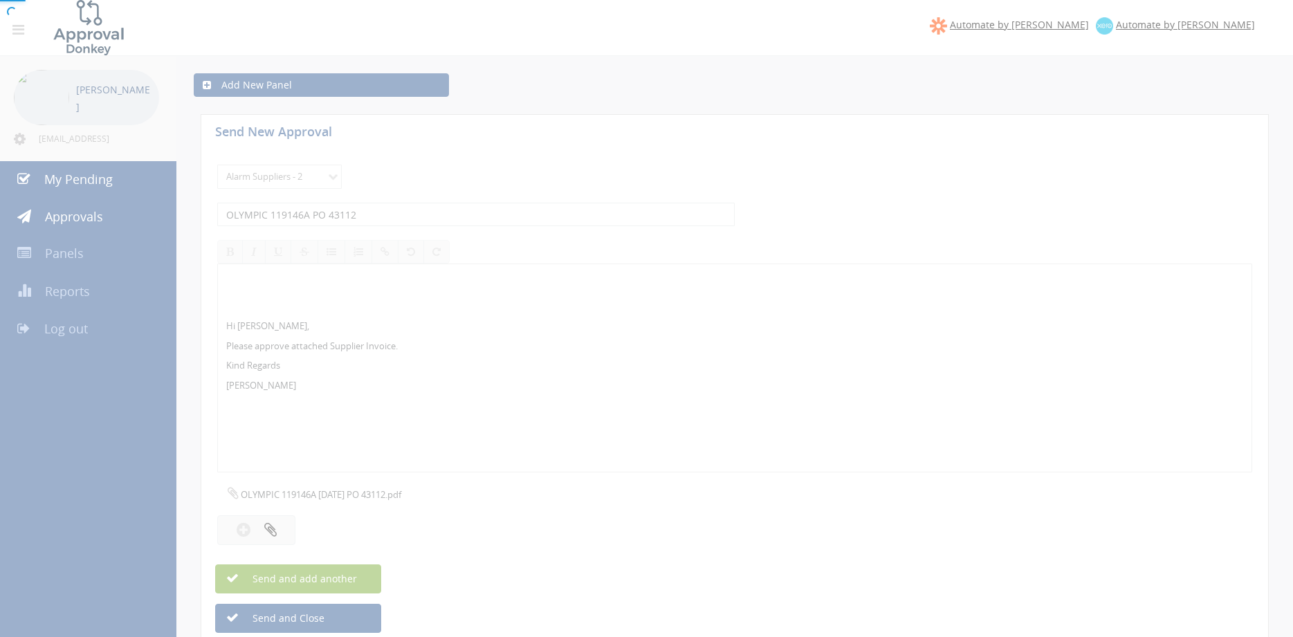
select select
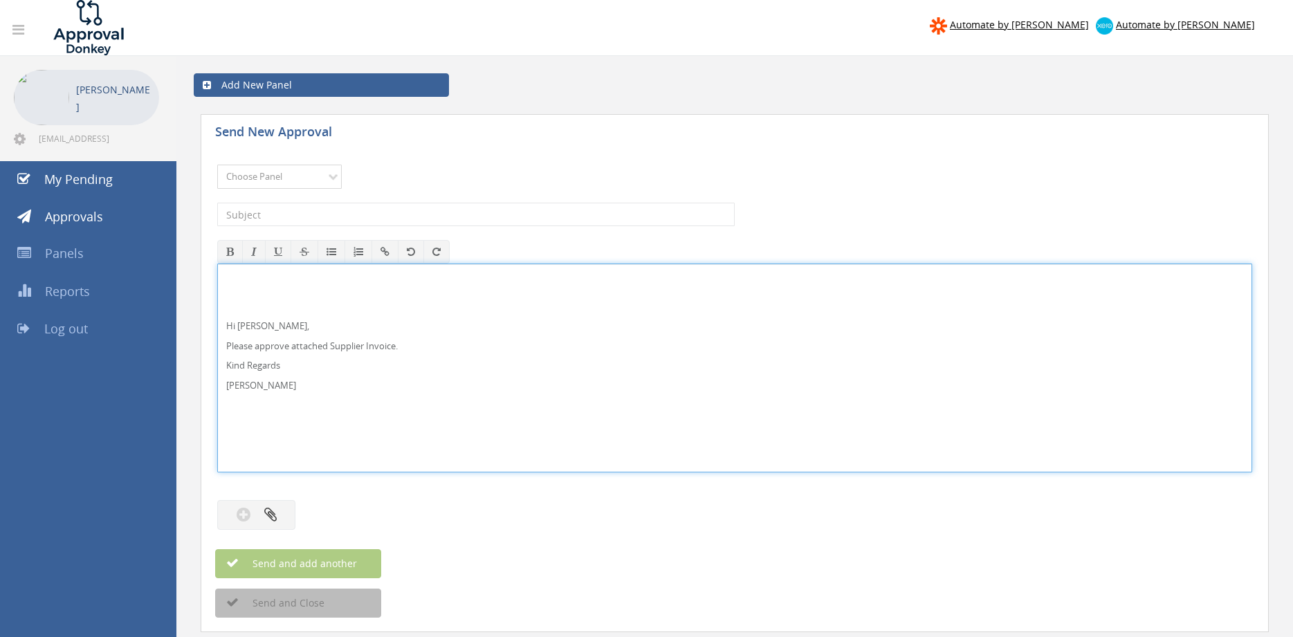
click at [275, 181] on select "Choose Panel Alarm Credits RG - 3 NZ Utilities Cable and SAI Global NZ Alarms-1…" at bounding box center [279, 177] width 125 height 24
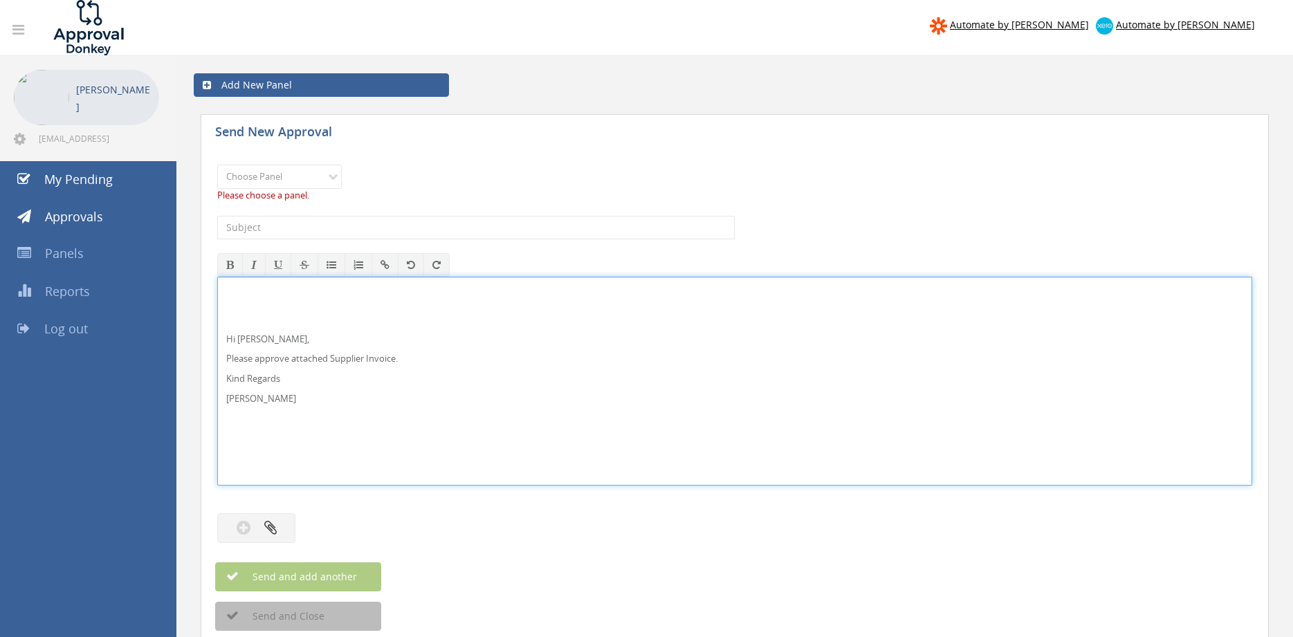
drag, startPoint x: 275, startPoint y: 181, endPoint x: 423, endPoint y: 390, distance: 256.7
click at [423, 390] on div "Hi [PERSON_NAME], Please approve attached Supplier Invoice. Kind Regards [PERSO…" at bounding box center [735, 381] width 1034 height 208
drag, startPoint x: 295, startPoint y: 402, endPoint x: 221, endPoint y: 321, distance: 109.2
click at [217, 317] on div "Hi [PERSON_NAME], Please approve attached Supplier Invoice. Kind Regards [PERSO…" at bounding box center [734, 381] width 1035 height 209
copy div "Hi [PERSON_NAME], Please approve attached Supplier Invoice. Kind Regards [PERSO…"
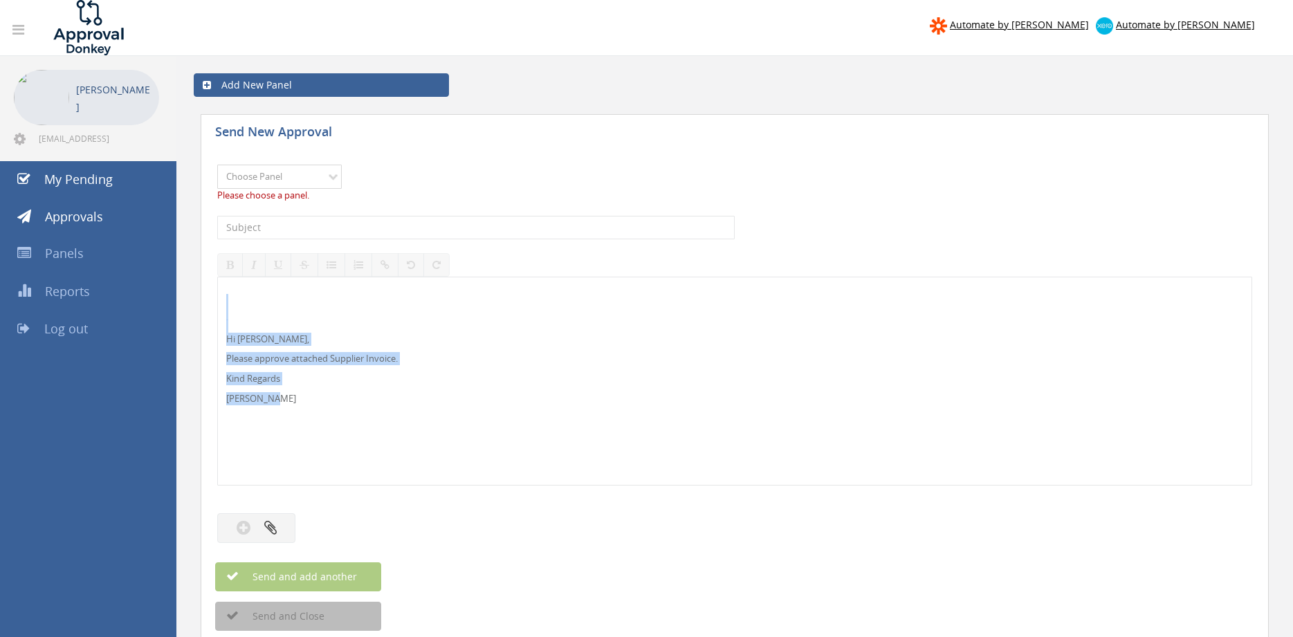
select select "9680"
click option "Alarm Suppliers - 2" at bounding box center [0, 0] width 0 height 0
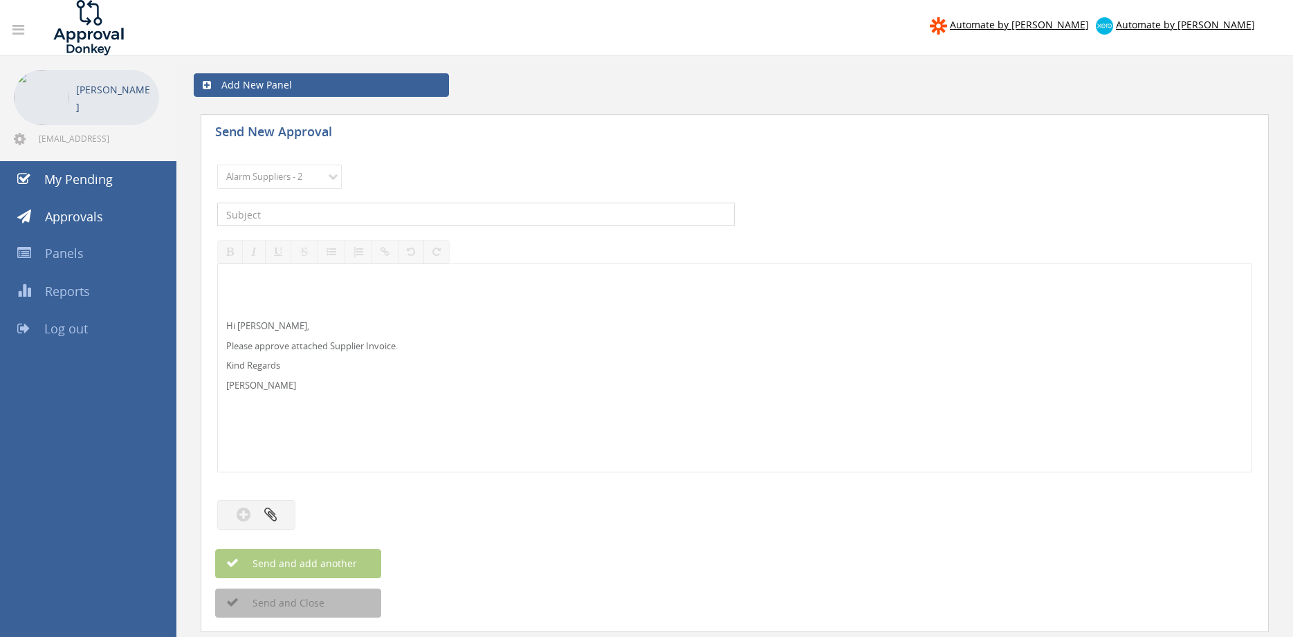
click at [342, 223] on input "text" at bounding box center [476, 215] width 518 height 24
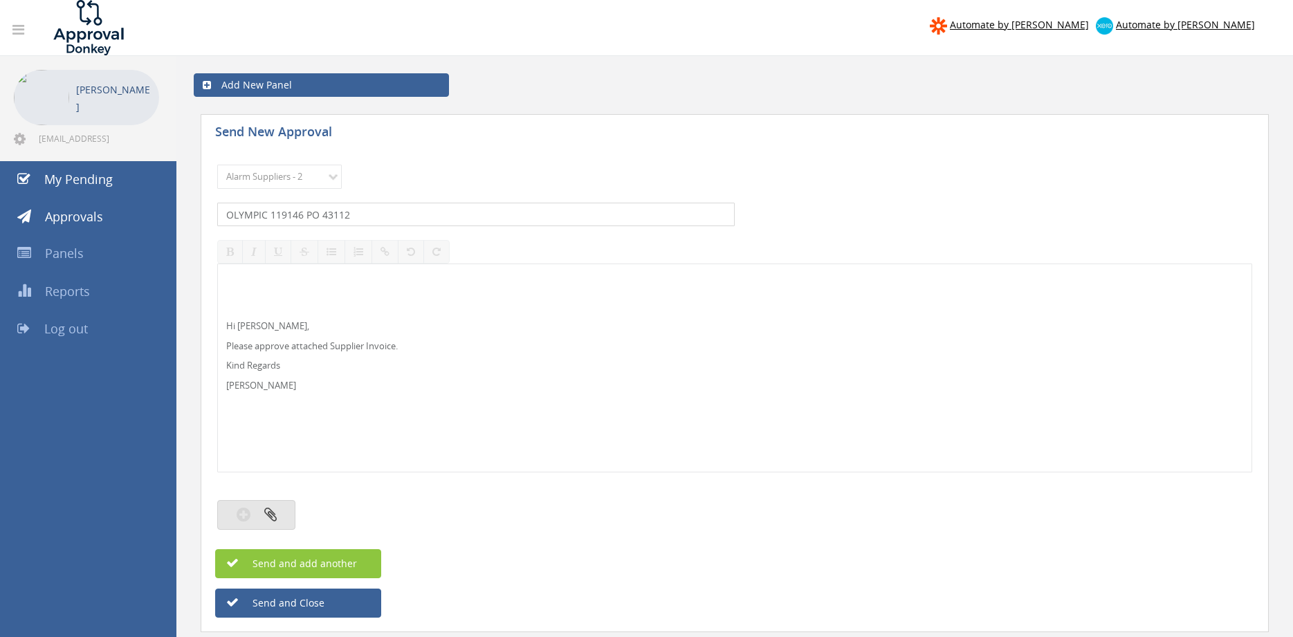
type input "OLYMPIC 119146 PO 43112"
click at [244, 519] on icon "button" at bounding box center [244, 514] width 14 height 16
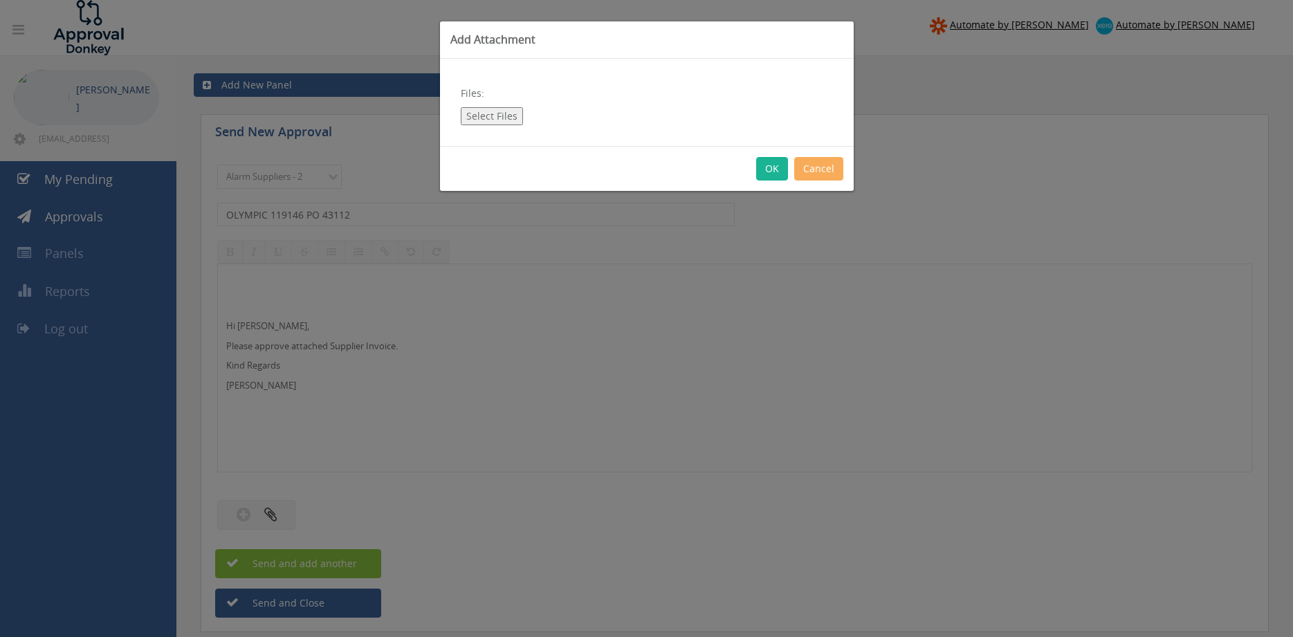
click at [505, 113] on button "Select Files" at bounding box center [492, 116] width 62 height 18
type input "C:\fakepath\OLYMPIC 119146 [DATE] PO 43112.pdf"
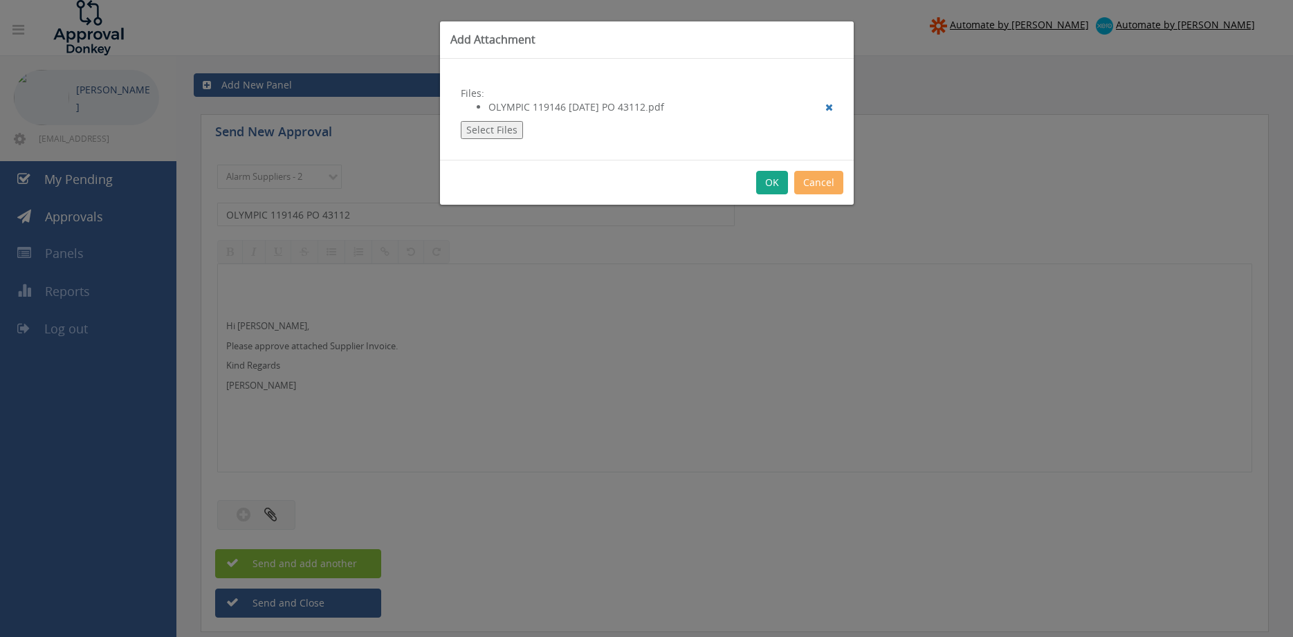
click at [776, 183] on button "OK" at bounding box center [772, 183] width 32 height 24
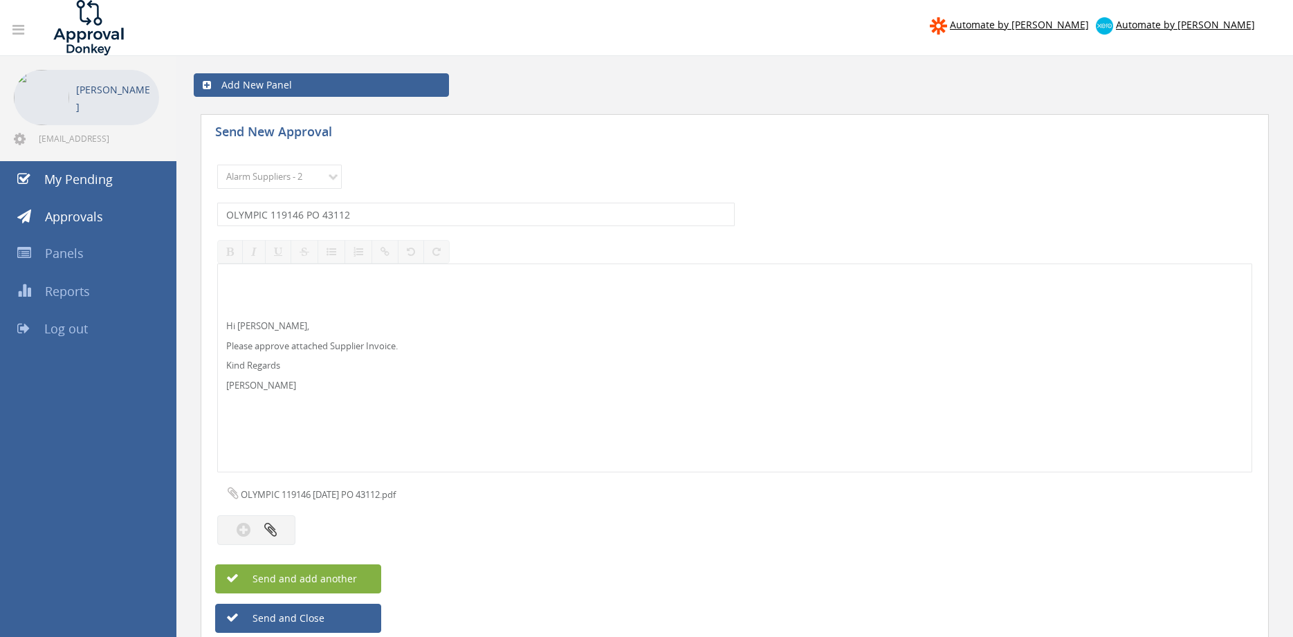
click at [357, 584] on button "Send and add another" at bounding box center [298, 579] width 166 height 29
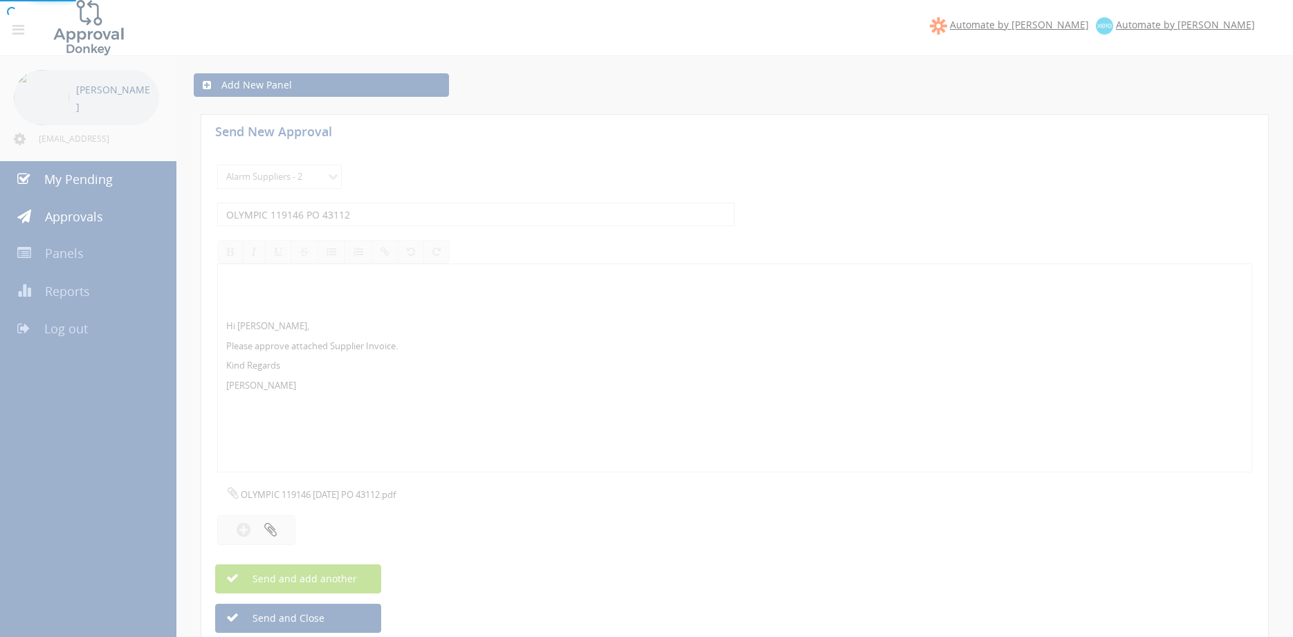
select select
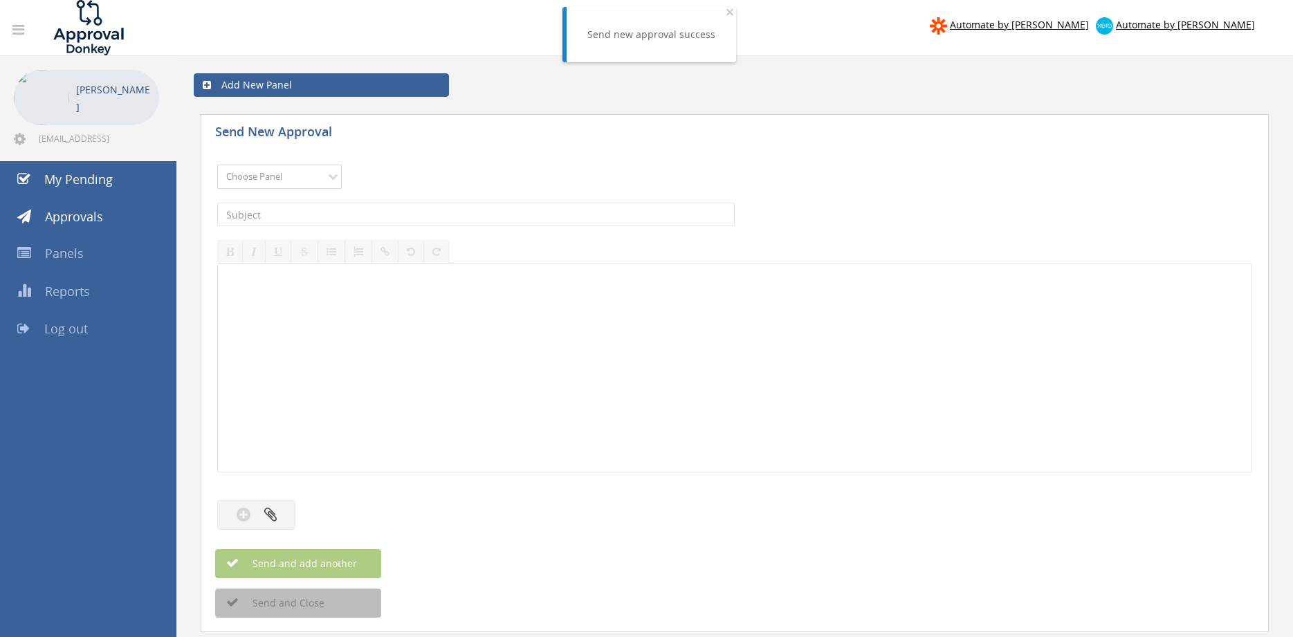
select select "9680"
click option "Alarm Suppliers - 2" at bounding box center [0, 0] width 0 height 0
click at [337, 215] on input "text" at bounding box center [476, 215] width 518 height 24
type input "OLYMPIC 119107 PO 43133"
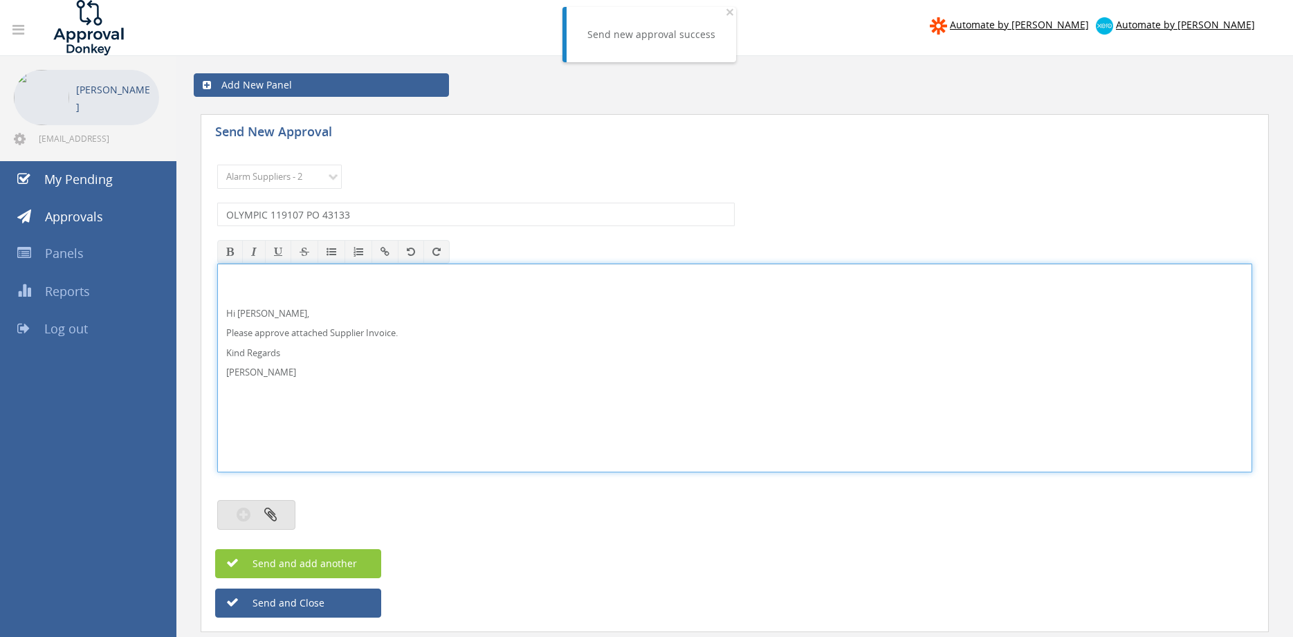
click at [287, 503] on button "button" at bounding box center [256, 515] width 78 height 30
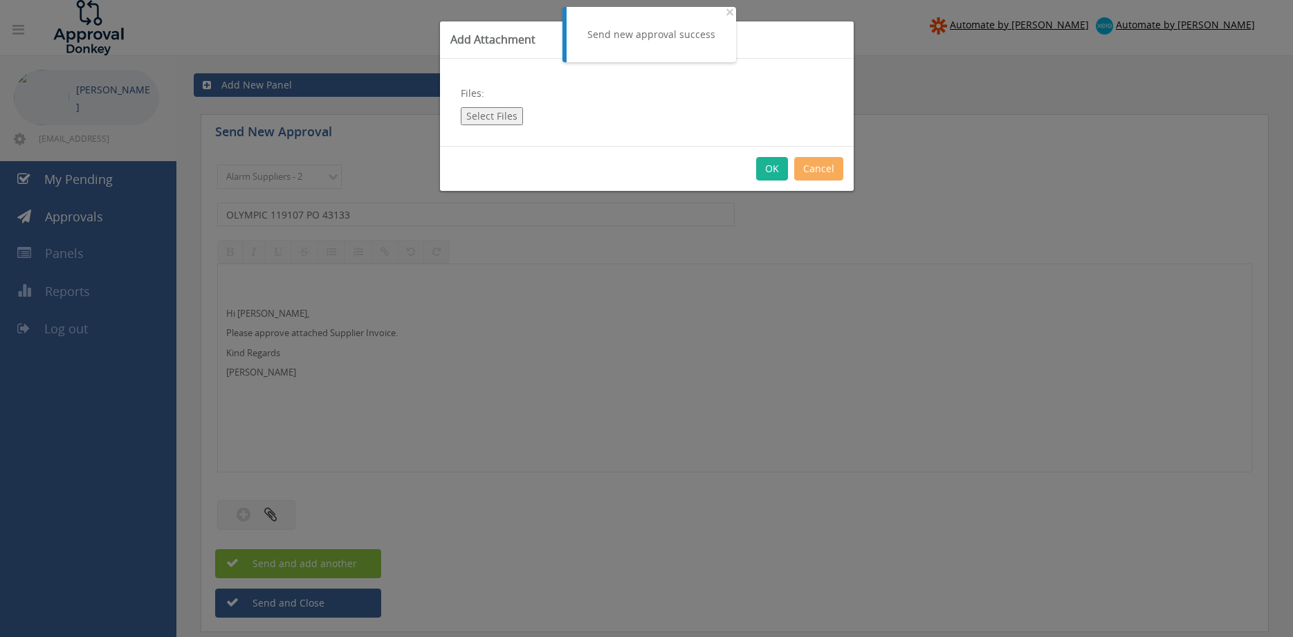
click at [501, 118] on button "Select Files" at bounding box center [492, 116] width 62 height 18
type input "C:\fakepath\OLYMPIC 119107 [DATE] PO 43133.pdf"
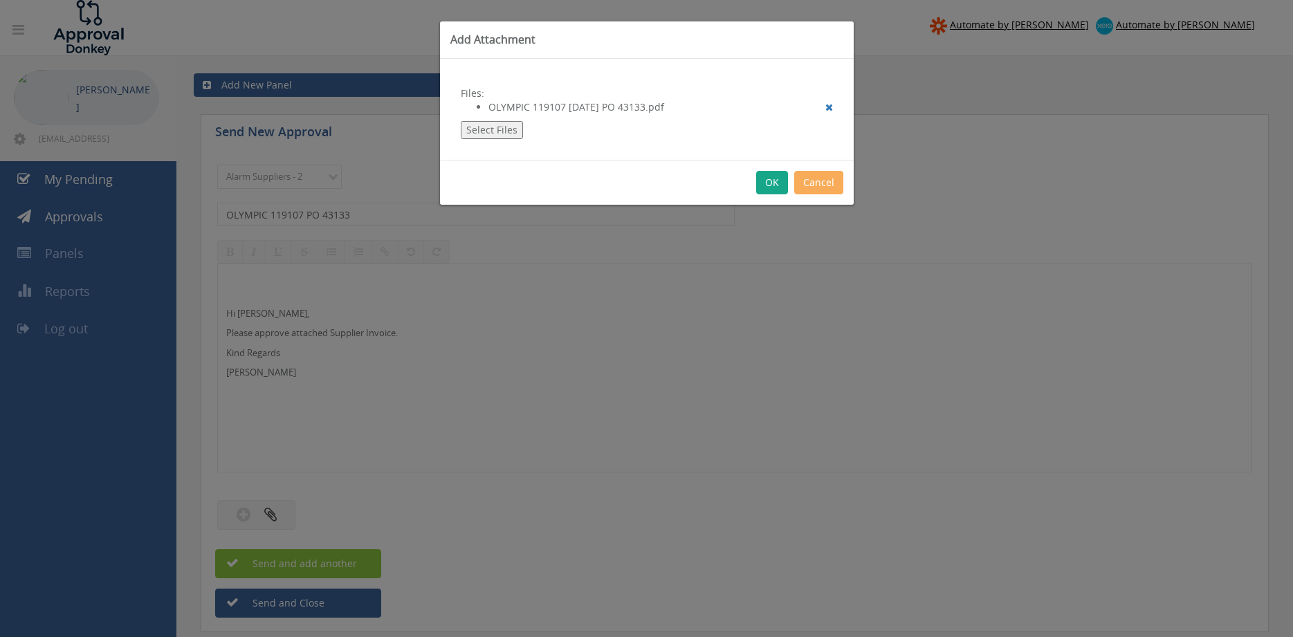
click at [775, 182] on button "OK" at bounding box center [772, 183] width 32 height 24
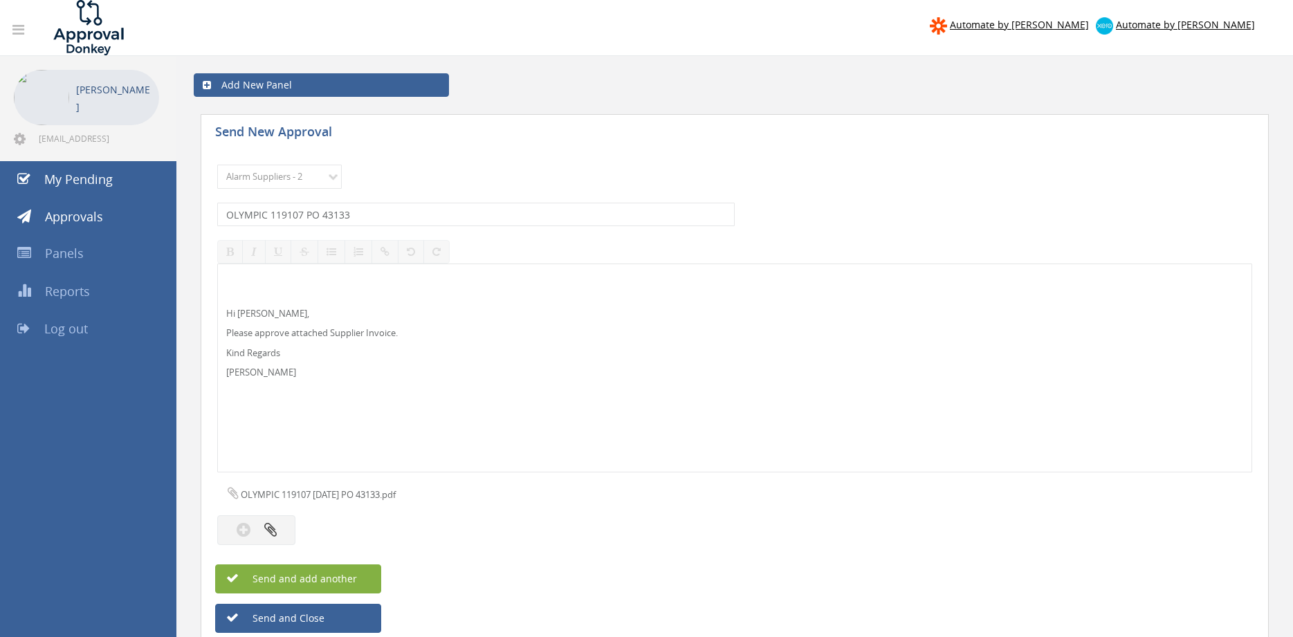
click at [354, 572] on button "Send and add another" at bounding box center [298, 579] width 166 height 29
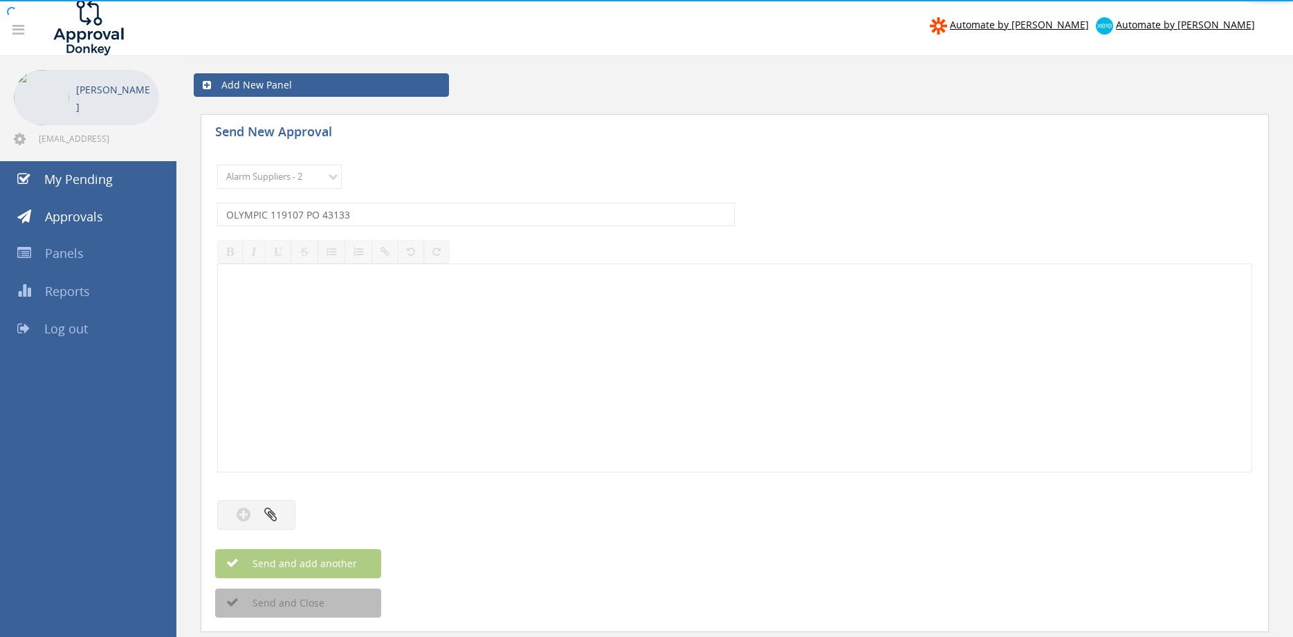
select select
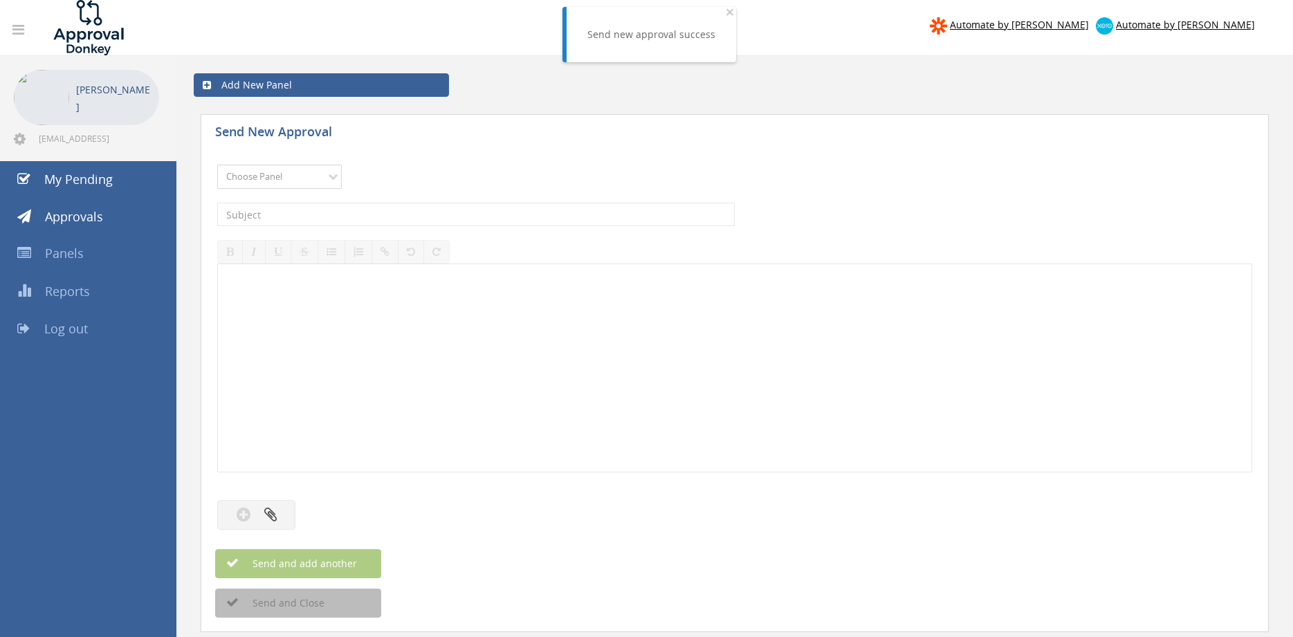
select select "9680"
click option "Alarm Suppliers - 2" at bounding box center [0, 0] width 0 height 0
click at [384, 218] on input "text" at bounding box center [476, 215] width 518 height 24
type input "OLYMPIC 119105 PO 43136"
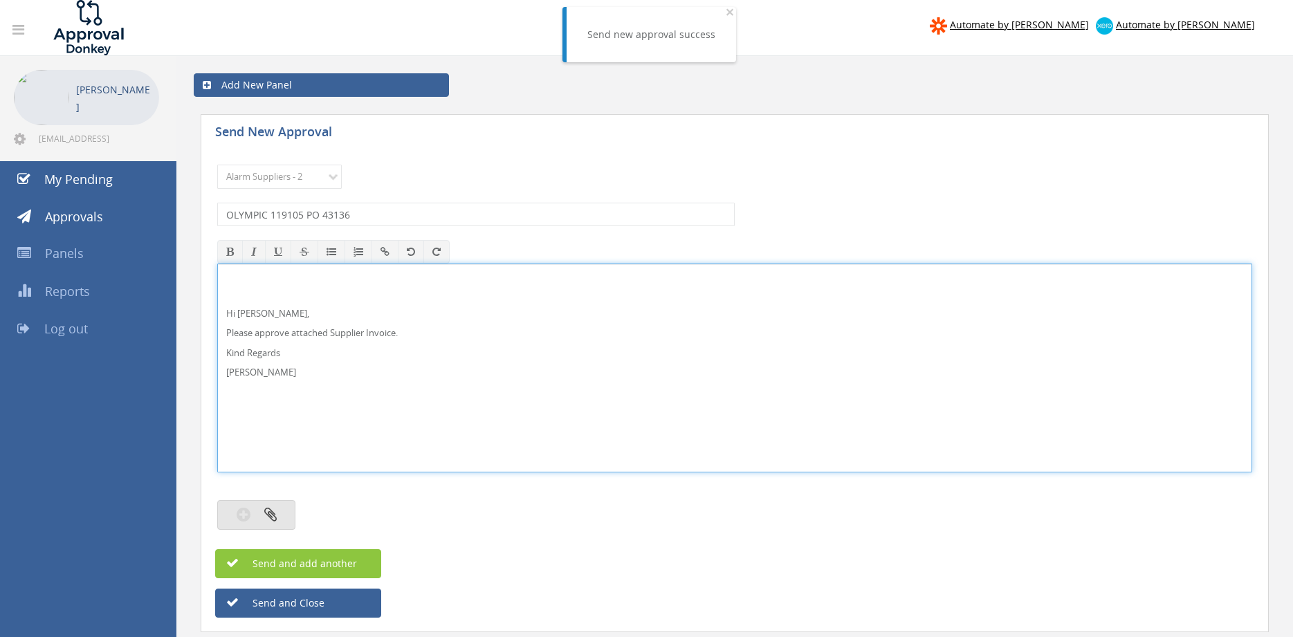
click at [284, 505] on button "button" at bounding box center [256, 515] width 78 height 30
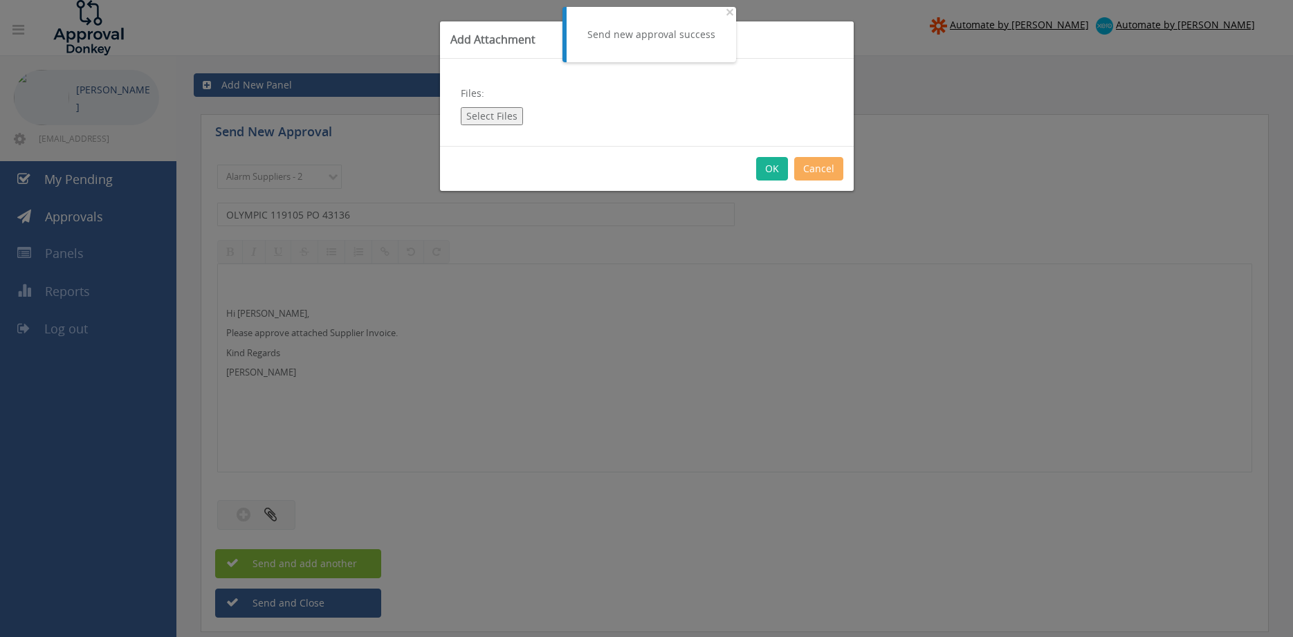
click at [513, 113] on button "Select Files" at bounding box center [492, 116] width 62 height 18
type input "C:\fakepath\OLYMPIC 119105 [DATE] PO 43136.pdf"
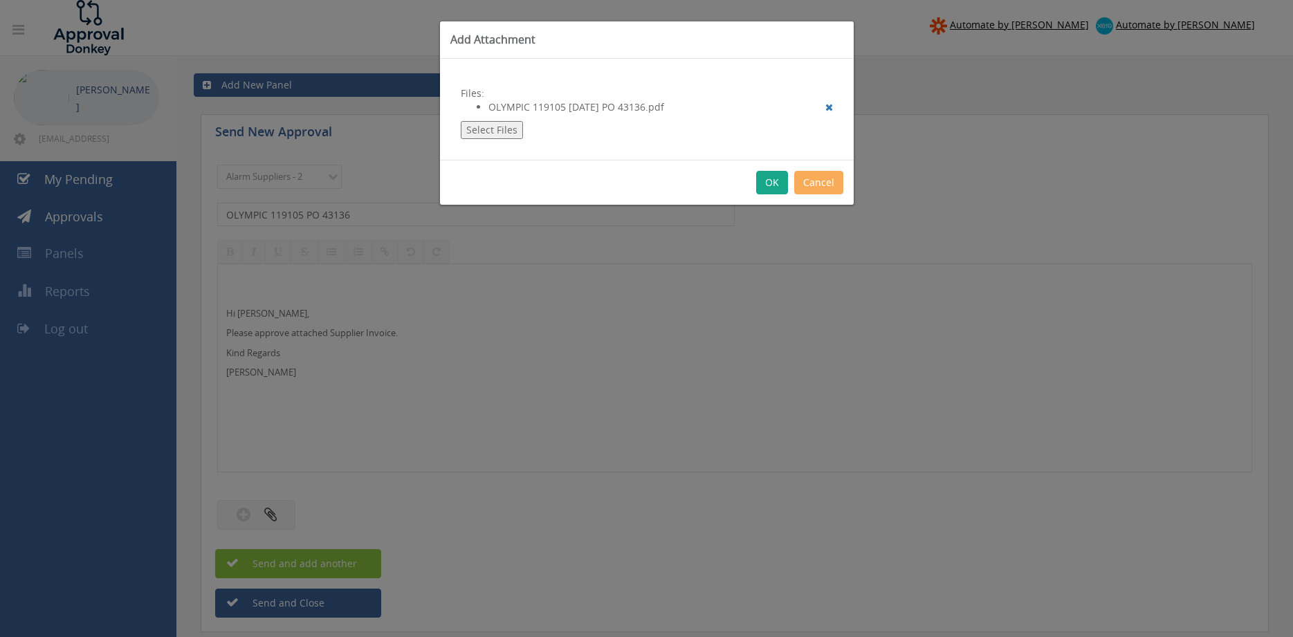
click at [777, 181] on button "OK" at bounding box center [772, 183] width 32 height 24
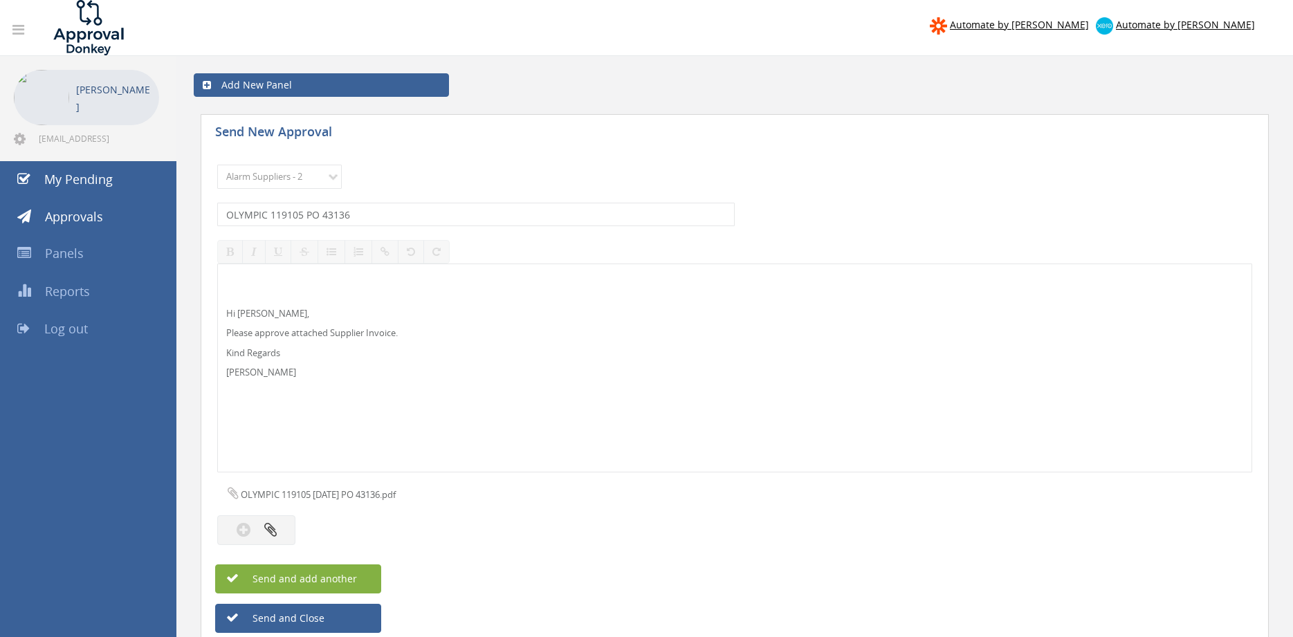
click at [347, 575] on span "Send and add another" at bounding box center [290, 578] width 134 height 13
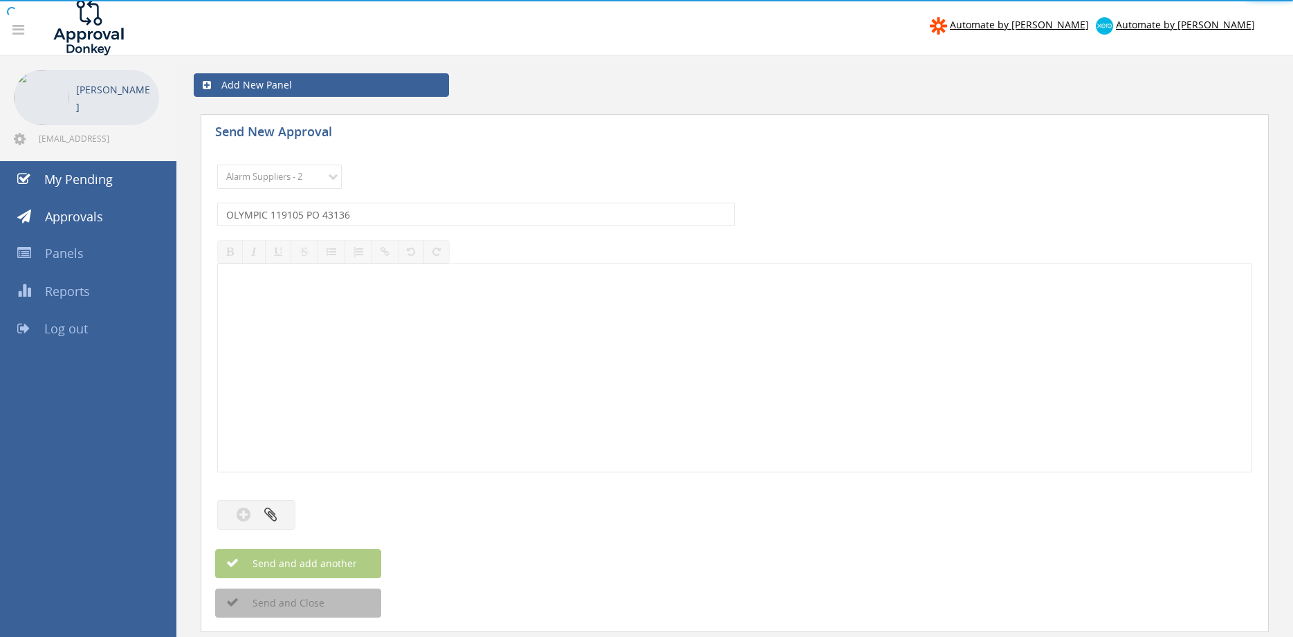
select select
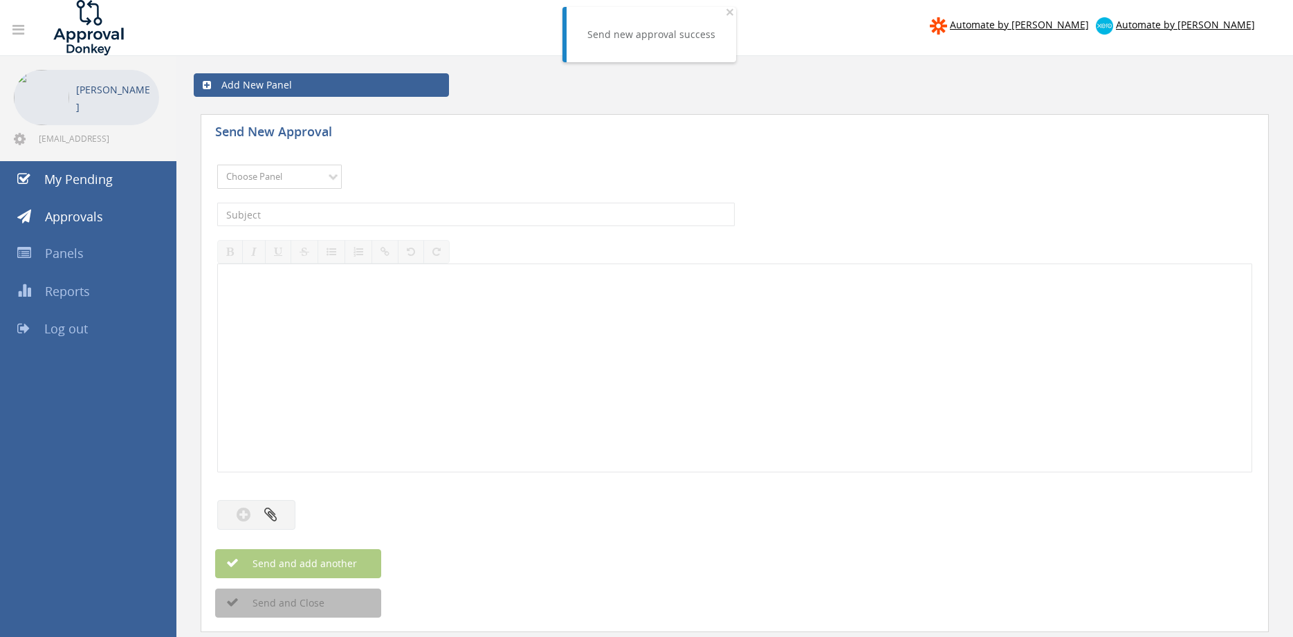
select select "9680"
click option "Alarm Suppliers - 2" at bounding box center [0, 0] width 0 height 0
click at [395, 217] on input "text" at bounding box center [476, 215] width 518 height 24
type input "OLYMPIC 119104 PO 43132"
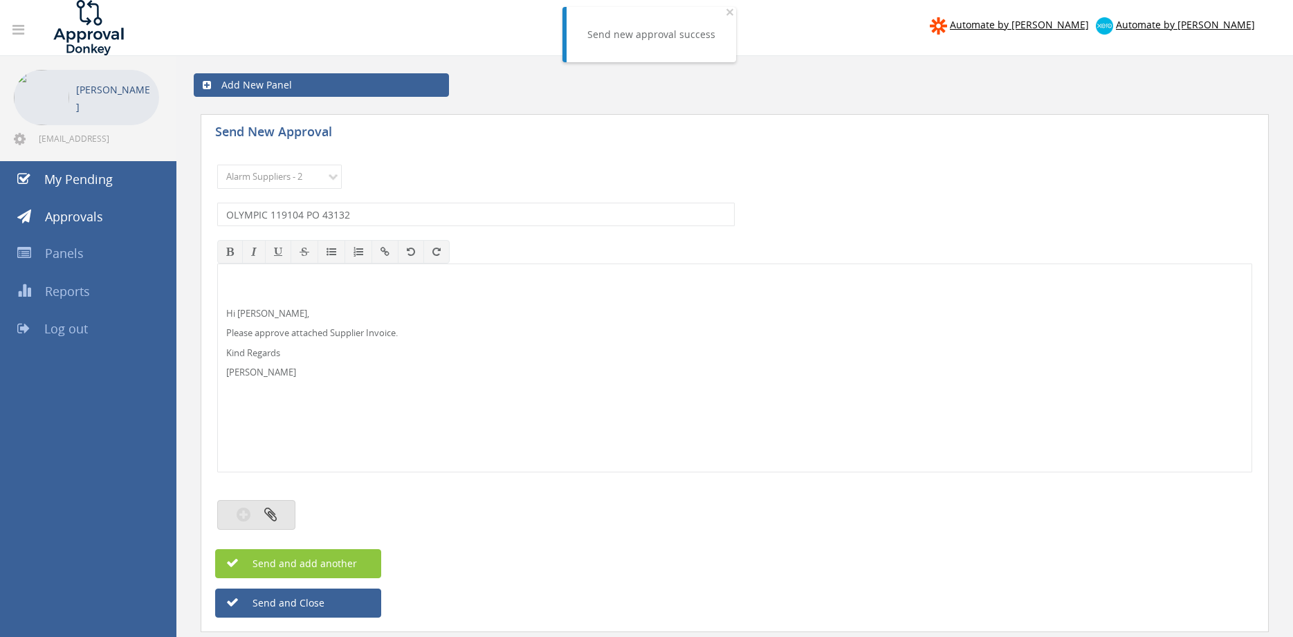
click at [253, 513] on button "button" at bounding box center [256, 515] width 78 height 30
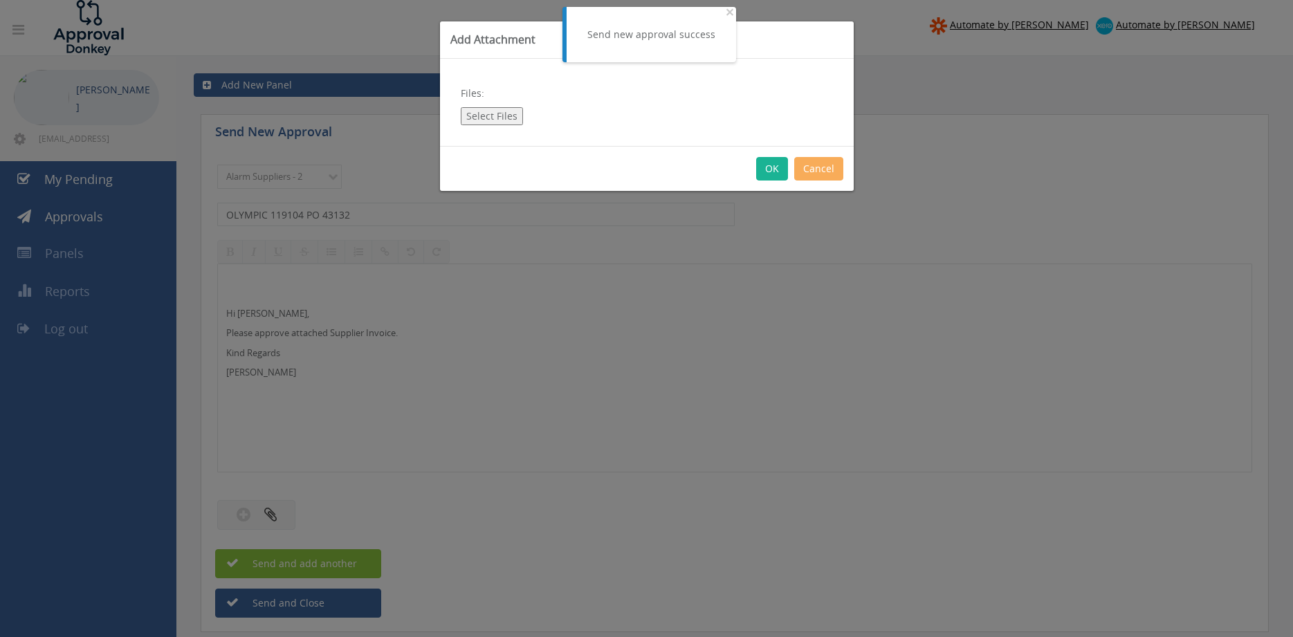
click at [484, 122] on button "Select Files" at bounding box center [492, 116] width 62 height 18
type input "C:\fakepath\OLYMPIC 119104 [DATE] PO 43132.pdf"
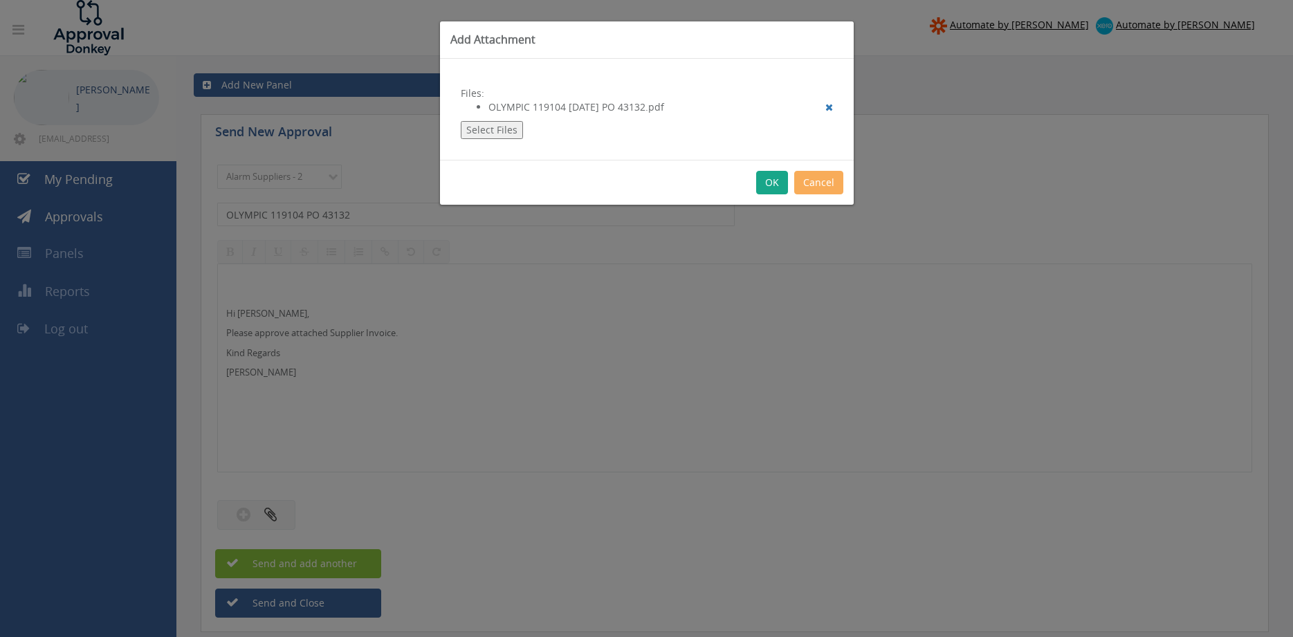
click at [776, 185] on button "OK" at bounding box center [772, 183] width 32 height 24
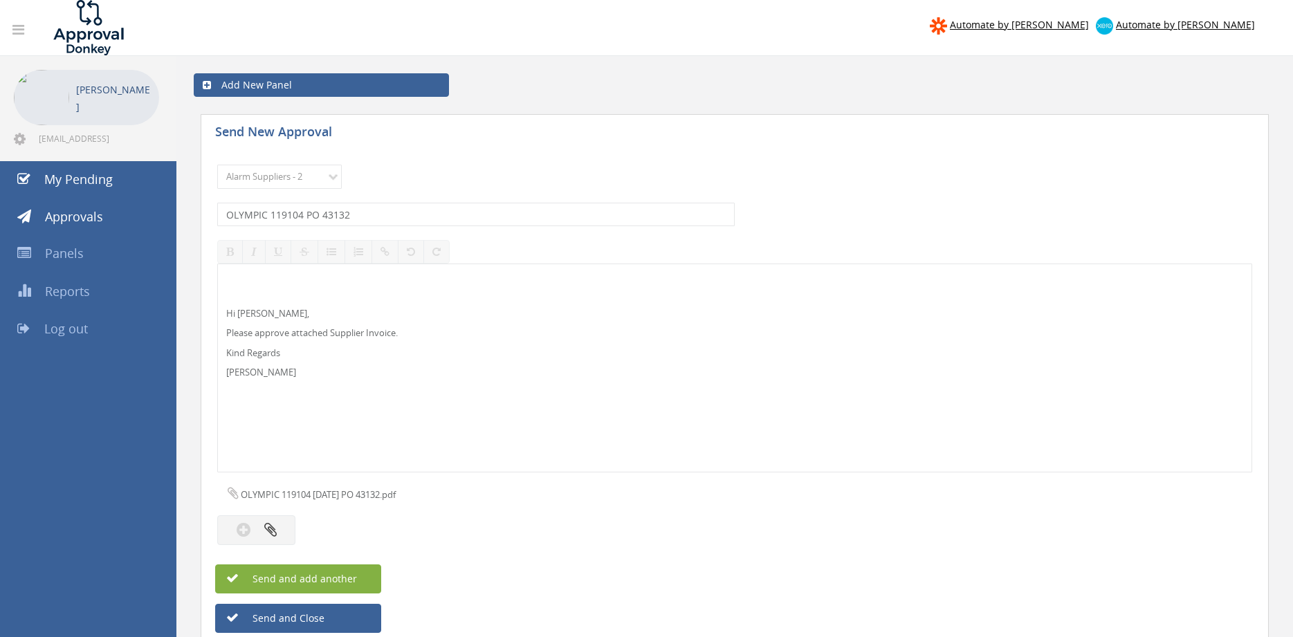
click at [361, 575] on button "Send and add another" at bounding box center [298, 579] width 166 height 29
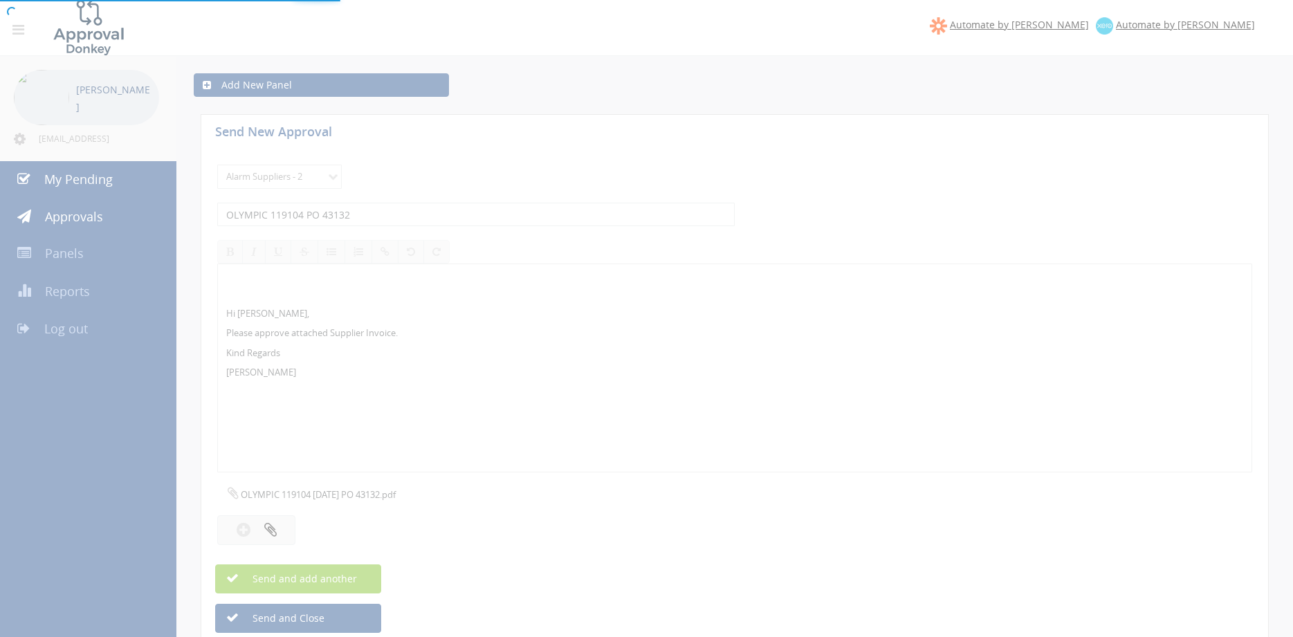
select select
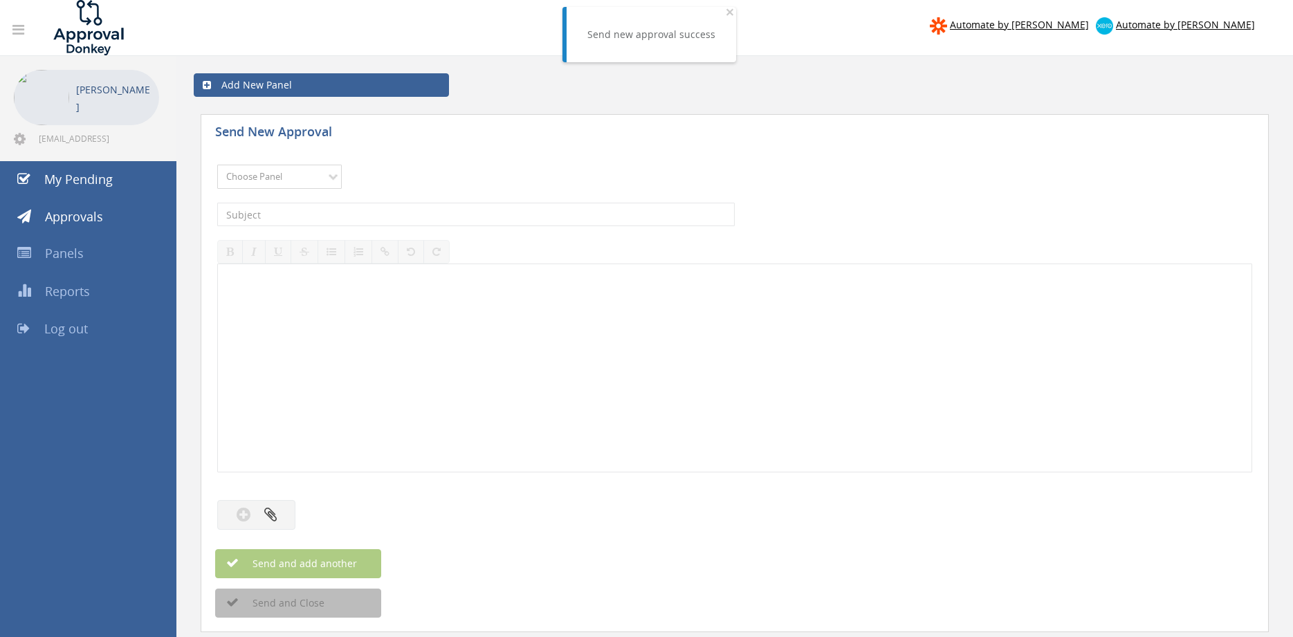
select select "9680"
click option "Alarm Suppliers - 2" at bounding box center [0, 0] width 0 height 0
click at [365, 219] on input "text" at bounding box center [476, 215] width 518 height 24
type input "OLYMPIC 119103 PO 43130"
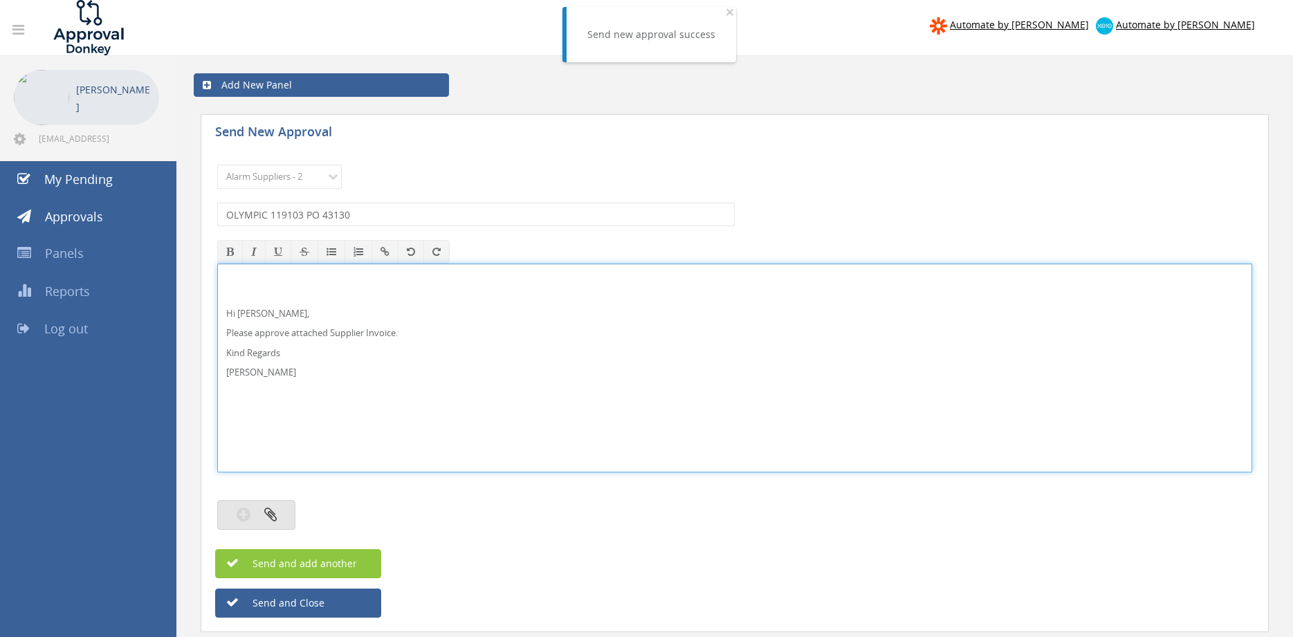
click at [280, 511] on button "button" at bounding box center [256, 515] width 78 height 30
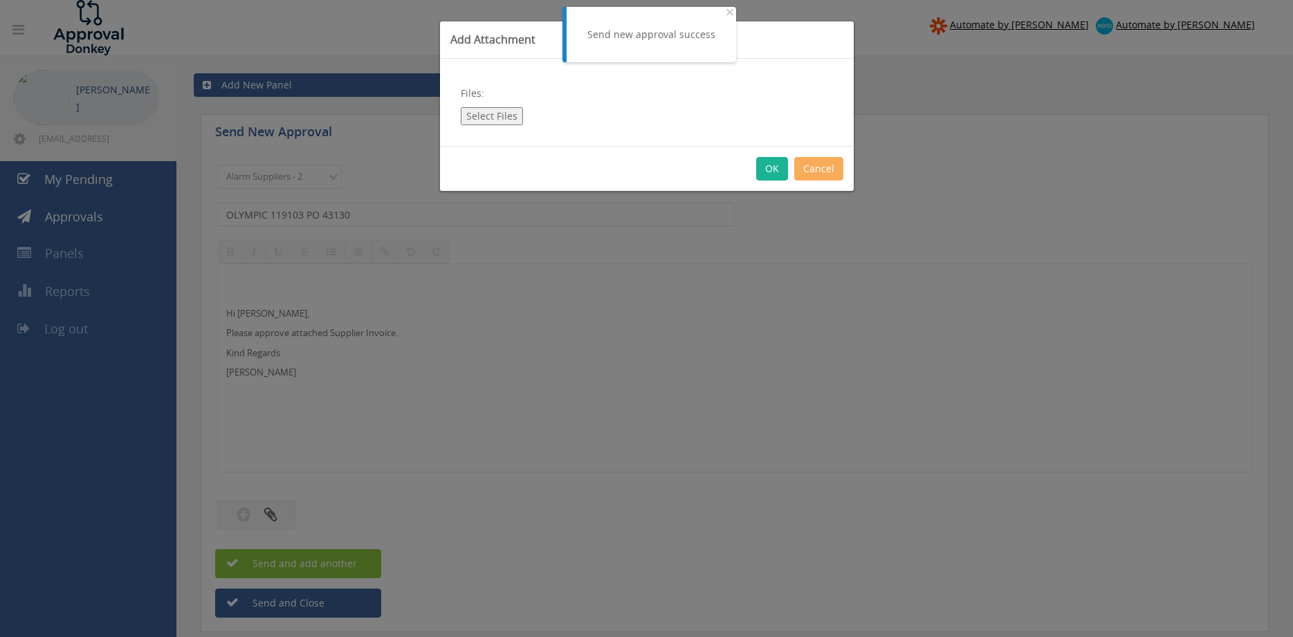
click at [490, 113] on button "Select Files" at bounding box center [492, 116] width 62 height 18
type input "C:\fakepath\OLYMPIC 119103 [DATE] PO 43130.pdf"
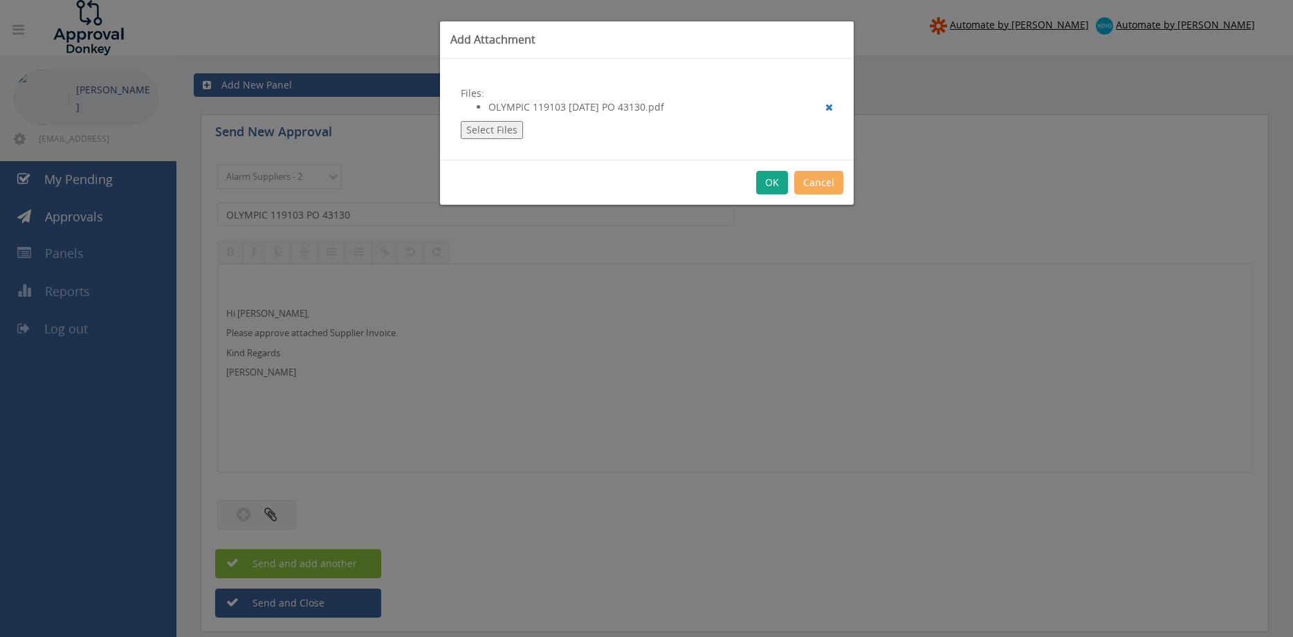
click at [770, 183] on button "OK" at bounding box center [772, 183] width 32 height 24
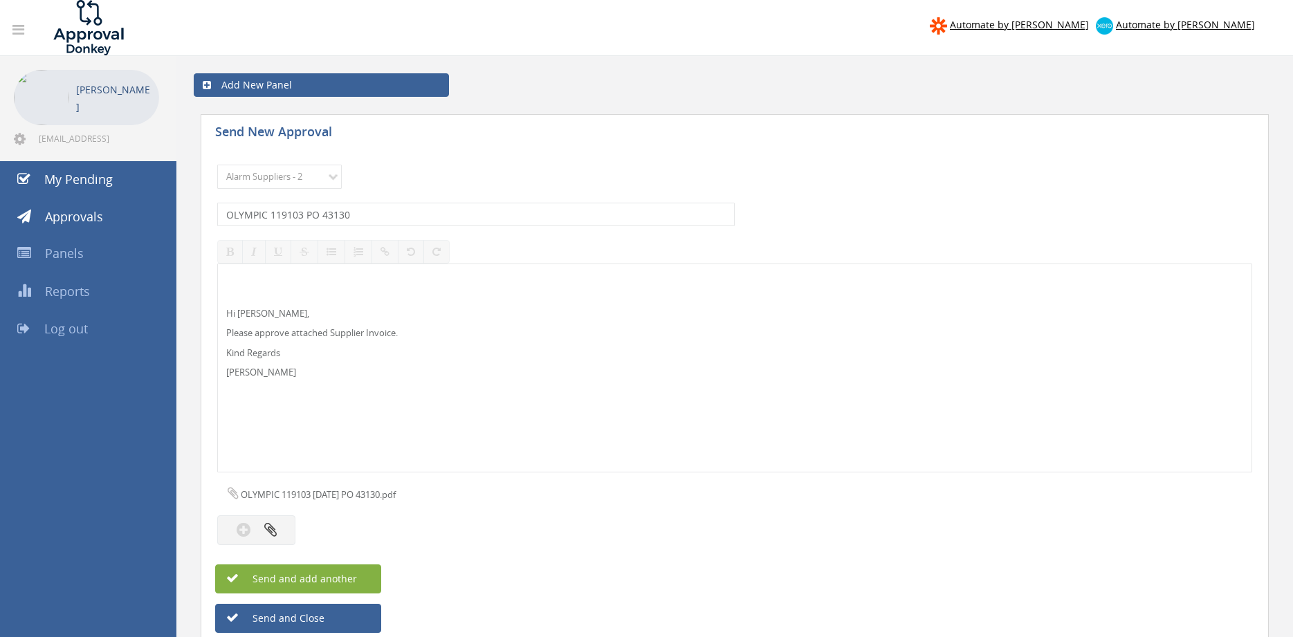
click at [363, 577] on button "Send and add another" at bounding box center [298, 579] width 166 height 29
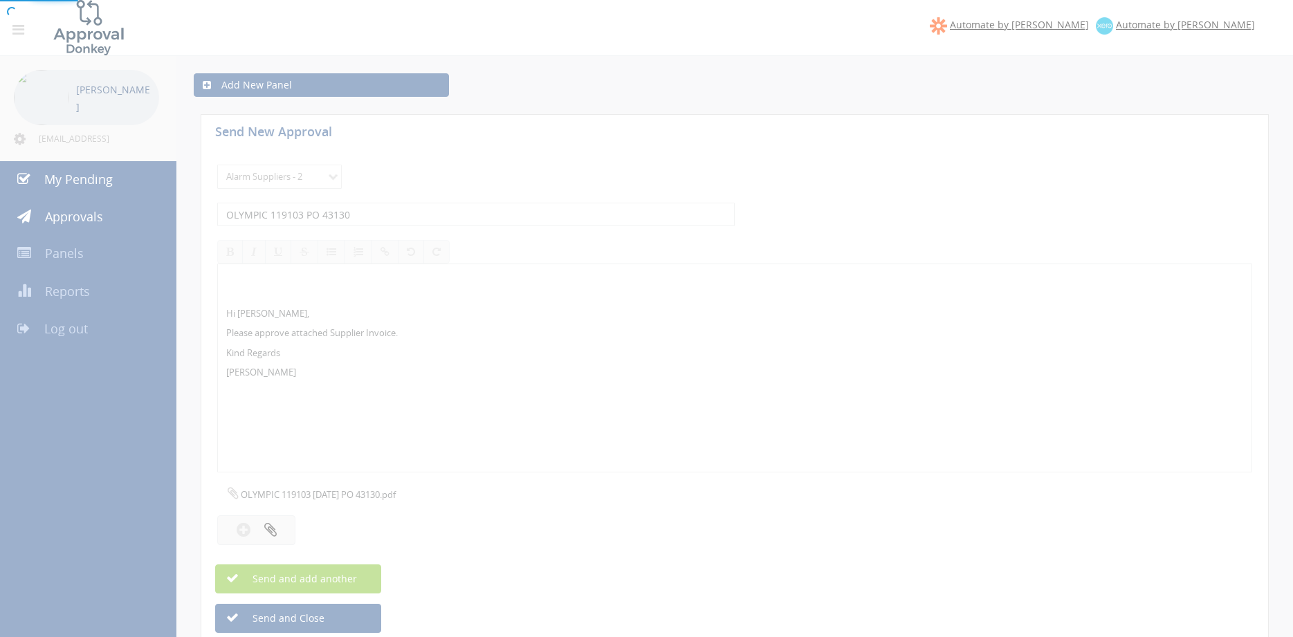
select select
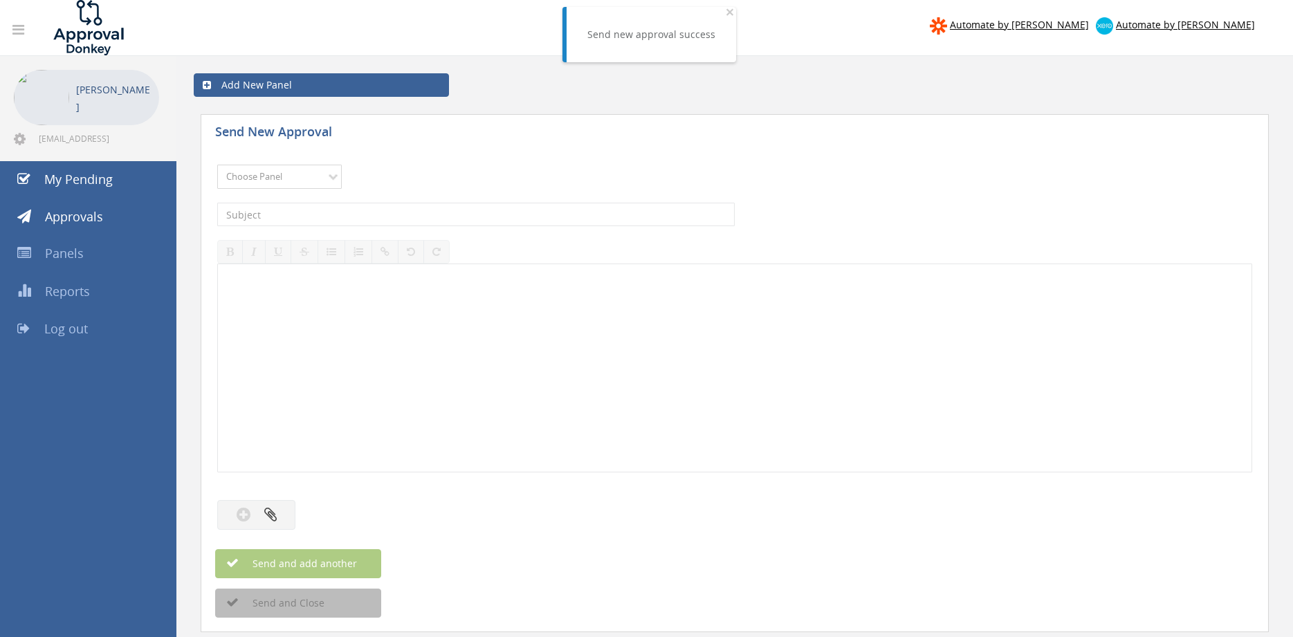
click at [217, 165] on select "Choose Panel Alarm Credits RG - 3 NZ Utilities Cable and SAI Global NZ Alarms-1…" at bounding box center [279, 177] width 125 height 24
select select "9680"
click option "Alarm Suppliers - 2" at bounding box center [0, 0] width 0 height 0
click at [367, 217] on input "text" at bounding box center [476, 215] width 518 height 24
type input "OLYMPIC 119102 PO 43135"
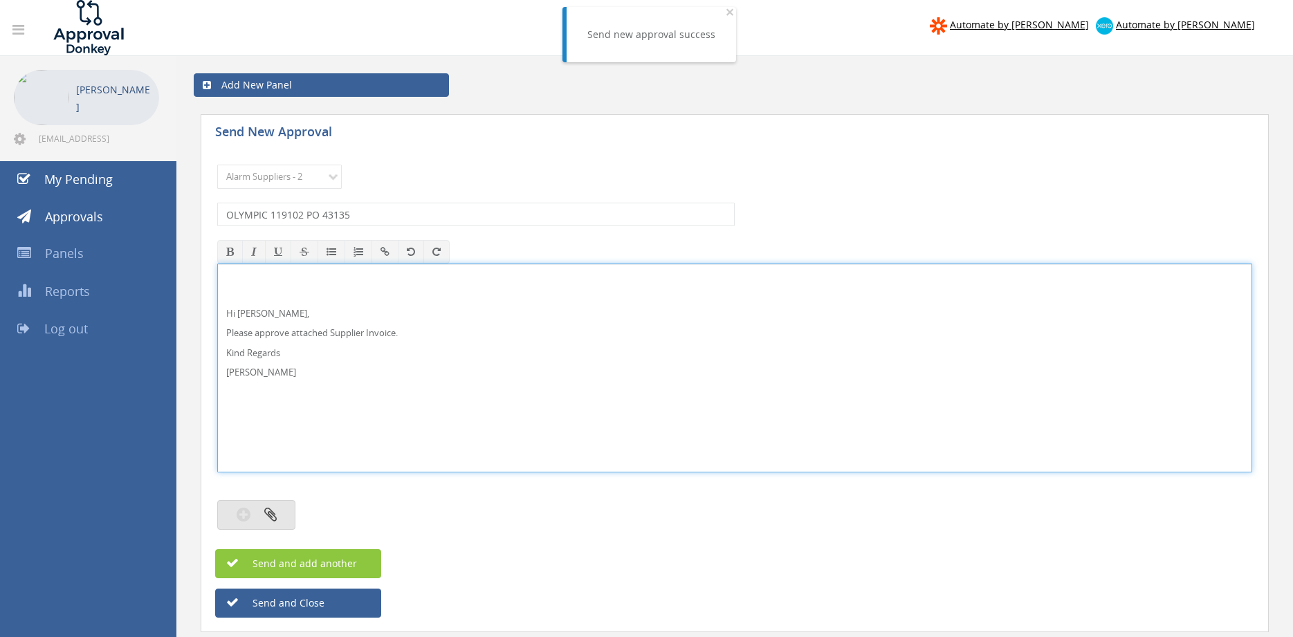
click at [280, 513] on button "button" at bounding box center [256, 515] width 78 height 30
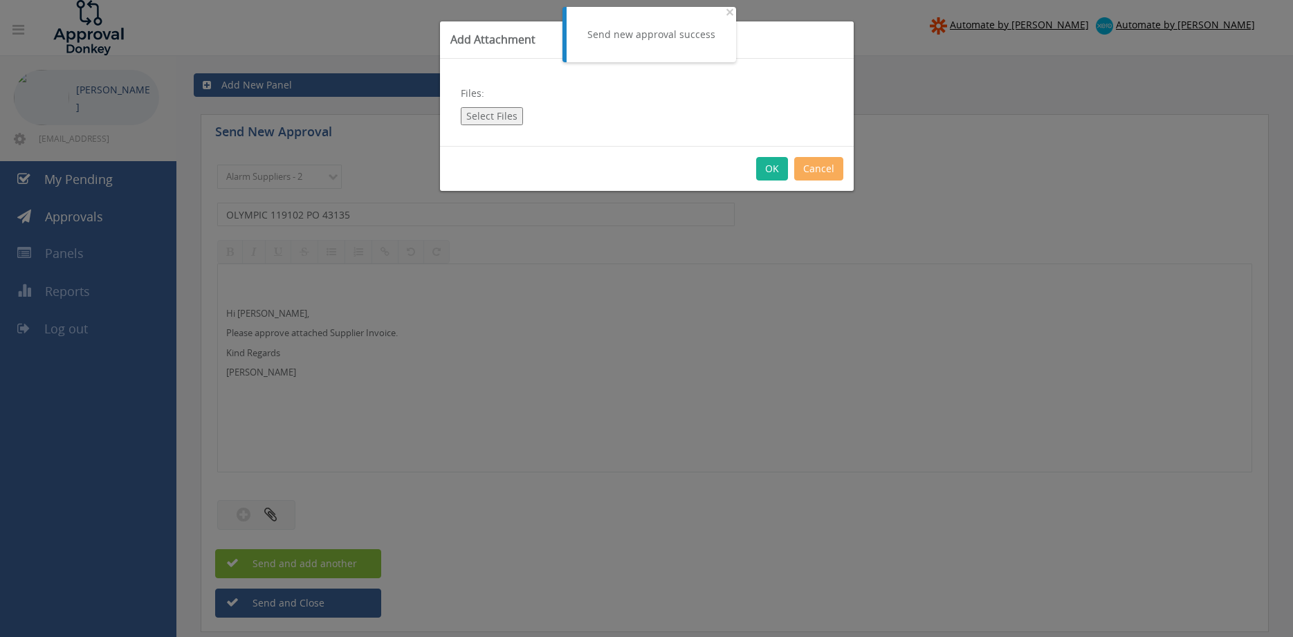
click at [507, 118] on button "Select Files" at bounding box center [492, 116] width 62 height 18
type input "C:\fakepath\OLYMPIC 119102 [DATE] PO 43135.pdf"
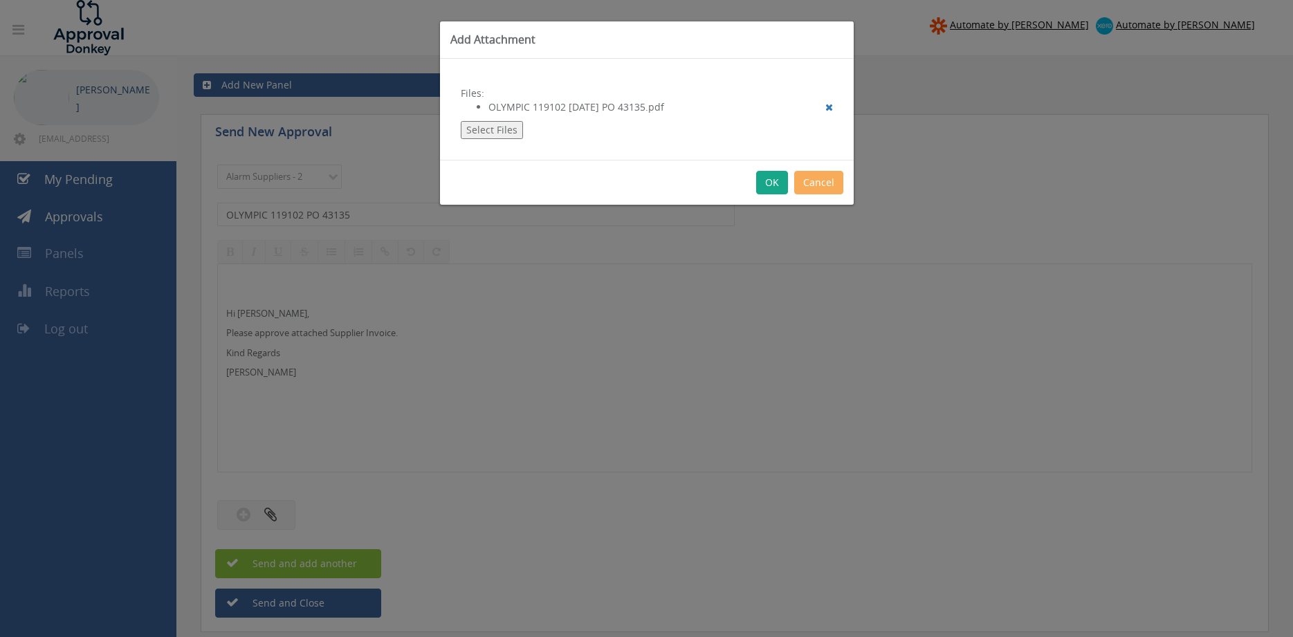
click at [785, 184] on button "OK" at bounding box center [772, 183] width 32 height 24
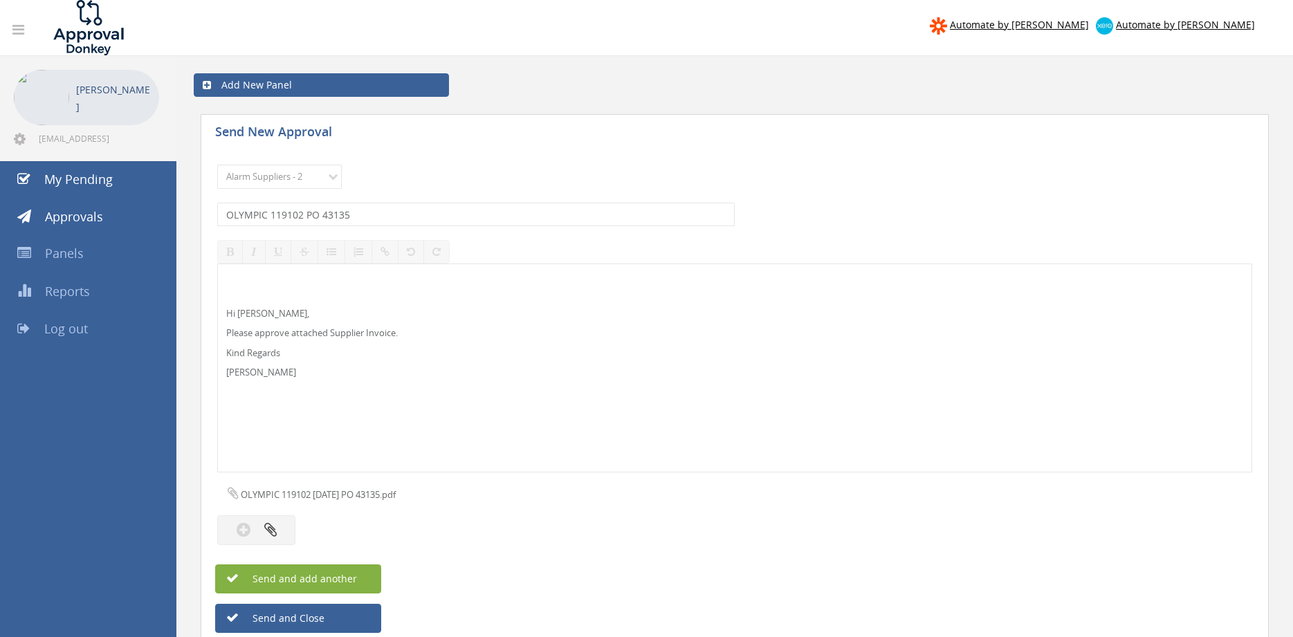
click at [358, 576] on button "Send and add another" at bounding box center [298, 579] width 166 height 29
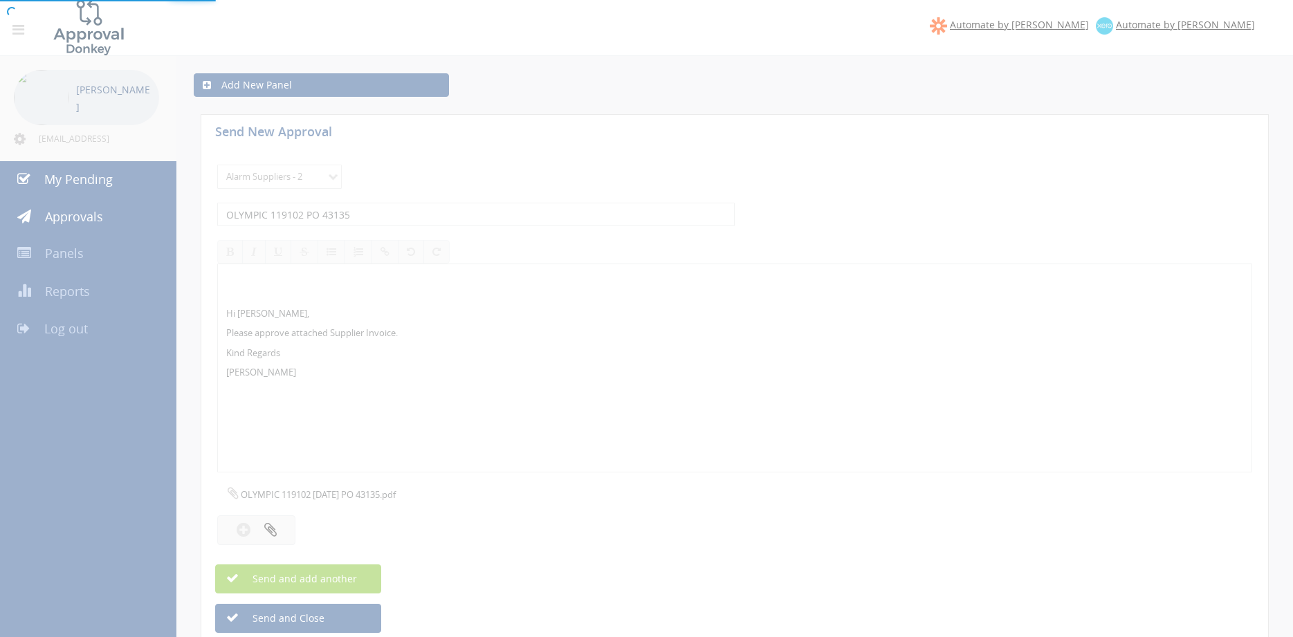
select select
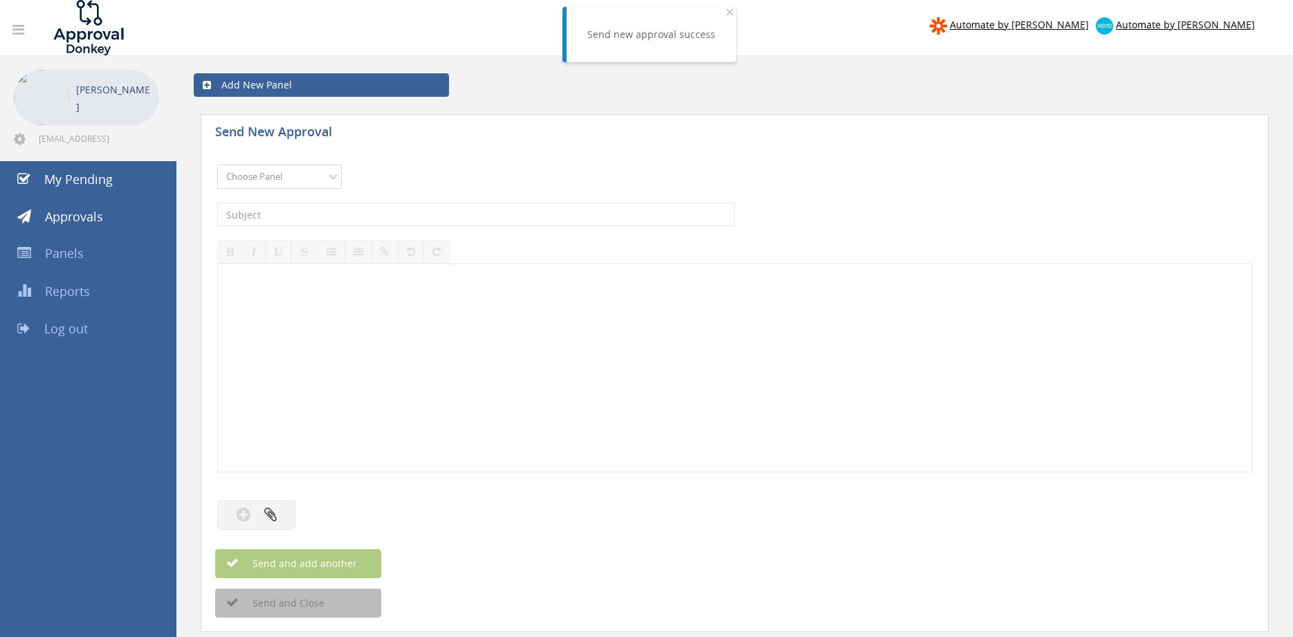
select select "9680"
click option "Alarm Suppliers - 2" at bounding box center [0, 0] width 0 height 0
click at [372, 215] on input "text" at bounding box center [476, 215] width 518 height 24
type input "OLYMPIC 118874A PO 43055"
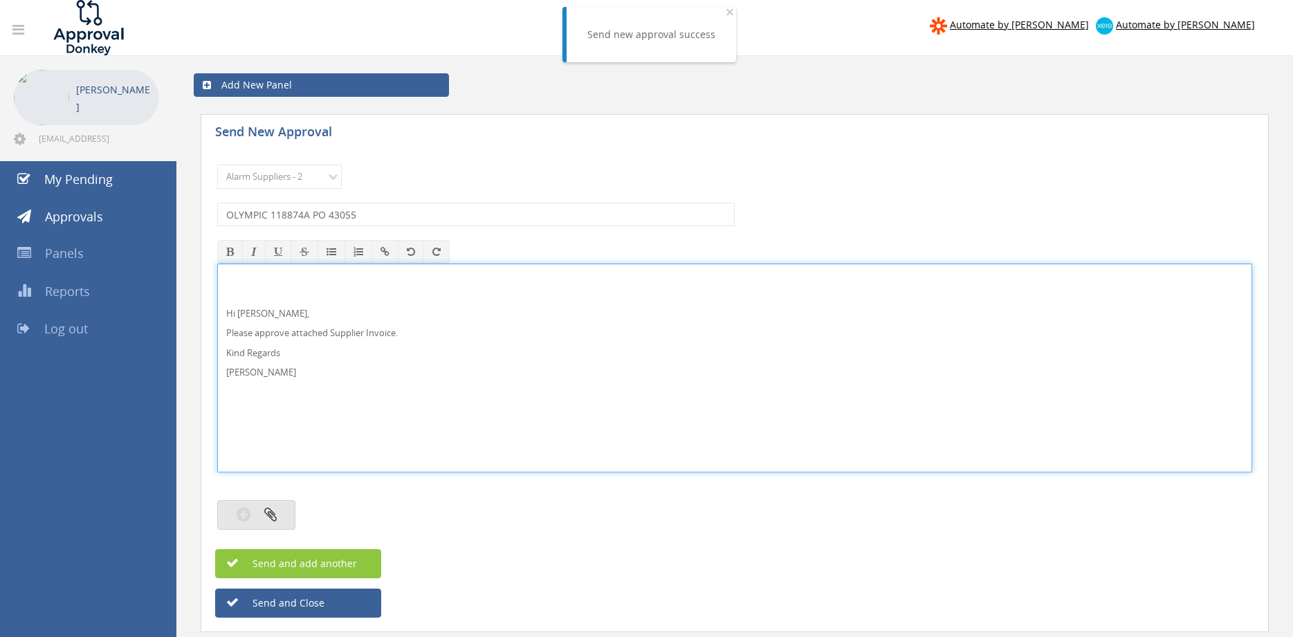
click at [268, 515] on icon "button" at bounding box center [270, 514] width 12 height 16
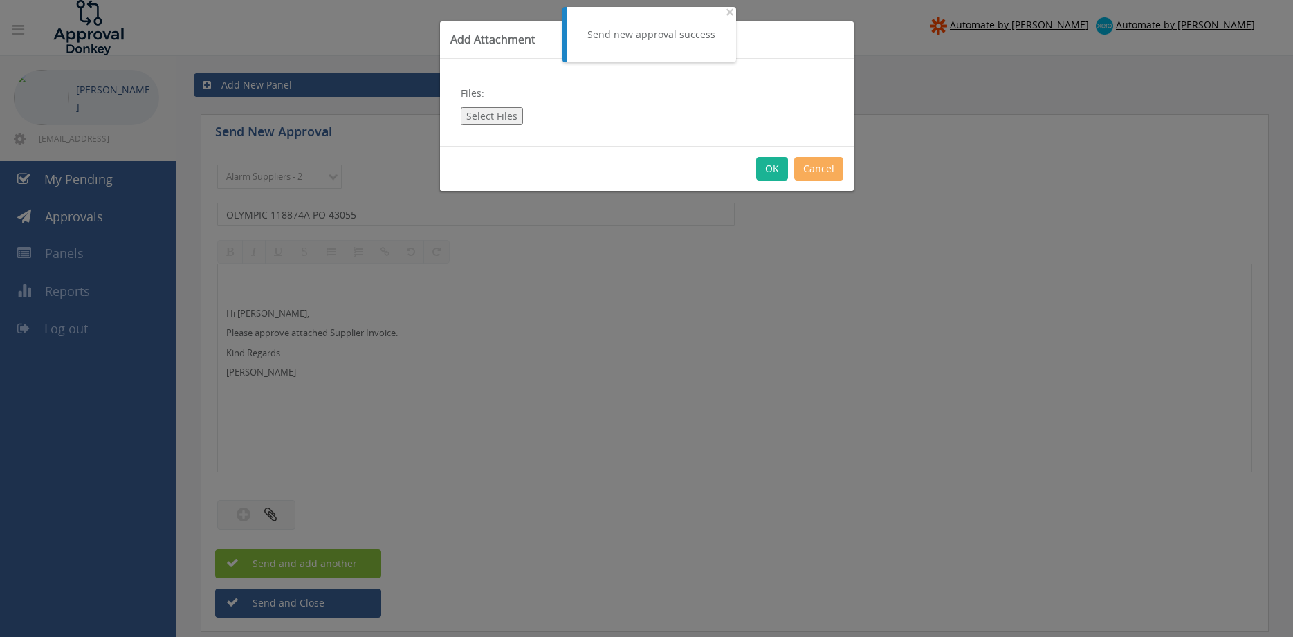
click at [488, 119] on button "Select Files" at bounding box center [492, 116] width 62 height 18
type input "C:\fakepath\OLYMPIC 118874A [DATE] PO 43055.pdf"
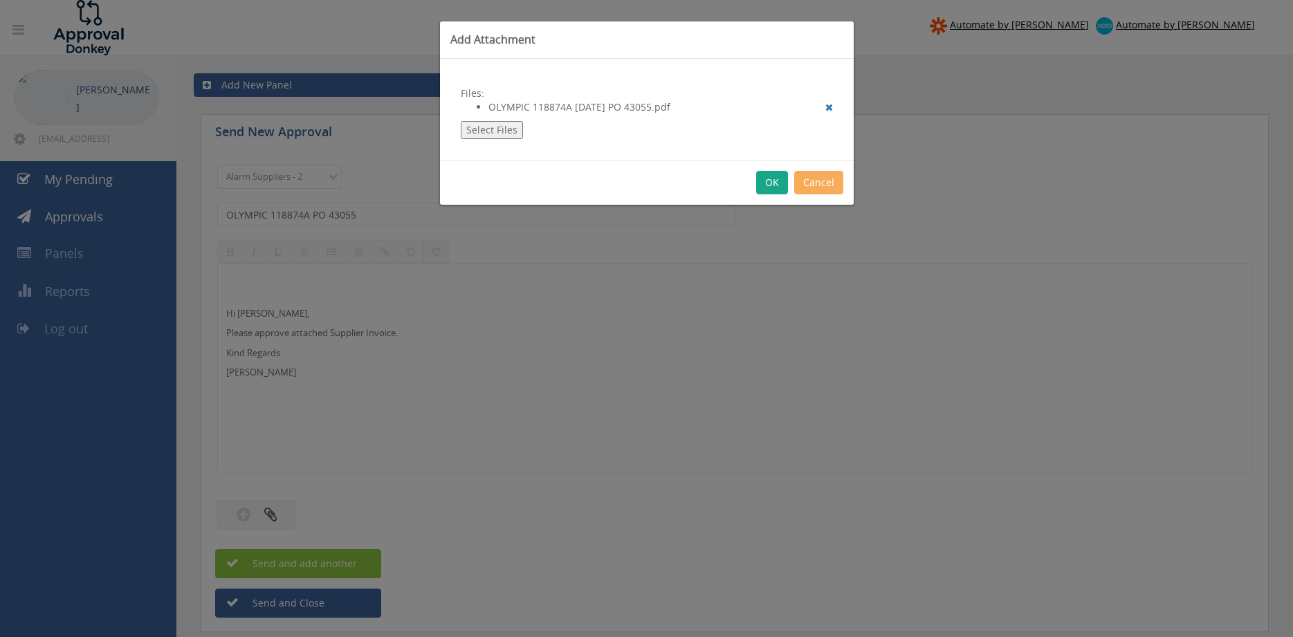
click at [769, 181] on button "OK" at bounding box center [772, 183] width 32 height 24
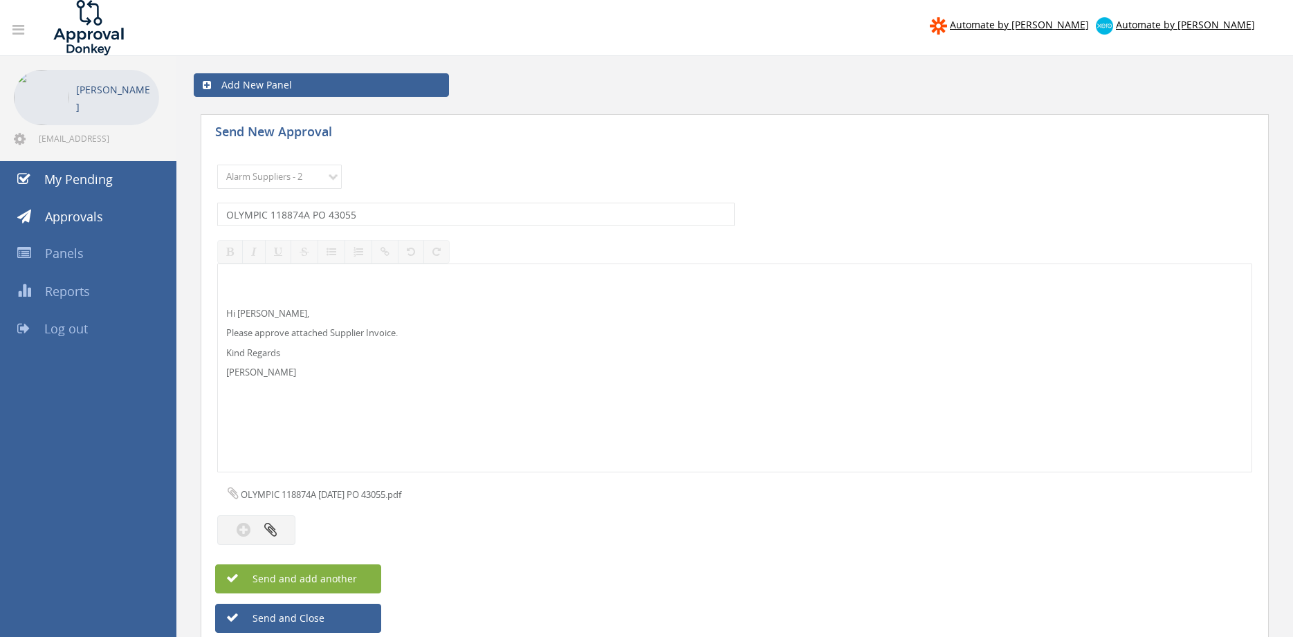
click at [365, 575] on button "Send and add another" at bounding box center [298, 579] width 166 height 29
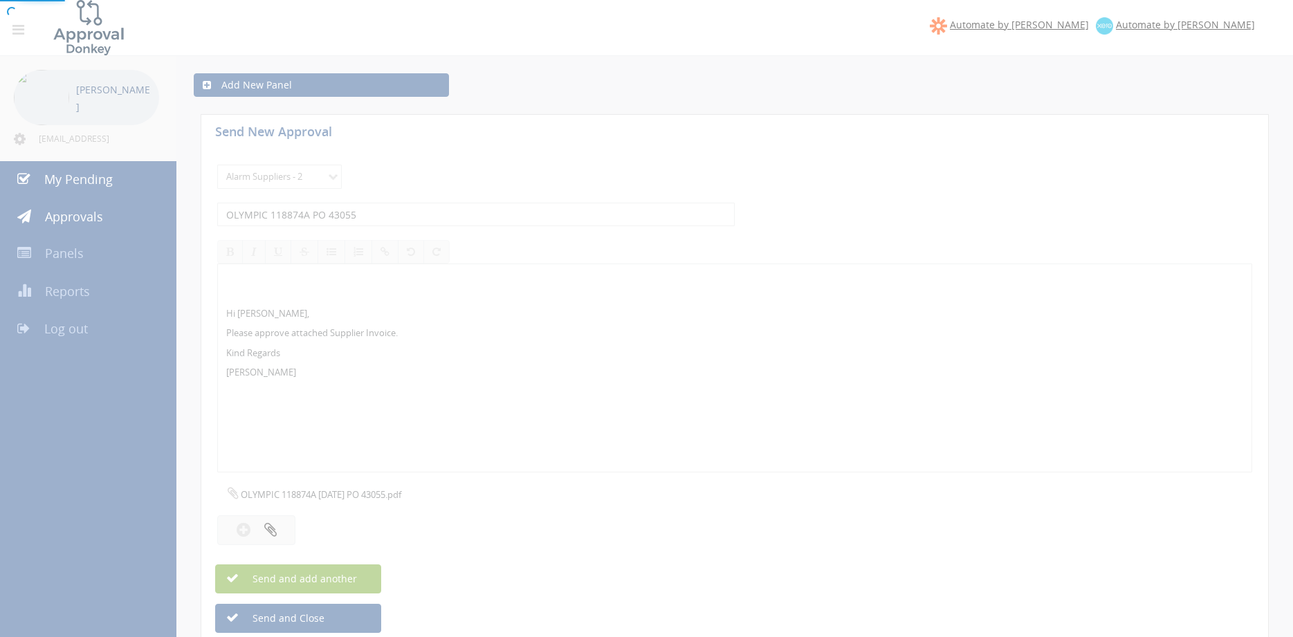
select select
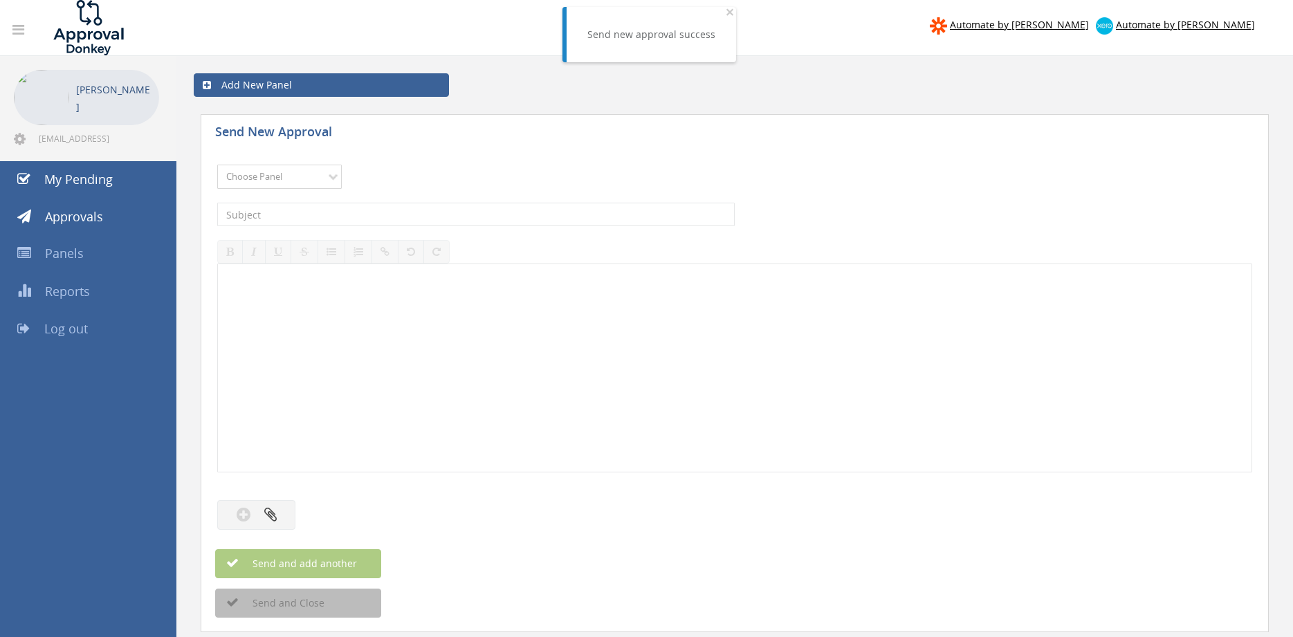
select select "9680"
click option "Alarm Suppliers - 2" at bounding box center [0, 0] width 0 height 0
click at [367, 220] on input "text" at bounding box center [476, 215] width 518 height 24
type input "OLYMPIC 118839 PO 43051"
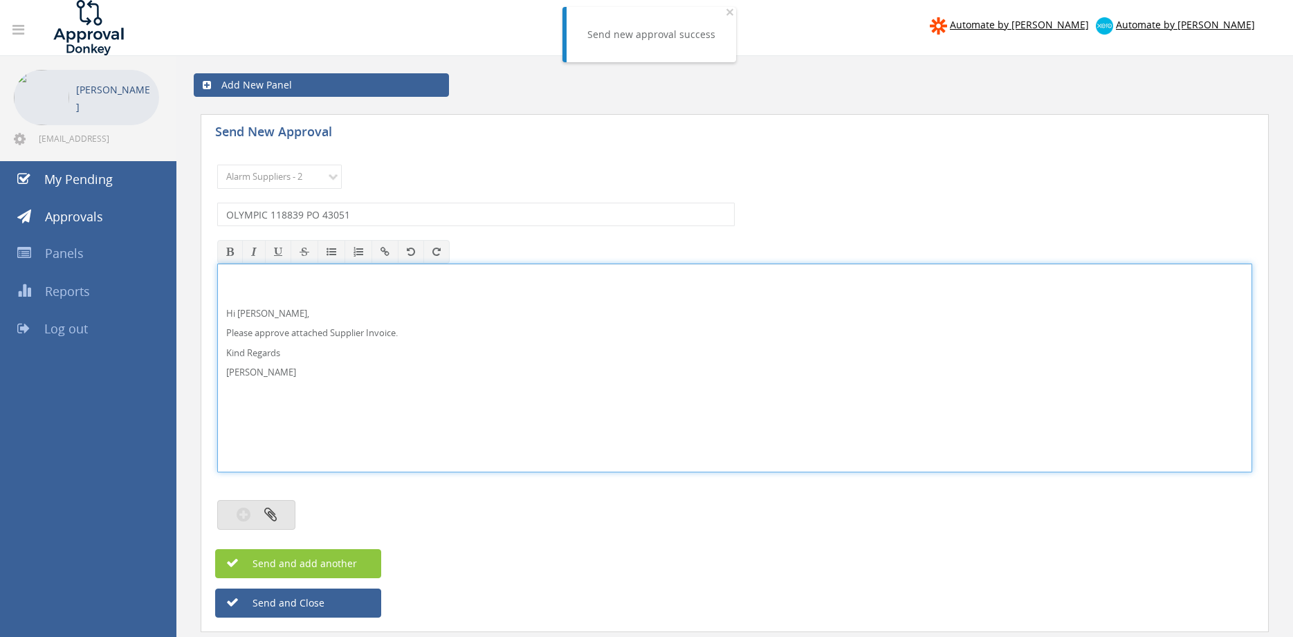
click at [277, 509] on button "button" at bounding box center [256, 515] width 78 height 30
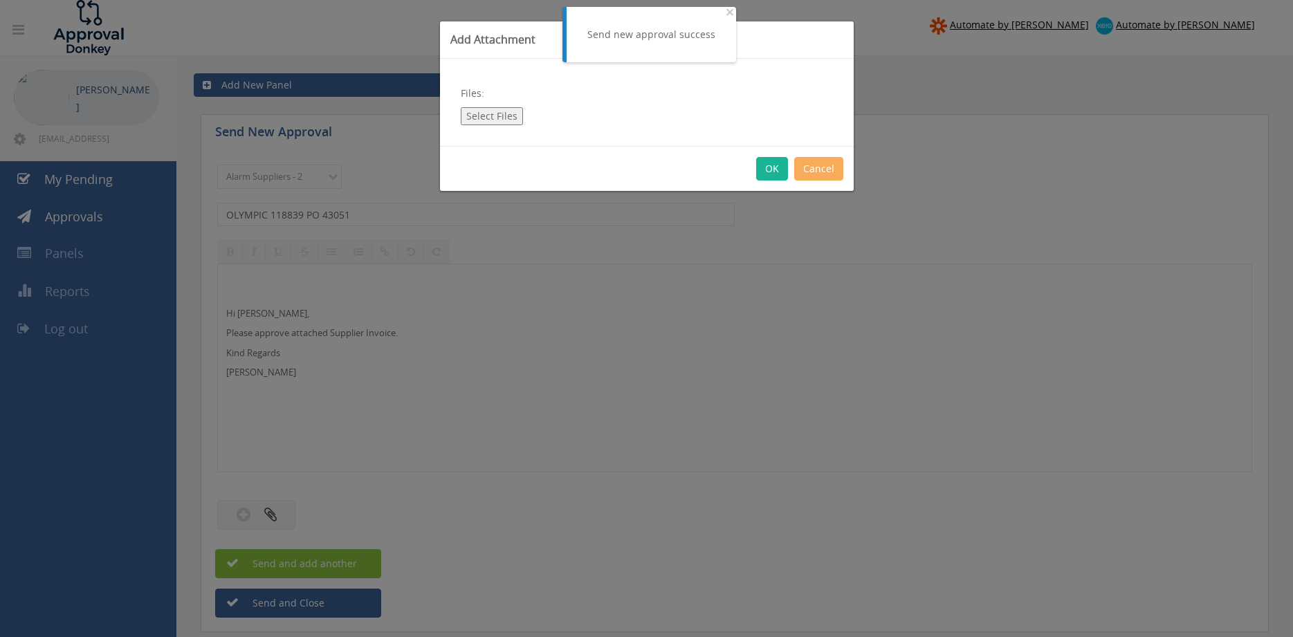
click at [486, 110] on button "Select Files" at bounding box center [492, 116] width 62 height 18
type input "C:\fakepath\OLYMPIC 118839 [DATE] PO 43051.pdf"
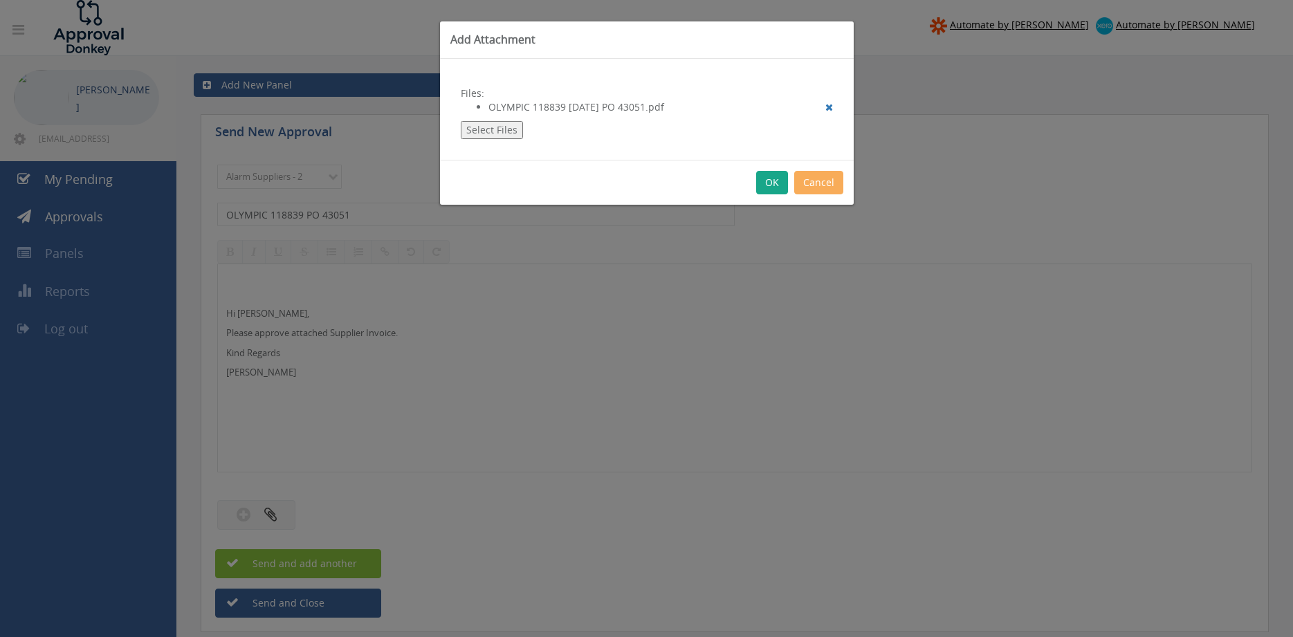
click at [763, 187] on button "OK" at bounding box center [772, 183] width 32 height 24
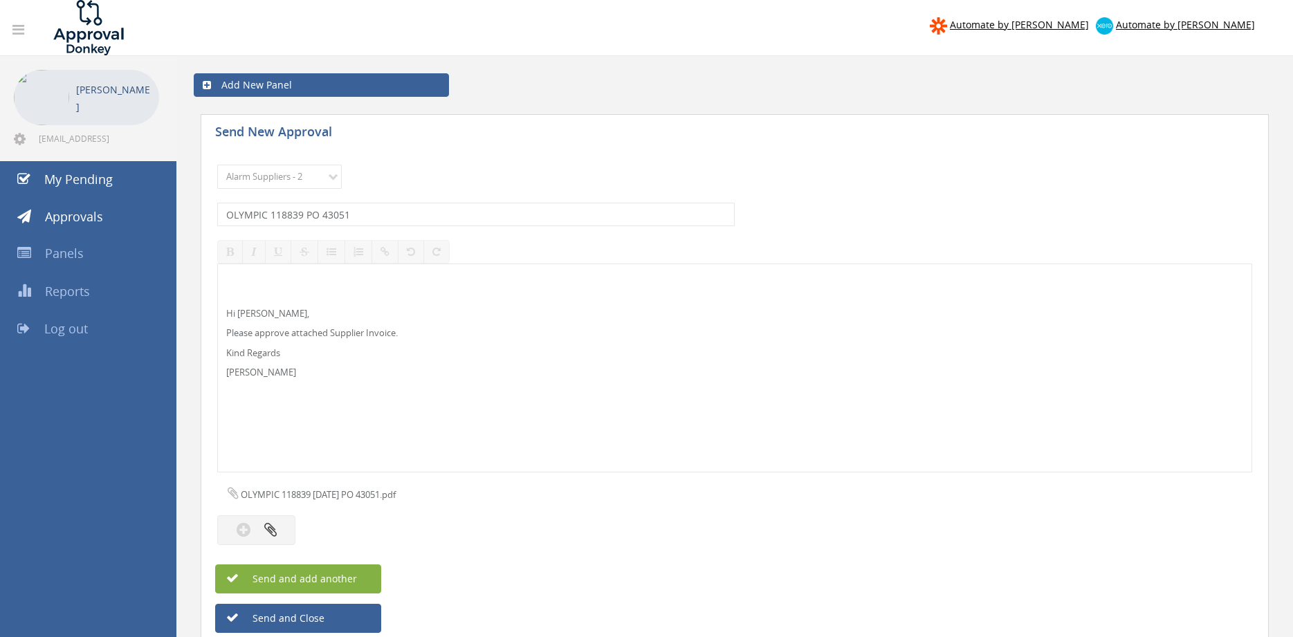
click at [367, 570] on button "Send and add another" at bounding box center [298, 579] width 166 height 29
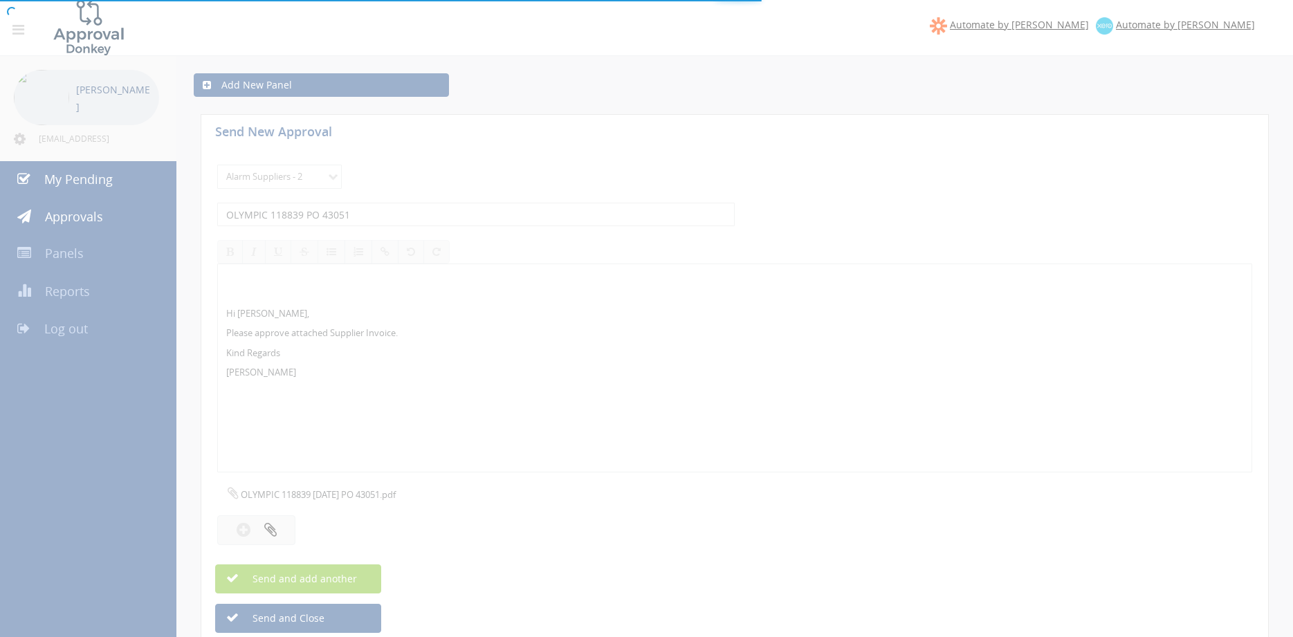
select select
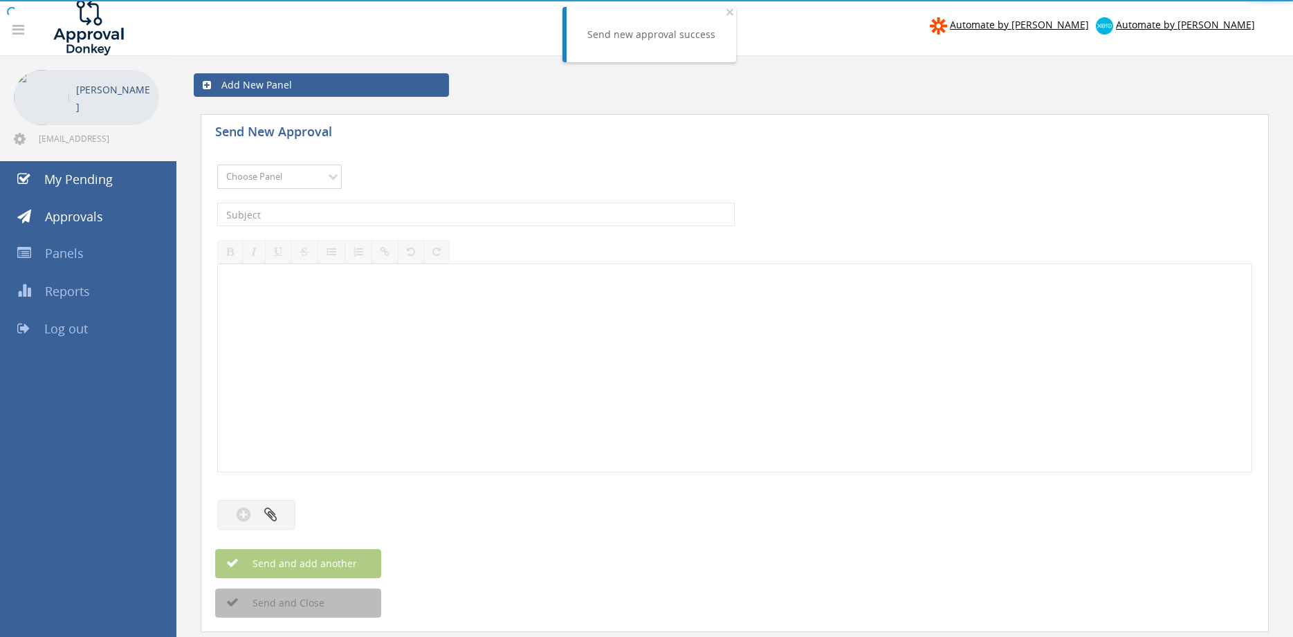
click at [217, 165] on select "Choose Panel Alarm Credits RG - 3 NZ Utilities Cable and SAI Global NZ Alarms-1…" at bounding box center [279, 177] width 125 height 24
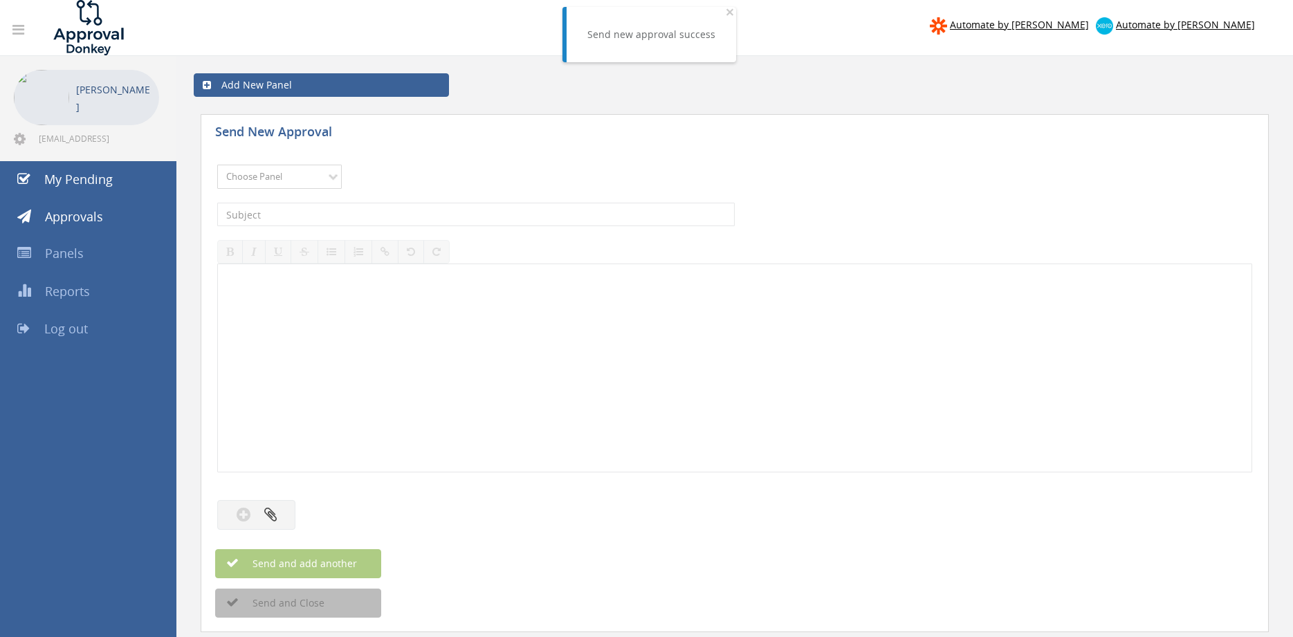
select select "9680"
click option "Alarm Suppliers - 2" at bounding box center [0, 0] width 0 height 0
click at [381, 210] on input "text" at bounding box center [476, 215] width 518 height 24
type input "OLYMPIC 118815B PO 43040"
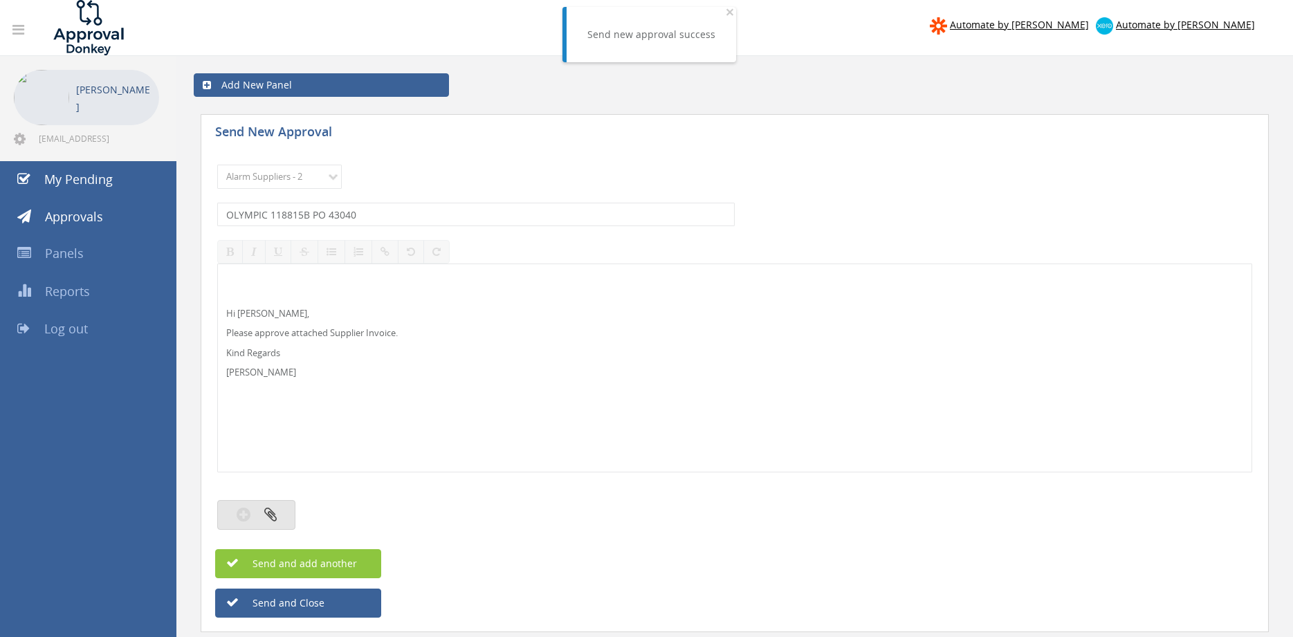
click at [283, 517] on button "button" at bounding box center [256, 515] width 78 height 30
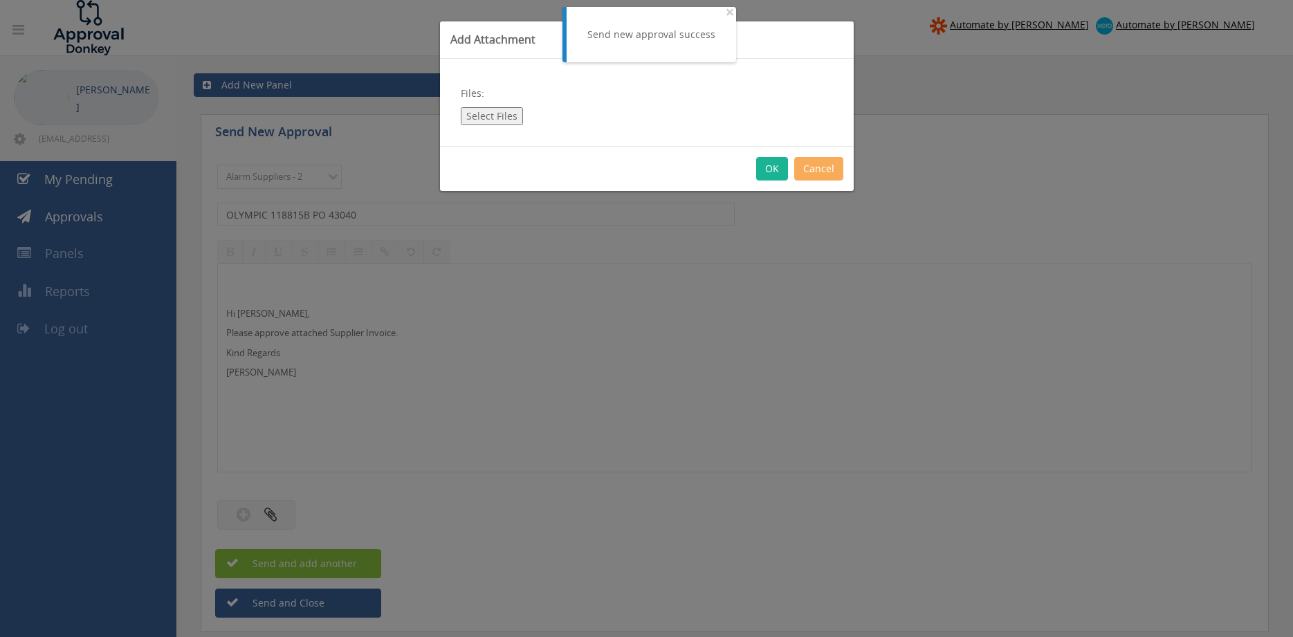
click at [501, 113] on button "Select Files" at bounding box center [492, 116] width 62 height 18
type input "C:\fakepath\OLYMPIC 118815B [DATE] PO 43040.pdf"
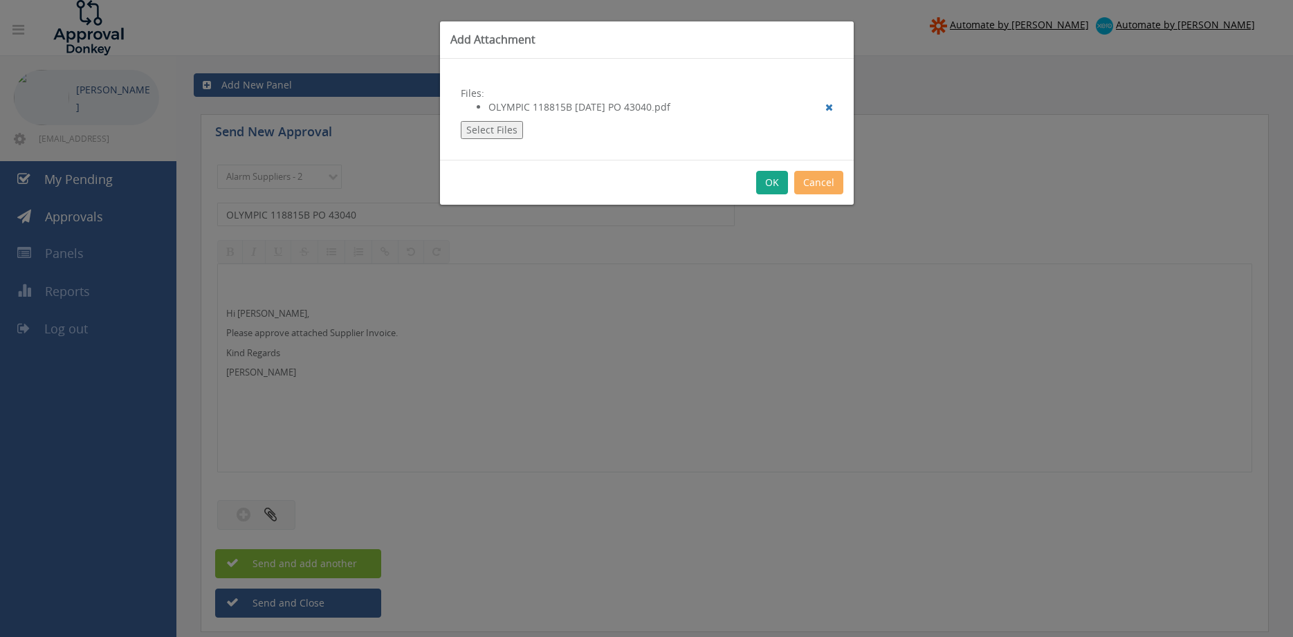
click at [767, 181] on button "OK" at bounding box center [772, 183] width 32 height 24
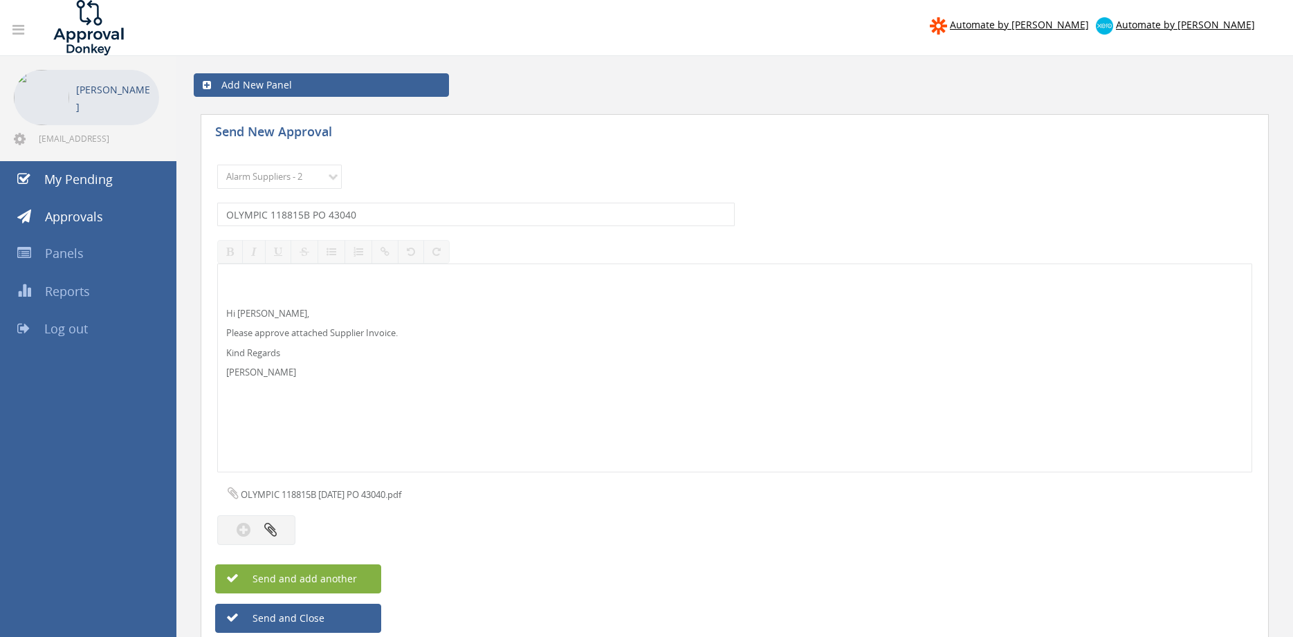
click at [355, 580] on span "Send and add another" at bounding box center [290, 578] width 134 height 13
select select
